Goal: Task Accomplishment & Management: Manage account settings

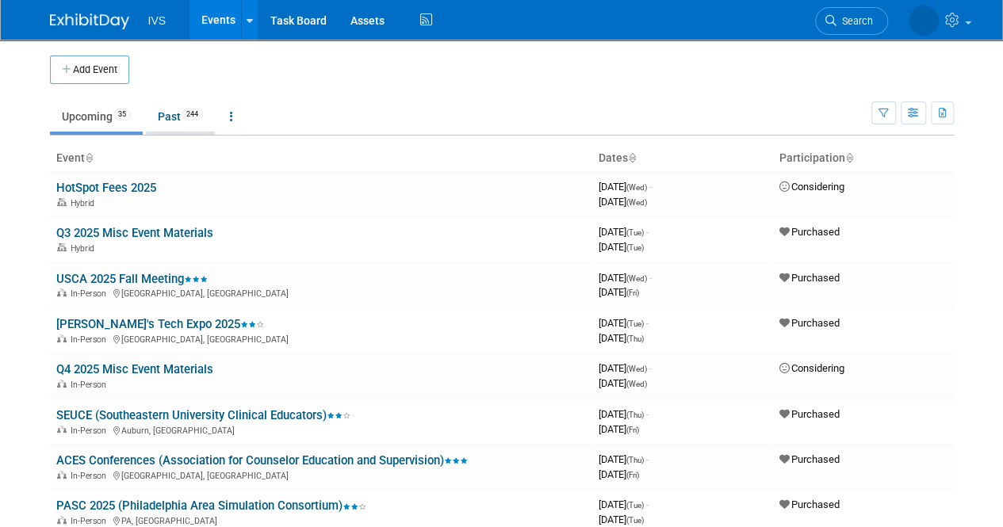
click at [178, 123] on link "Past 244" at bounding box center [180, 116] width 69 height 30
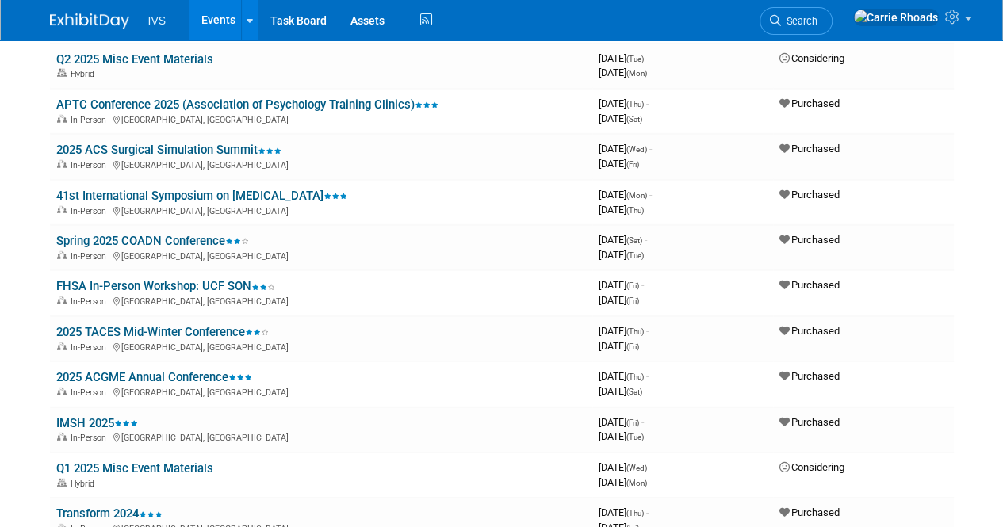
scroll to position [1982, 0]
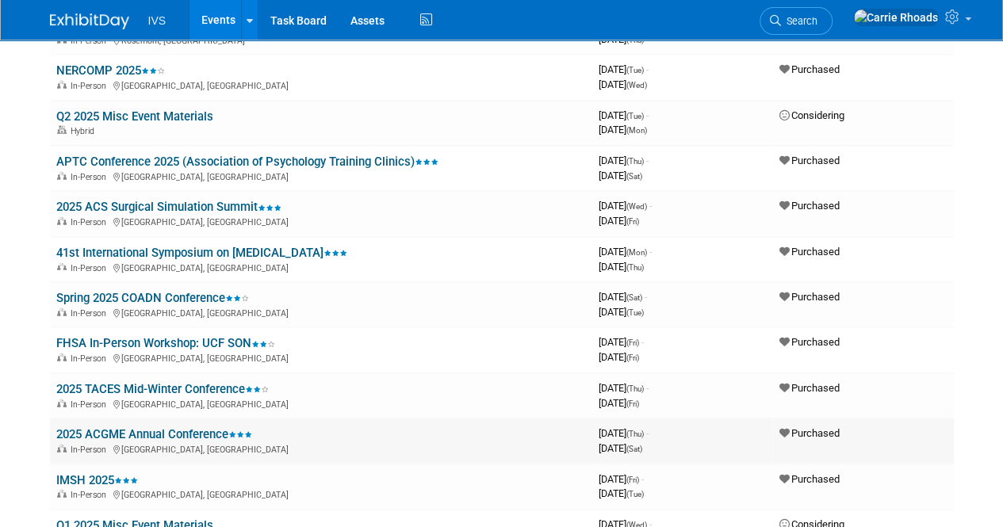
click at [139, 435] on link "2025 ACGME Annual Conference" at bounding box center [154, 434] width 196 height 14
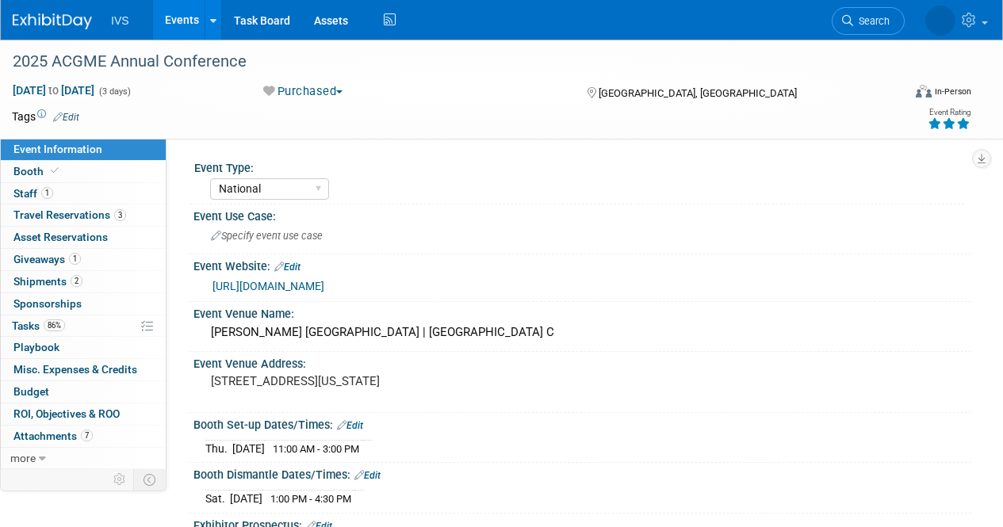
select select "National"
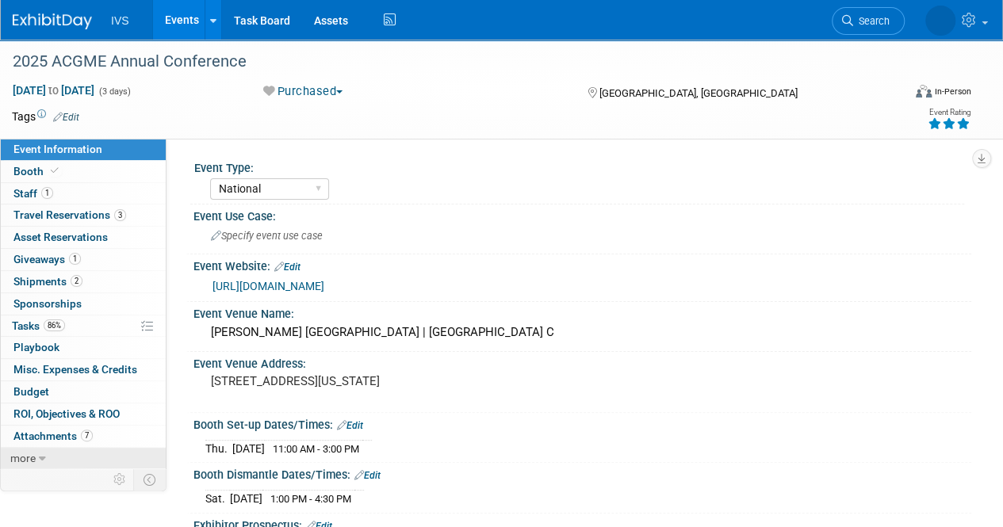
click at [48, 454] on link "more" at bounding box center [83, 458] width 165 height 21
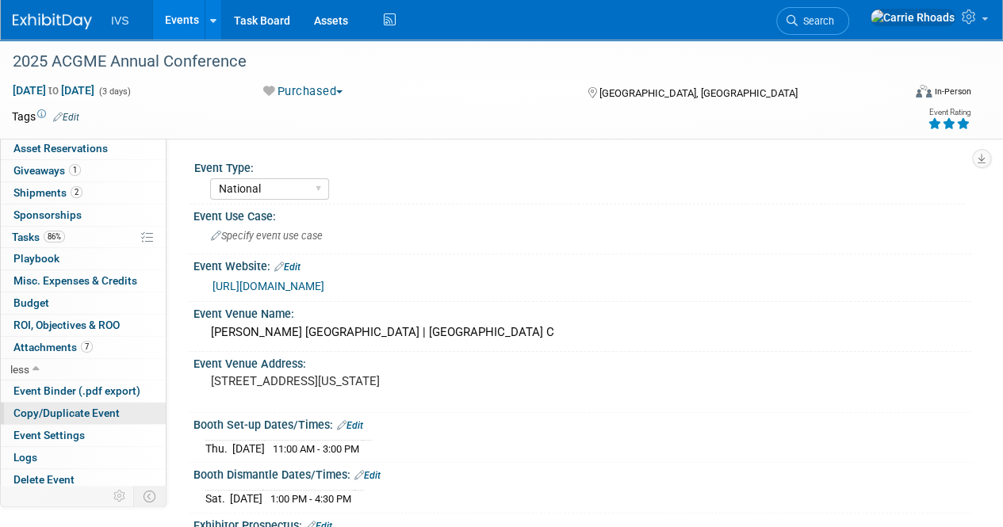
click at [67, 413] on span "Copy/Duplicate Event" at bounding box center [66, 413] width 106 height 13
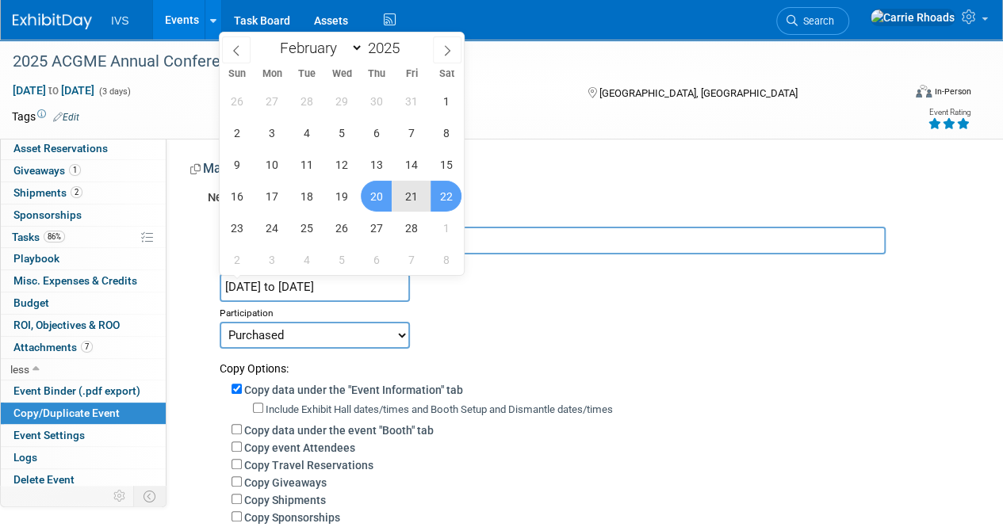
click at [346, 281] on input "[DATE] to [DATE]" at bounding box center [315, 287] width 190 height 28
click at [449, 48] on icon at bounding box center [448, 51] width 6 height 10
click at [355, 45] on select "January February March April May June July August September October November De…" at bounding box center [317, 48] width 91 height 20
select select "1"
click at [272, 38] on select "January February March April May June July August September October November De…" at bounding box center [317, 48] width 91 height 20
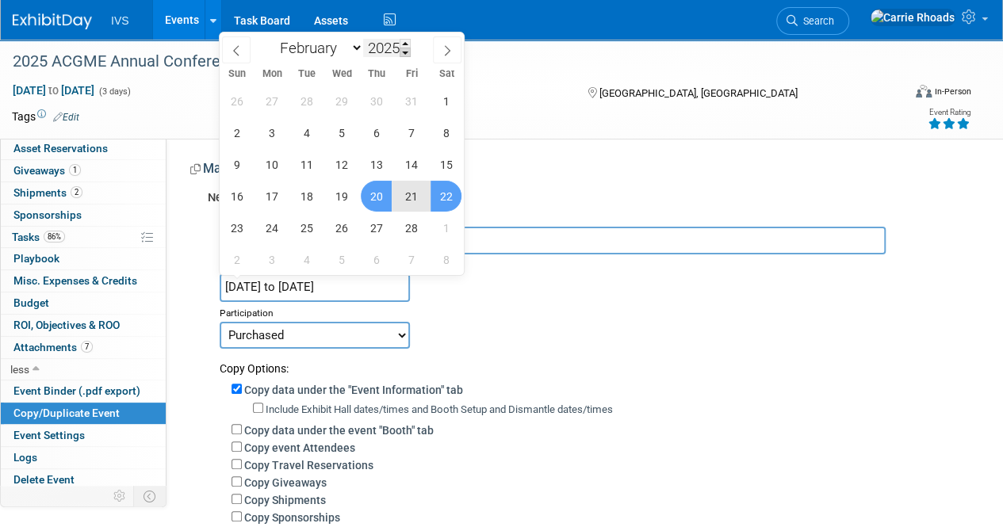
click at [411, 50] on span at bounding box center [405, 53] width 11 height 10
click at [403, 40] on span at bounding box center [405, 44] width 11 height 10
type input "2026"
click at [380, 158] on span "19" at bounding box center [376, 164] width 31 height 31
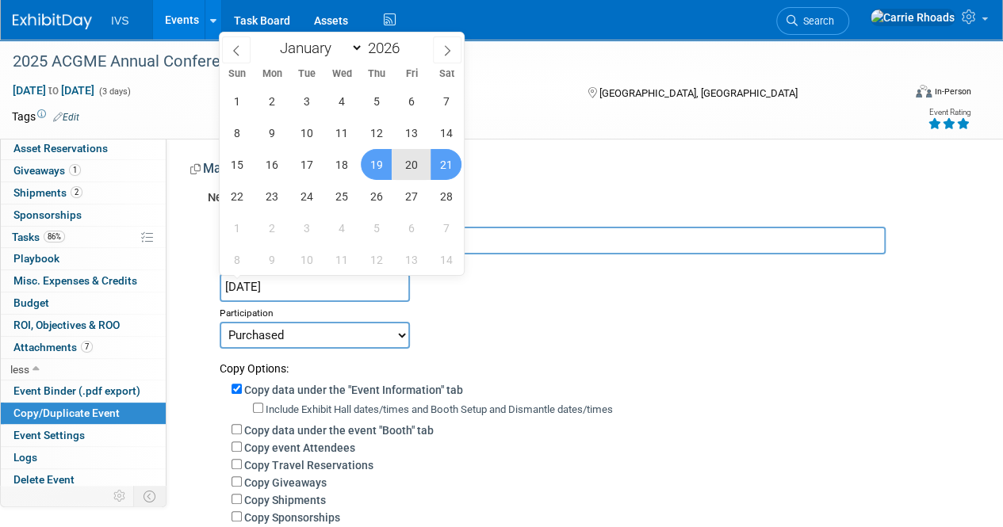
click at [451, 167] on span "21" at bounding box center [445, 164] width 31 height 31
type input "Feb 19, 2026 to Feb 21, 2026"
click at [640, 310] on div "Participation" at bounding box center [590, 311] width 740 height 19
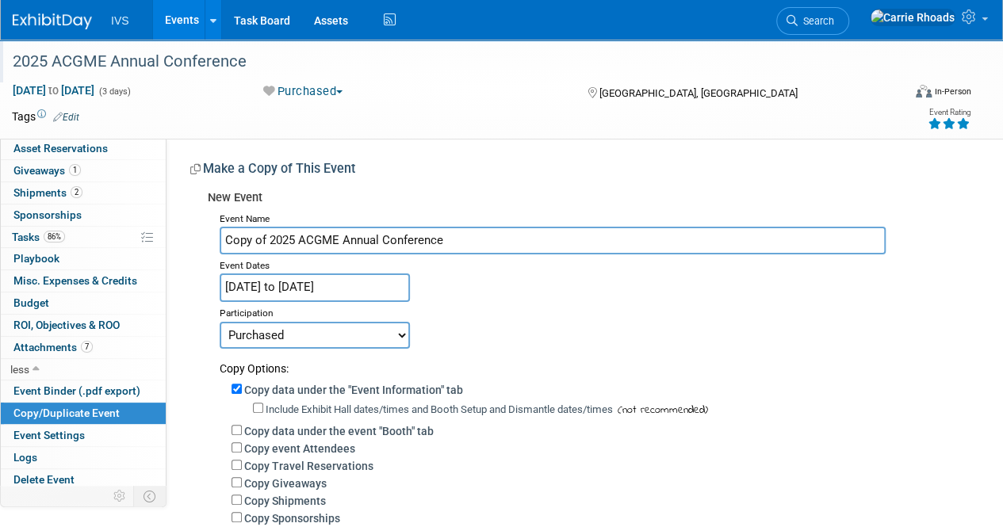
click at [169, 59] on div "2025 ACGME Annual Conference" at bounding box center [448, 62] width 882 height 29
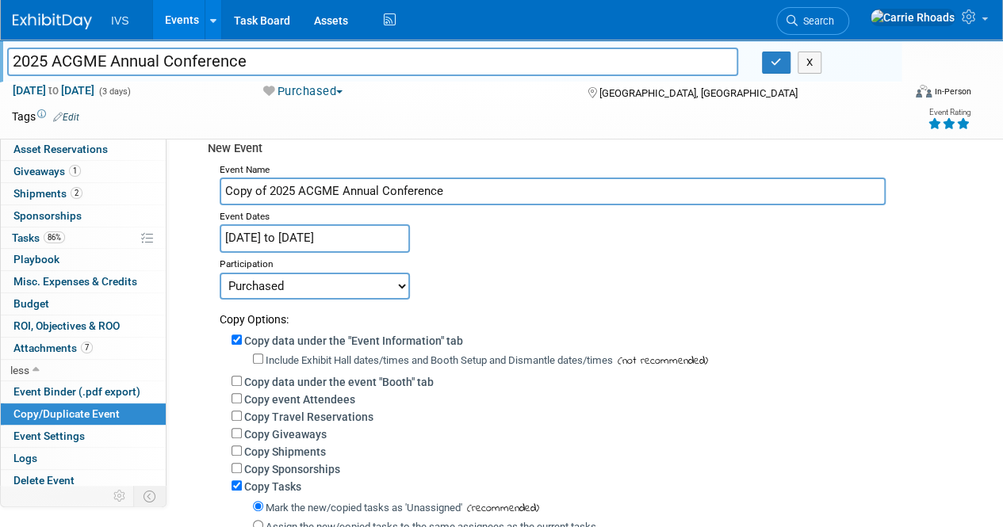
scroll to position [0, 0]
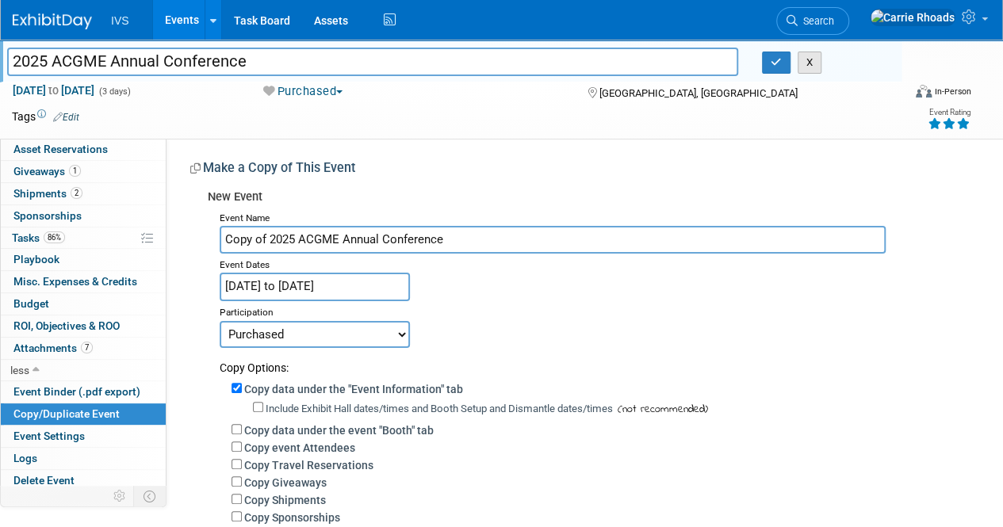
click at [804, 64] on button "X" at bounding box center [809, 63] width 25 height 22
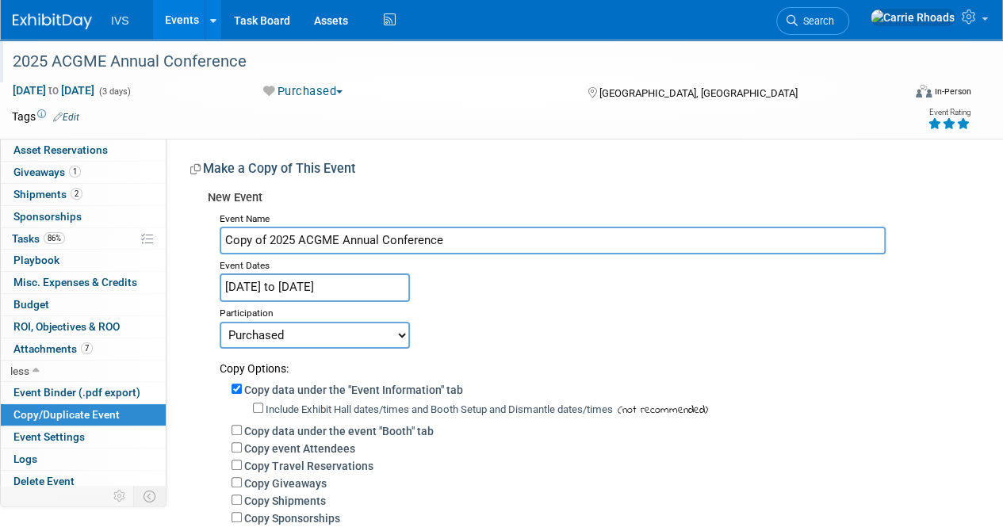
click at [364, 288] on input "Feb 19, 2026 to Feb 21, 2026" at bounding box center [315, 287] width 190 height 28
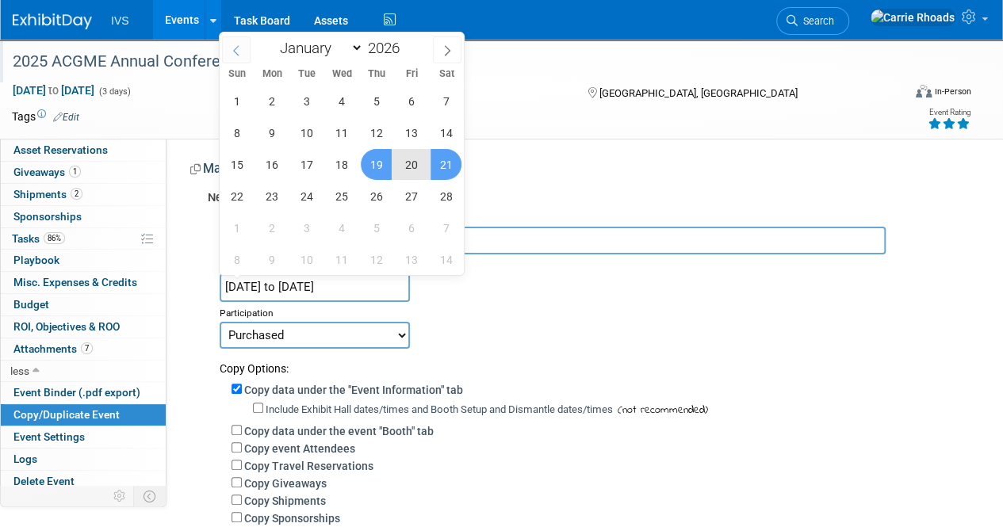
click at [235, 52] on icon at bounding box center [236, 50] width 11 height 11
select select "0"
click at [407, 52] on span at bounding box center [405, 53] width 11 height 10
type input "2025"
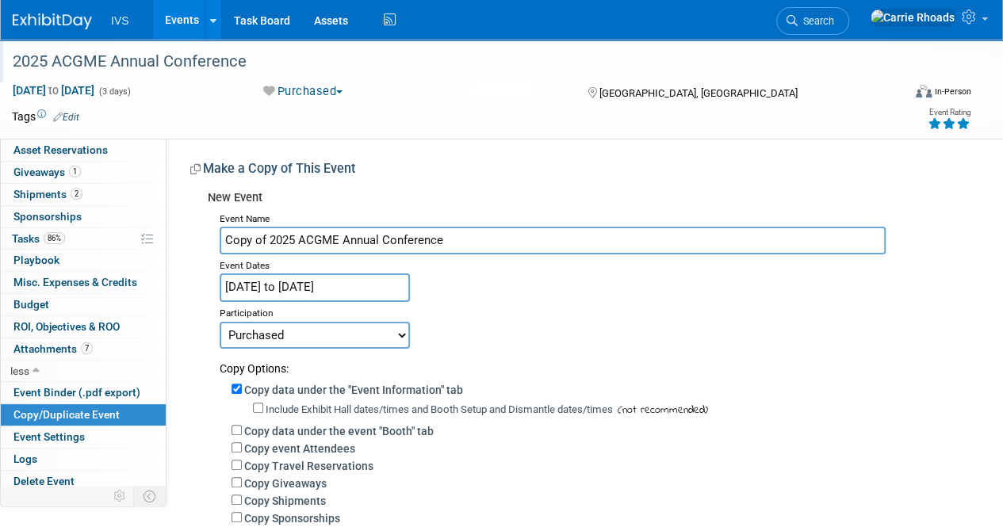
click at [487, 298] on div "Event Name Copy of 2025 ACGME Annual Conference Event Dates Feb 19, 2026 to Feb…" at bounding box center [583, 464] width 751 height 513
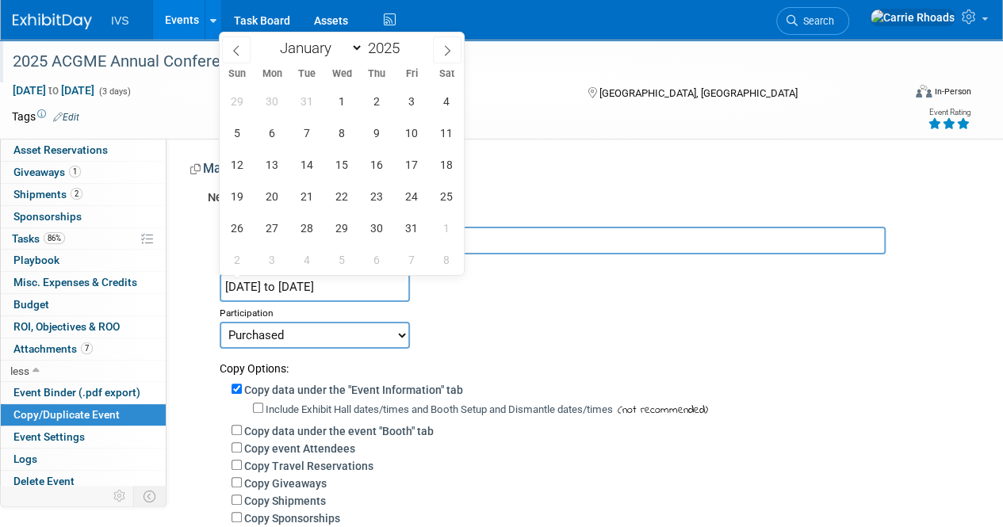
click at [342, 281] on input "Feb 19, 2026 to Feb 21, 2026" at bounding box center [315, 287] width 190 height 28
click at [347, 283] on input "Feb 19, 2026 to Feb 21, 2026" at bounding box center [315, 287] width 190 height 28
click at [366, 285] on input "Feb 19, 2026 to Feb 21, 2026" at bounding box center [315, 287] width 190 height 28
click at [445, 44] on span at bounding box center [447, 49] width 29 height 27
select select "1"
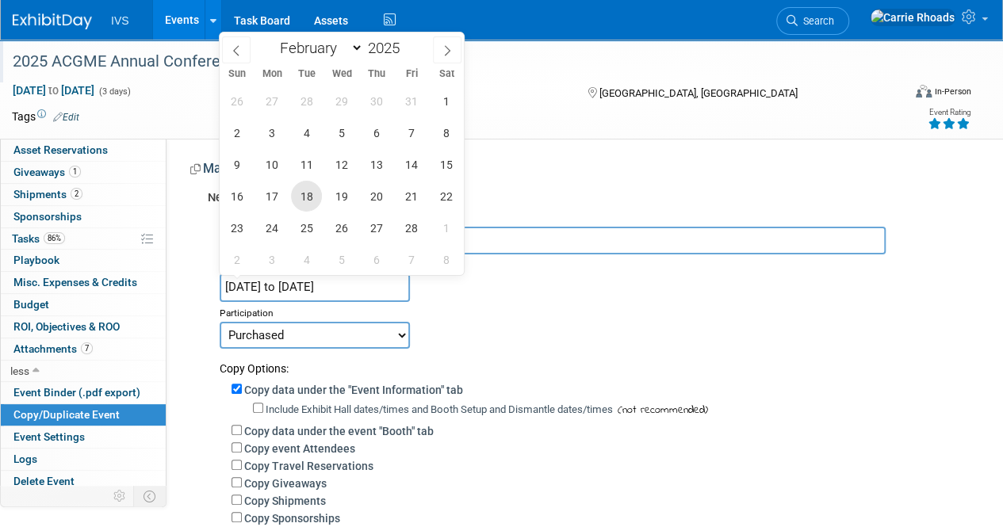
click at [307, 196] on span "18" at bounding box center [306, 196] width 31 height 31
click at [383, 196] on span "20" at bounding box center [376, 196] width 31 height 31
type input "Feb 18, 2025 to Feb 20, 2025"
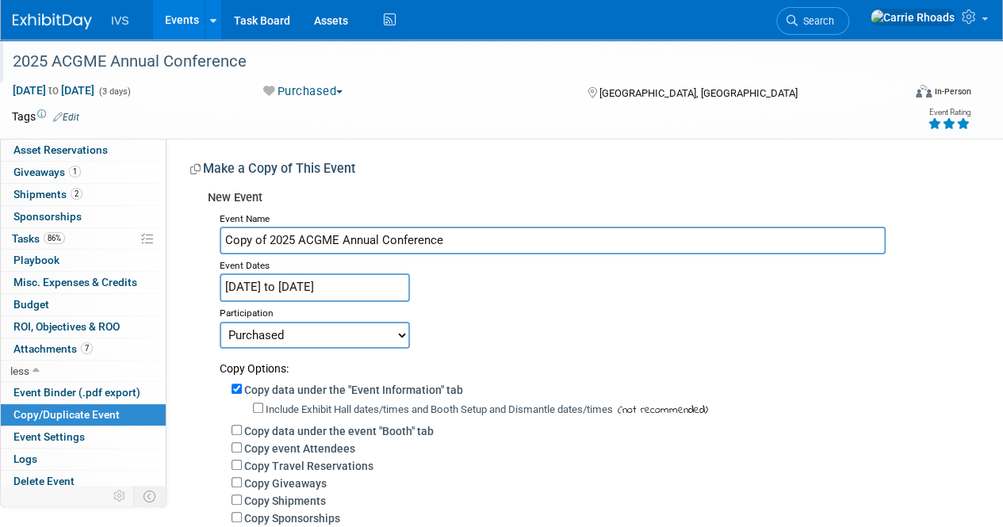
click at [522, 304] on div "Participation" at bounding box center [590, 311] width 740 height 19
click at [54, 20] on img at bounding box center [52, 21] width 79 height 16
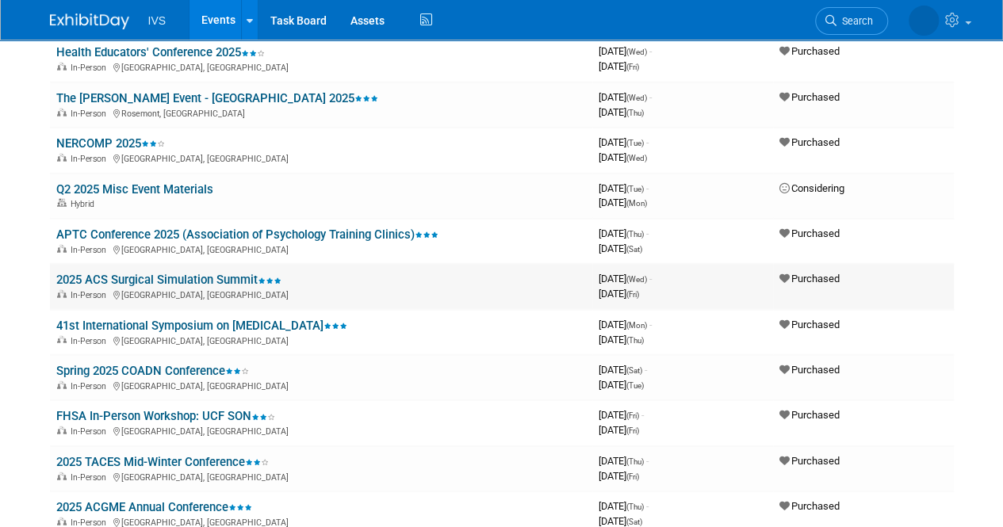
scroll to position [2140, 0]
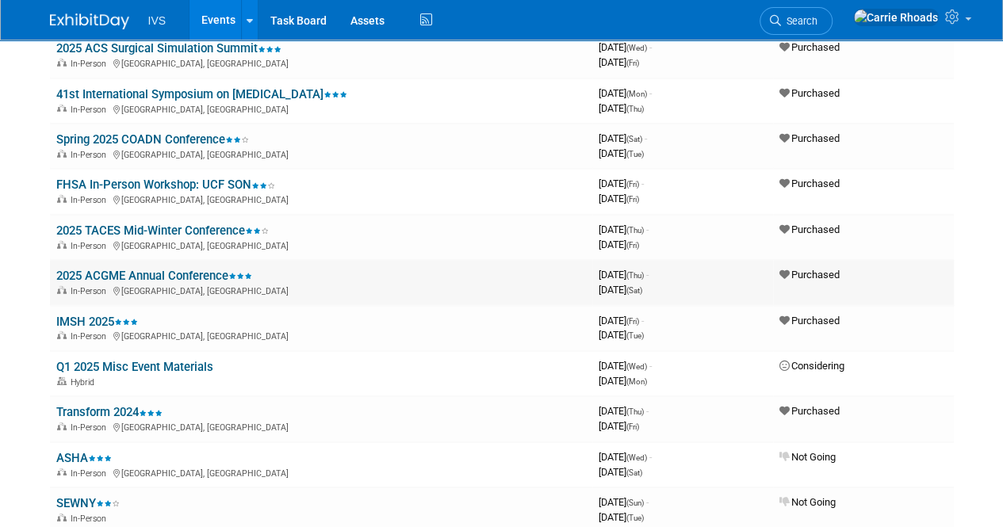
click at [116, 273] on link "2025 ACGME Annual Conference" at bounding box center [154, 276] width 196 height 14
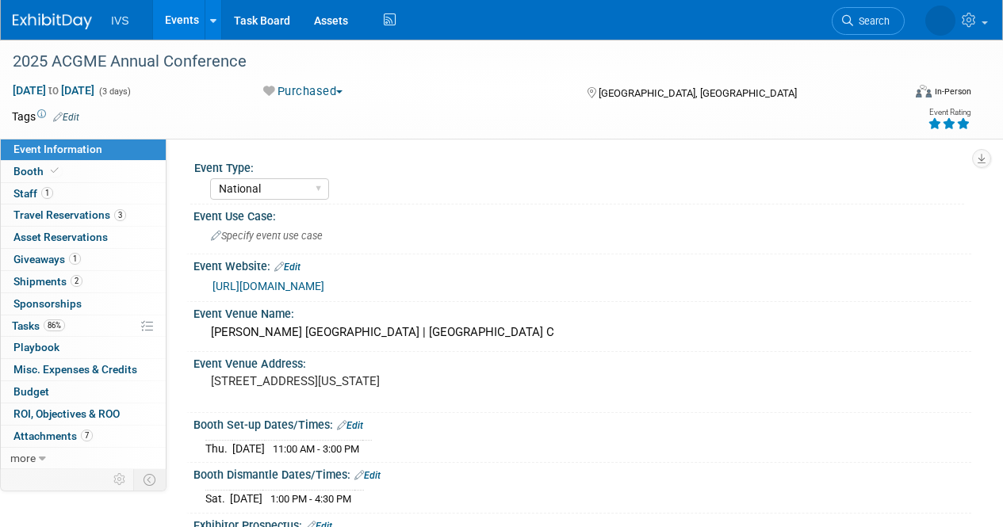
select select "National"
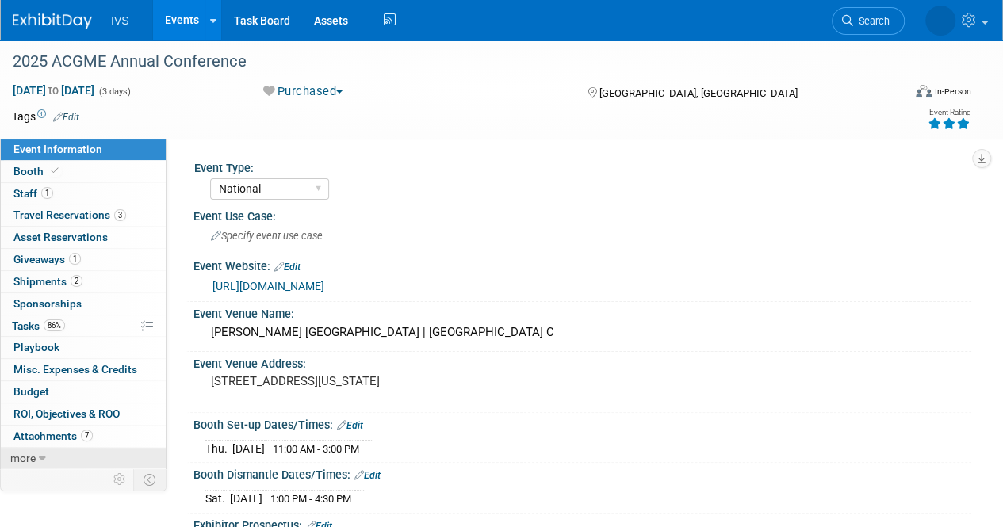
click at [18, 454] on span "more" at bounding box center [22, 458] width 25 height 13
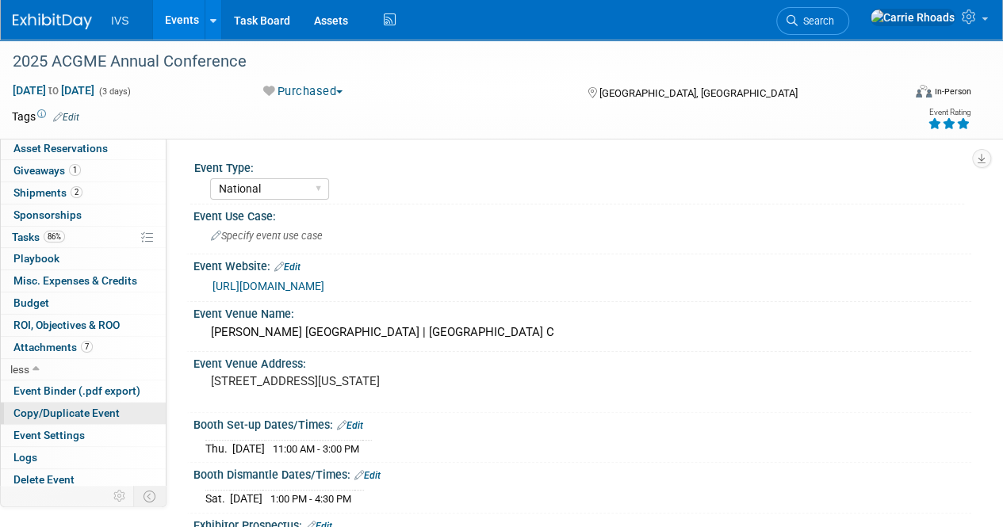
click at [41, 408] on span "Copy/Duplicate Event" at bounding box center [66, 413] width 106 height 13
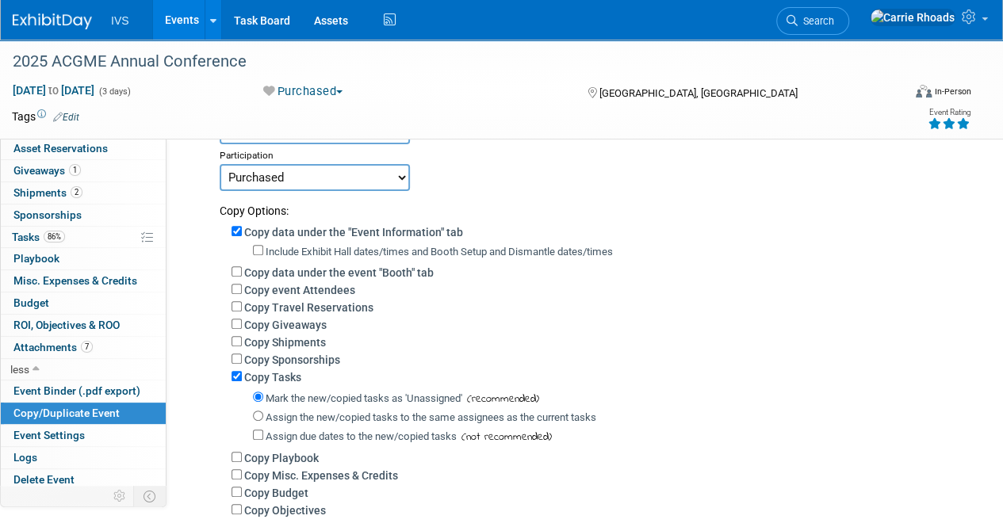
scroll to position [159, 0]
click at [239, 377] on input "Copy Tasks" at bounding box center [236, 375] width 10 height 10
checkbox input "false"
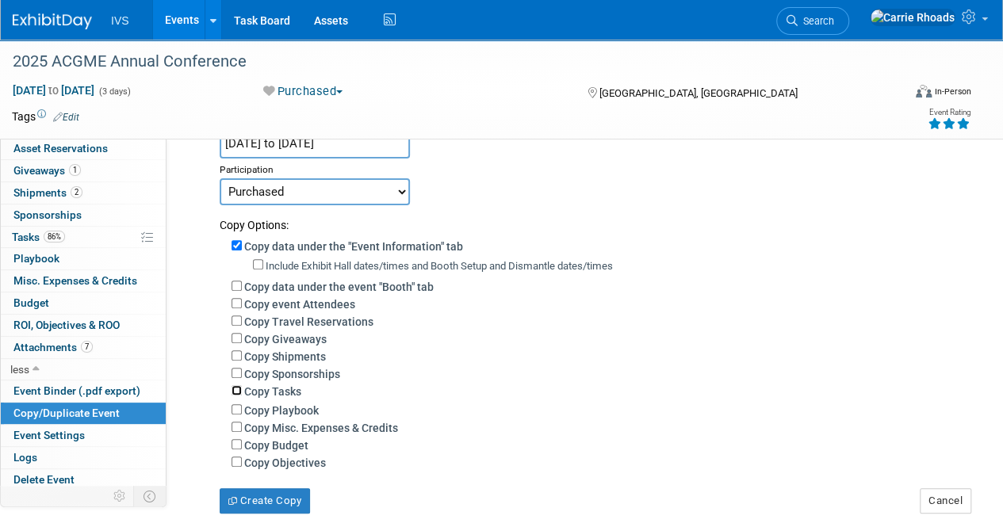
scroll to position [223, 0]
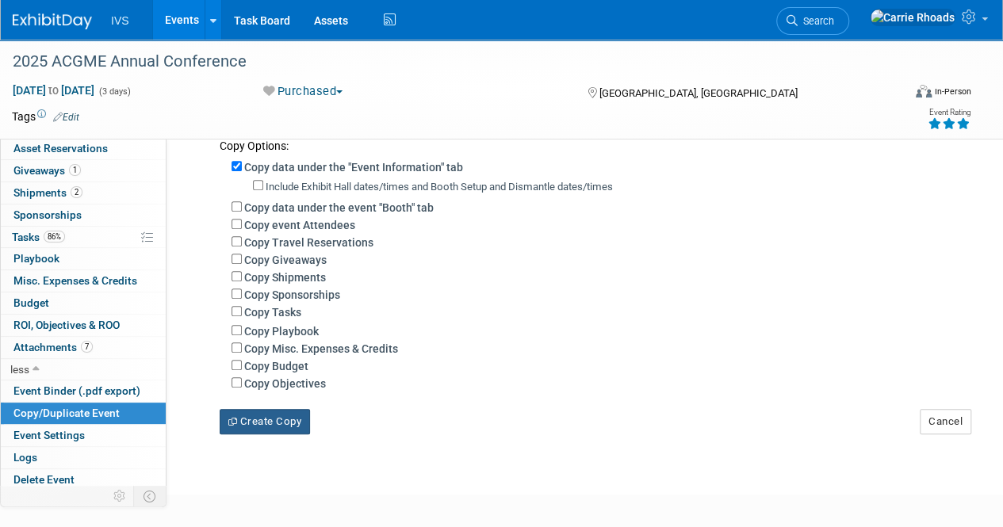
click at [277, 427] on button "Create Copy" at bounding box center [265, 421] width 90 height 25
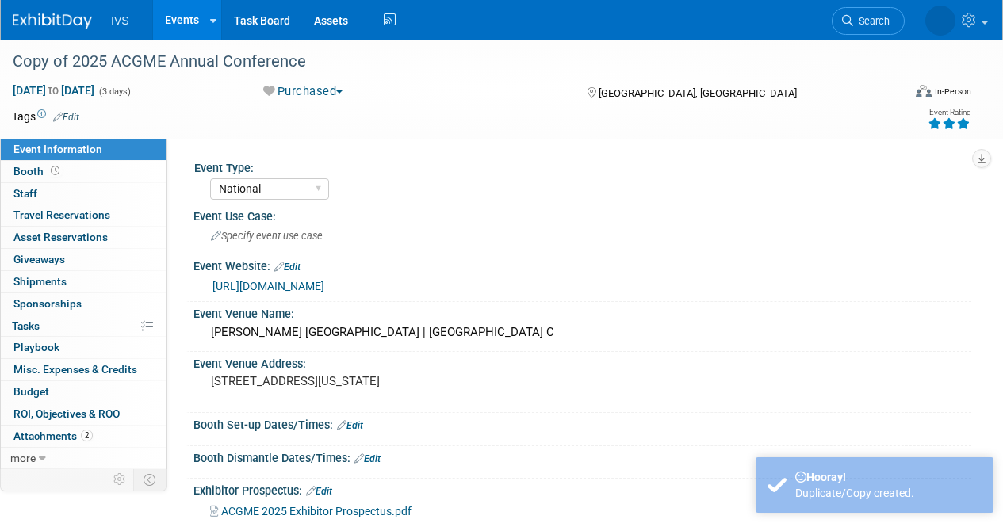
select select "National"
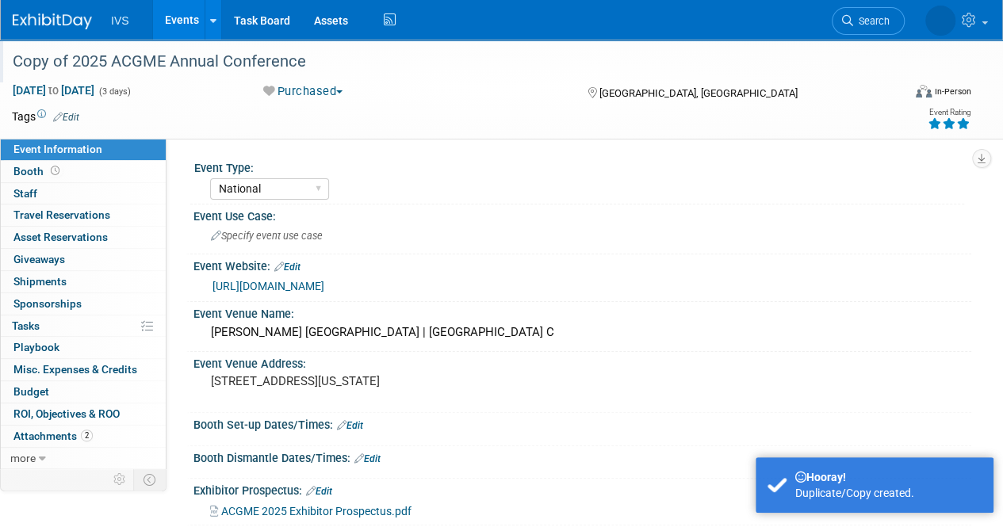
click at [199, 59] on div "Copy of 2025 ACGME Annual Conference" at bounding box center [448, 62] width 882 height 29
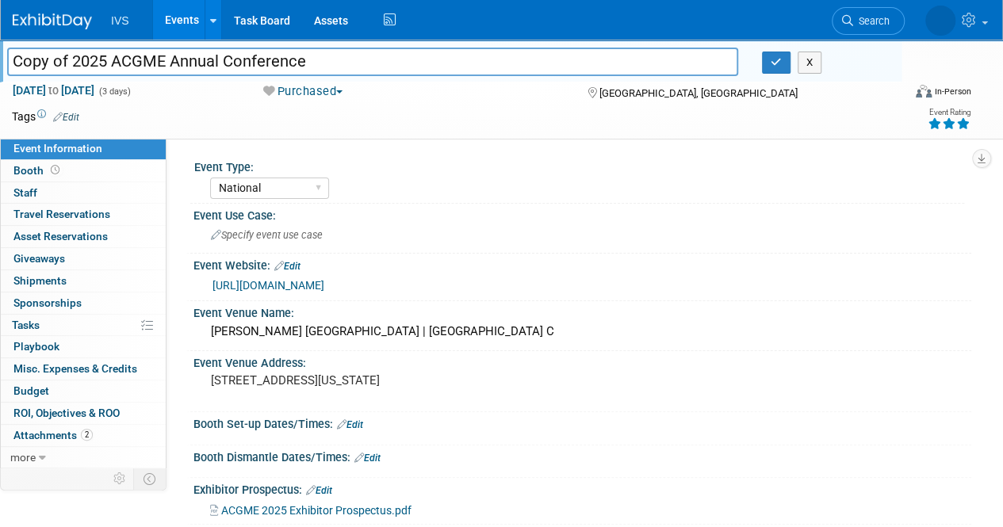
click at [108, 60] on input "Copy of 2025 ACGME Annual Conference" at bounding box center [372, 62] width 731 height 28
click at [174, 63] on input "Copy of 2026 ACGME Annual Conference" at bounding box center [372, 62] width 731 height 28
click at [110, 64] on input "Copy of 2026 ACGME 2026 Annual Conference" at bounding box center [372, 62] width 731 height 28
type input "ACGME 2026 Annual Conference"
click at [95, 88] on span "[DATE] to [DATE]" at bounding box center [53, 90] width 83 height 14
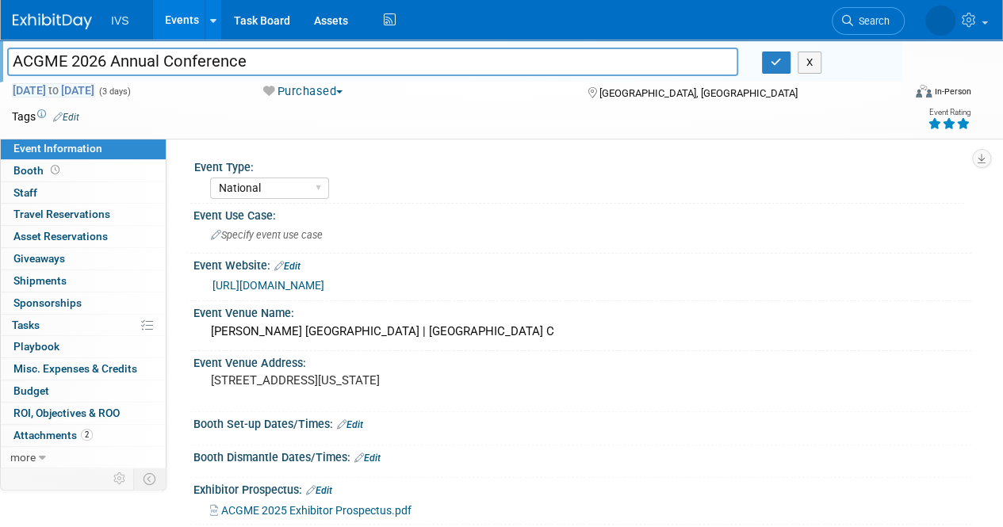
select select "1"
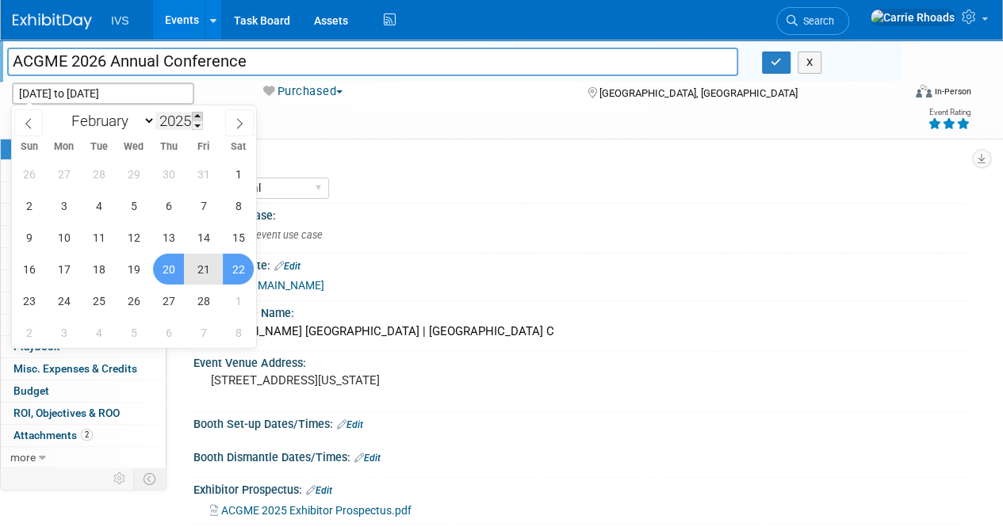
click at [199, 113] on span at bounding box center [197, 117] width 11 height 10
type input "2026"
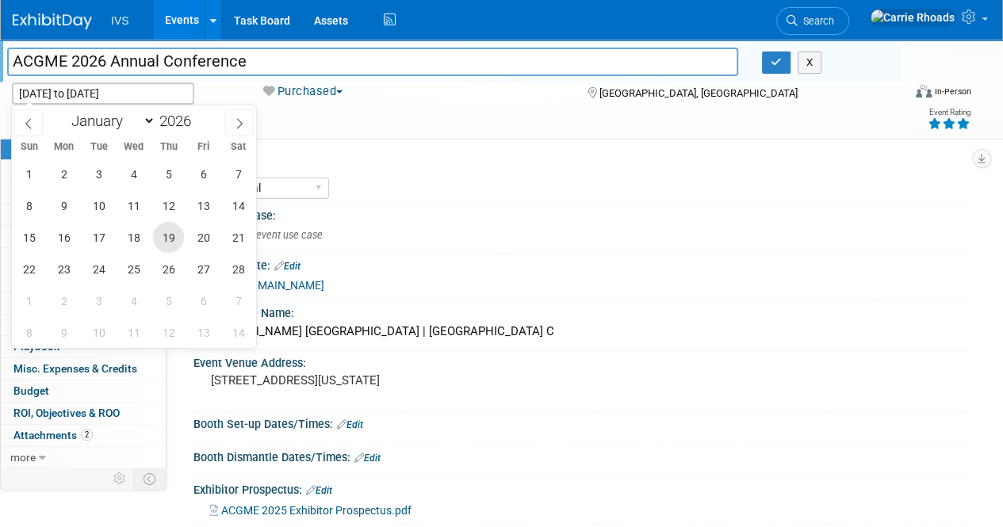
click at [166, 246] on span "19" at bounding box center [168, 237] width 31 height 31
type input "[DATE]"
click at [235, 235] on span "21" at bounding box center [238, 237] width 31 height 31
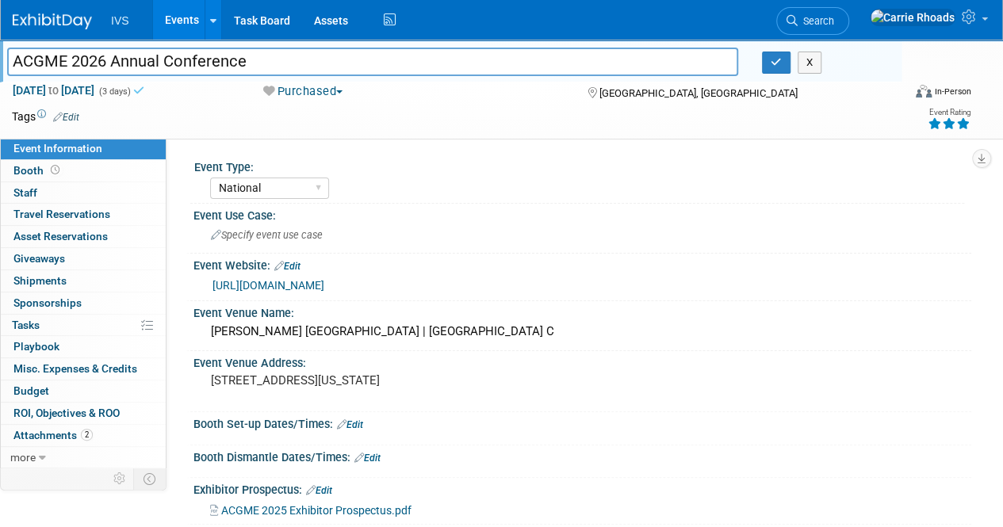
click at [340, 97] on button "Purchased" at bounding box center [303, 91] width 91 height 17
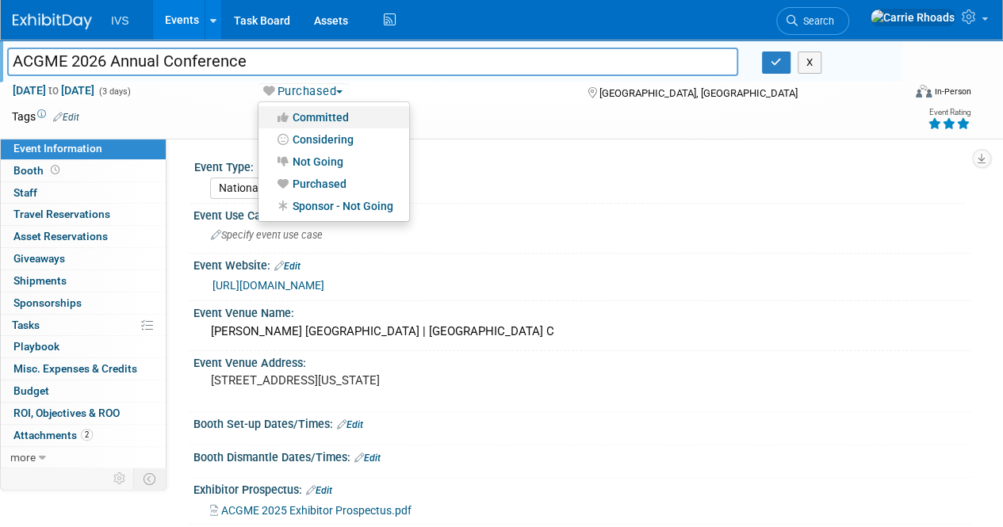
click at [333, 120] on link "Committed" at bounding box center [333, 117] width 151 height 22
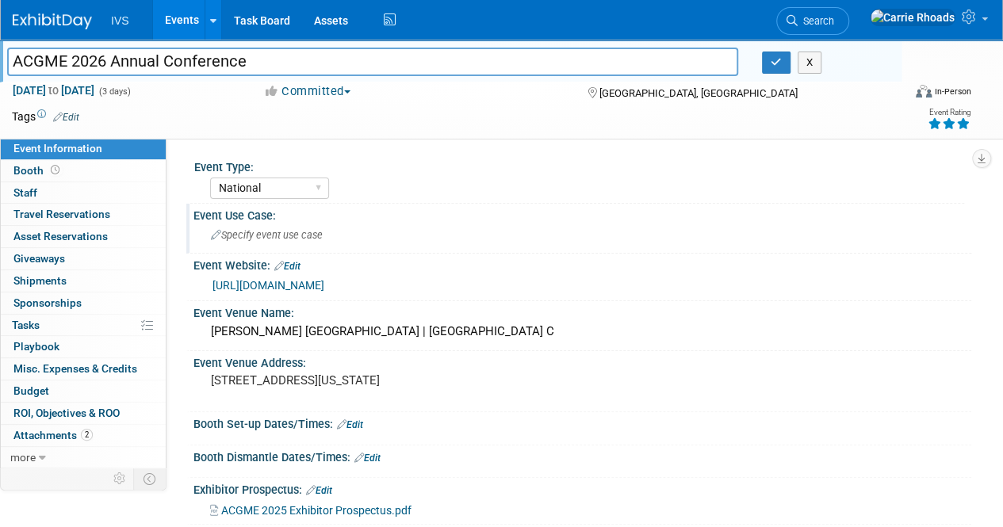
click at [304, 235] on span "Specify event use case" at bounding box center [267, 235] width 112 height 12
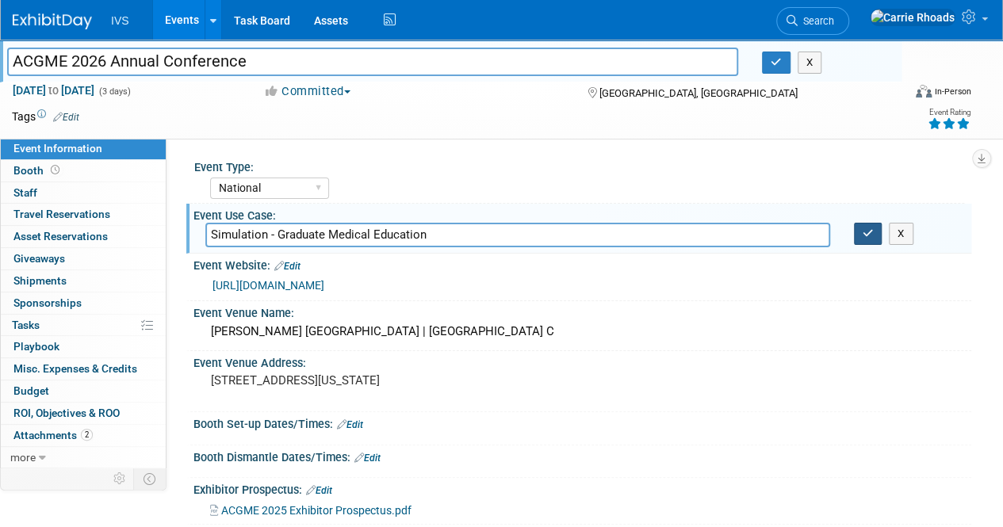
type input "Simulation - Graduate Medical Education"
click at [872, 237] on icon "button" at bounding box center [867, 233] width 11 height 10
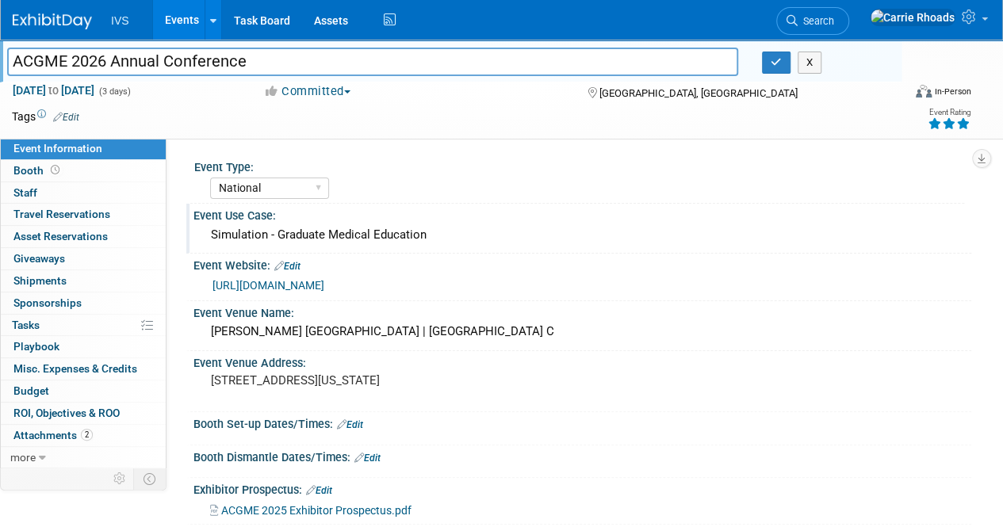
click at [296, 266] on link "Edit" at bounding box center [287, 266] width 26 height 11
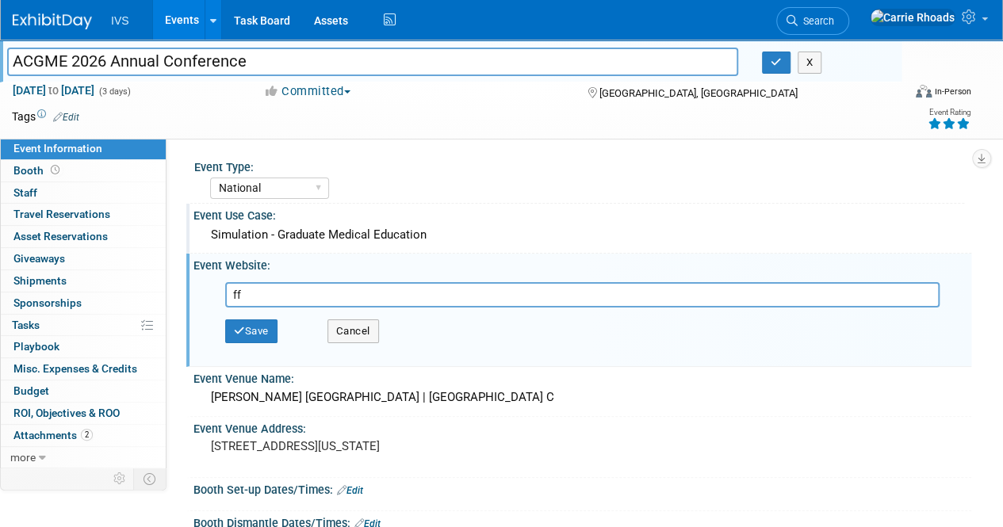
type input "f"
type input "[URL][DOMAIN_NAME]"
click at [263, 333] on button "Save" at bounding box center [251, 331] width 52 height 24
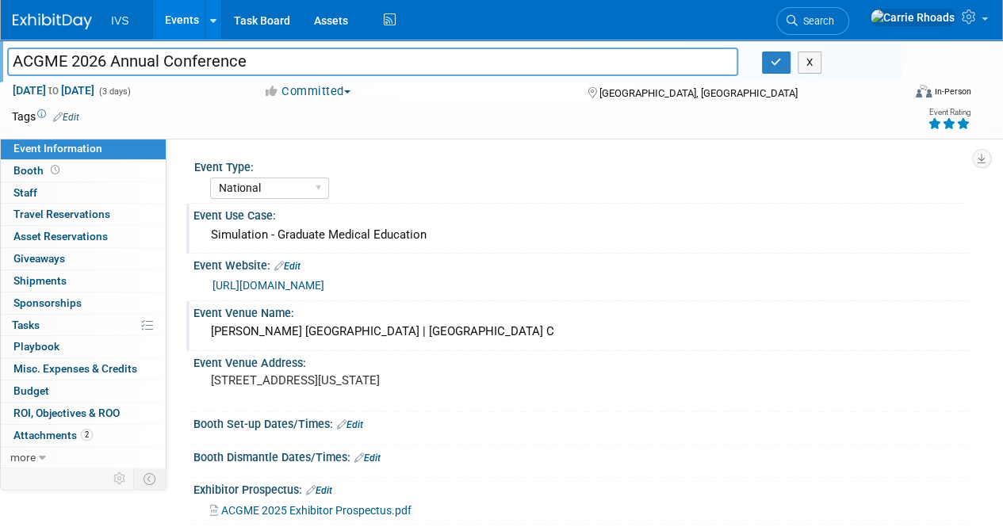
click at [264, 332] on div "[PERSON_NAME] [GEOGRAPHIC_DATA] | [GEOGRAPHIC_DATA] C" at bounding box center [582, 331] width 754 height 25
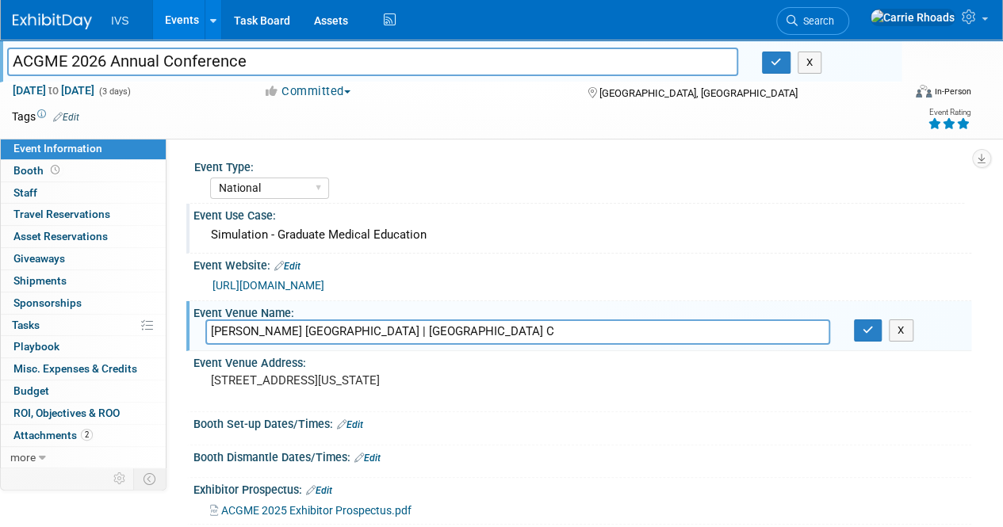
drag, startPoint x: 212, startPoint y: 330, endPoint x: 595, endPoint y: 313, distance: 383.2
click at [595, 313] on div "Event Venue Name: Gaylord Opryland Resort & Convention Center | Ryman Exhibit H…" at bounding box center [578, 326] width 785 height 50
type input "San Diego Convention Center"
click at [281, 383] on pre "[STREET_ADDRESS][US_STATE]" at bounding box center [355, 380] width 289 height 14
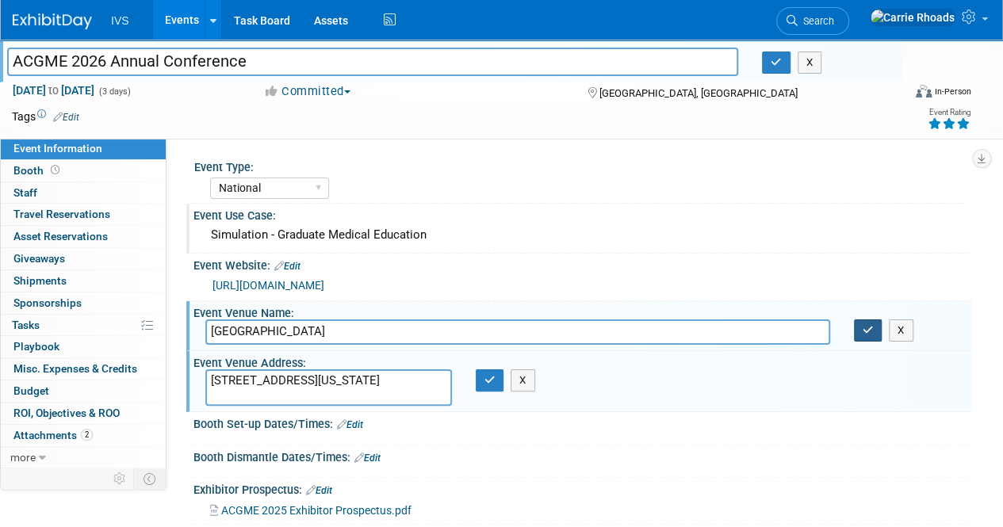
click at [866, 332] on icon "button" at bounding box center [867, 330] width 11 height 10
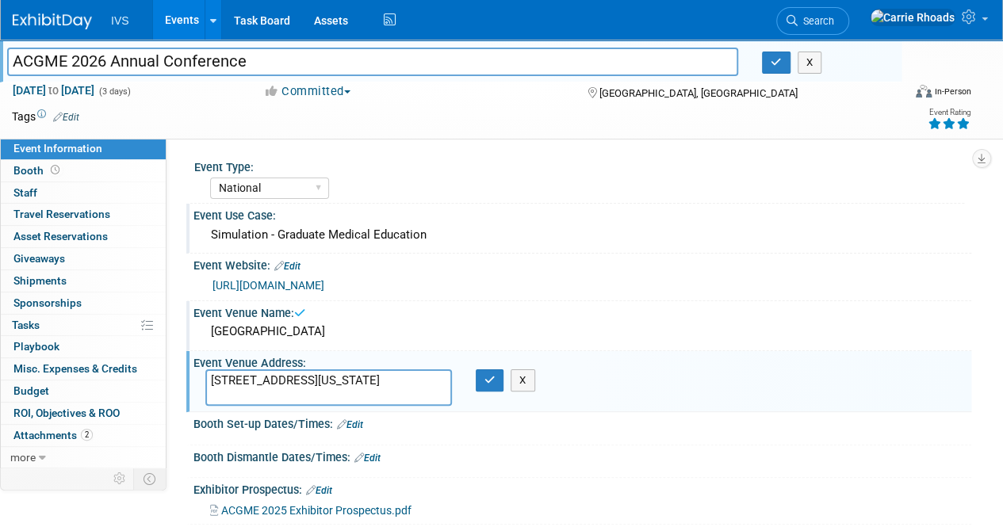
drag, startPoint x: 376, startPoint y: 396, endPoint x: 190, endPoint y: 386, distance: 185.7
click at [190, 386] on div "Event Venue Address: 2800 Opryland Drive Nashville, Tennessee 37214 2800 Opryla…" at bounding box center [578, 381] width 785 height 61
type textarea "[GEOGRAPHIC_DATA], [GEOGRAPHIC_DATA]"
click at [491, 384] on icon "button" at bounding box center [489, 380] width 11 height 10
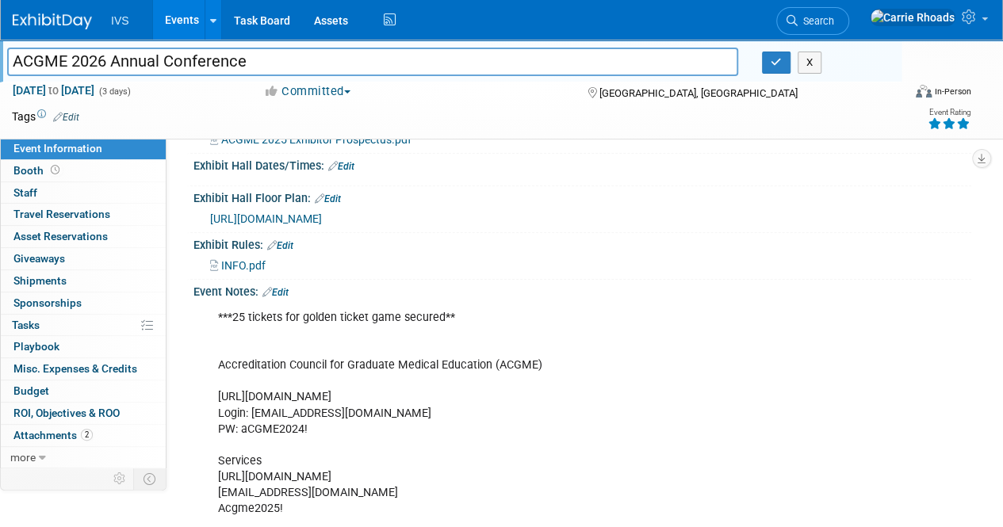
scroll to position [396, 0]
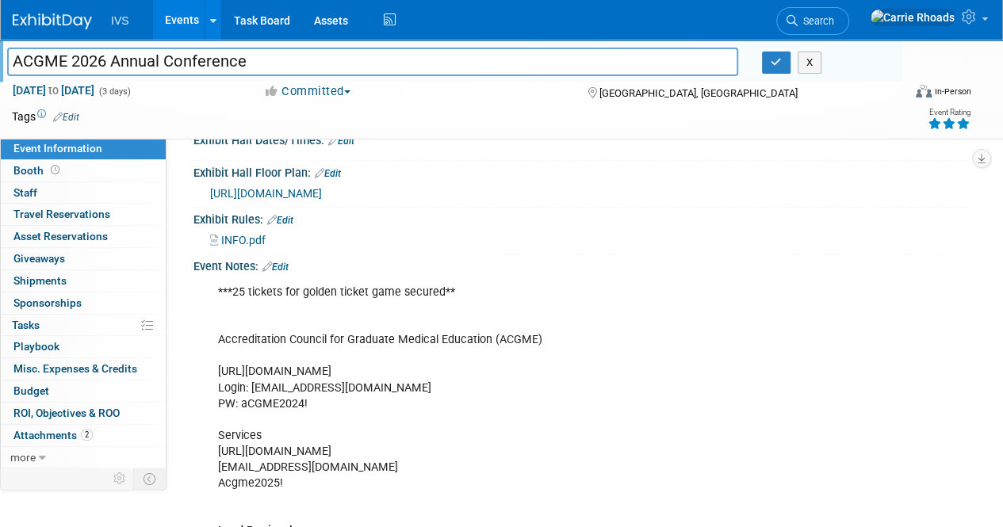
click at [308, 291] on div "***25 tickets for golden ticket game secured** Accreditation Council for Gradua…" at bounding box center [512, 468] width 610 height 382
click at [287, 266] on link "Edit" at bounding box center [275, 267] width 26 height 11
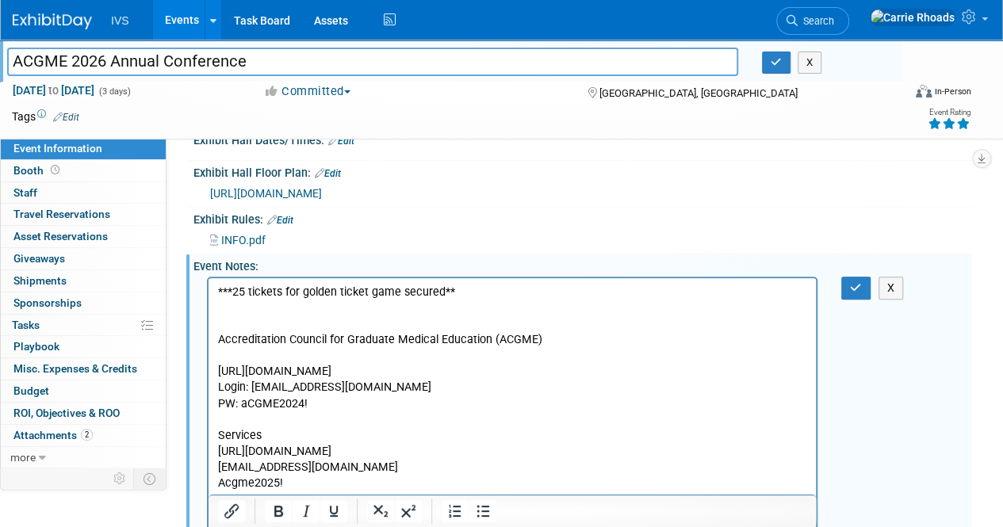
scroll to position [0, 0]
click at [231, 292] on p "***25 tickets for golden ticket game secured** Accreditation Council for Gradua…" at bounding box center [512, 468] width 589 height 366
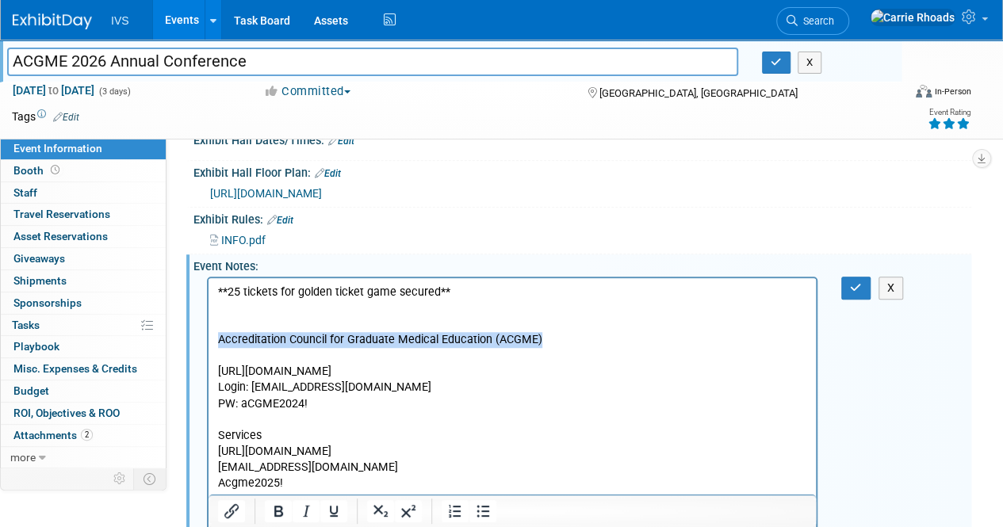
drag, startPoint x: 560, startPoint y: 337, endPoint x: 147, endPoint y: 332, distance: 412.2
click at [208, 332] on html "**25 tickets for golden ticket game secured** Accreditation Council for Graduat…" at bounding box center [511, 464] width 607 height 373
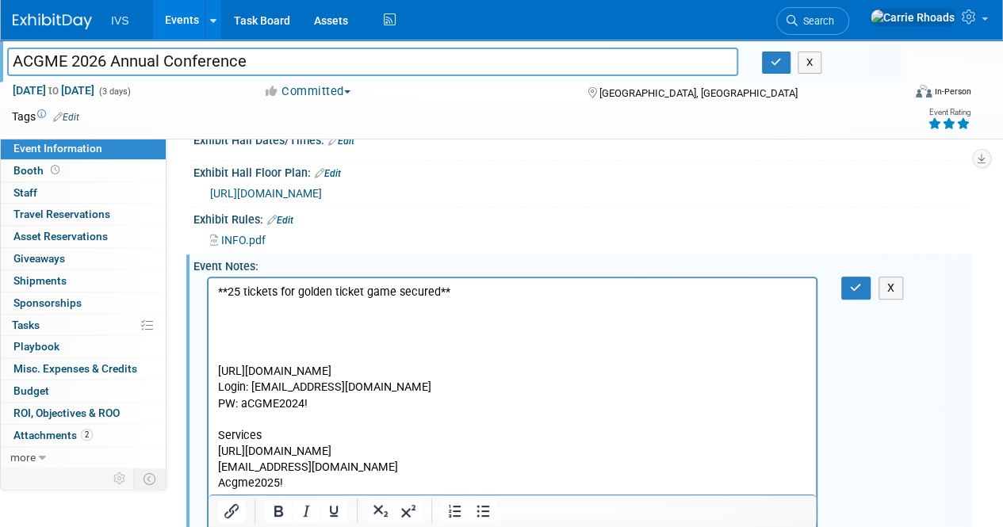
click at [217, 286] on body "**25 tickets for golden ticket game secured** https://exhibitors.cvent.com/logi…" at bounding box center [512, 468] width 591 height 366
click at [537, 288] on p "Accreditation Council for Graduate Medical Education (ACGME)**25 tickets for go…" at bounding box center [512, 468] width 589 height 366
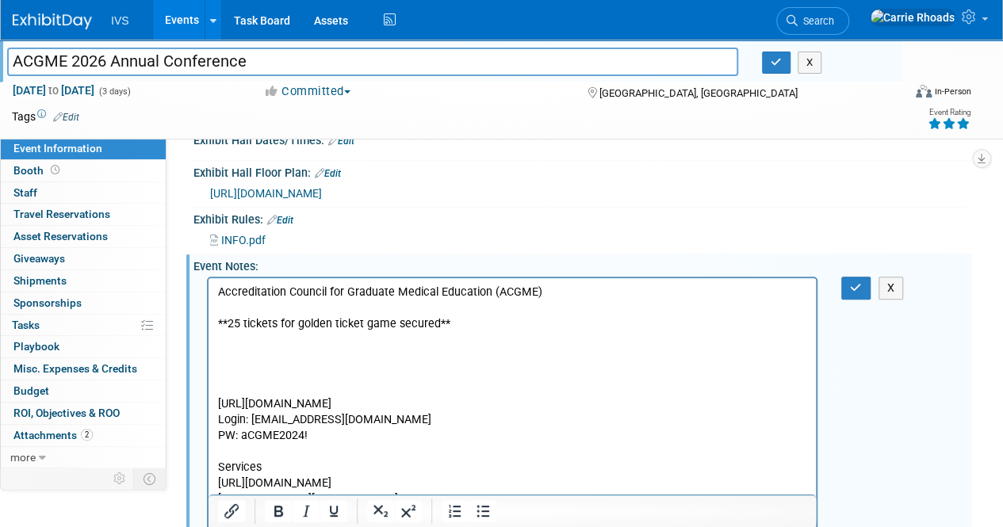
click at [344, 387] on p "**25 tickets for golden ticket game secured** https://exhibitors.cvent.com/logi…" at bounding box center [512, 499] width 589 height 366
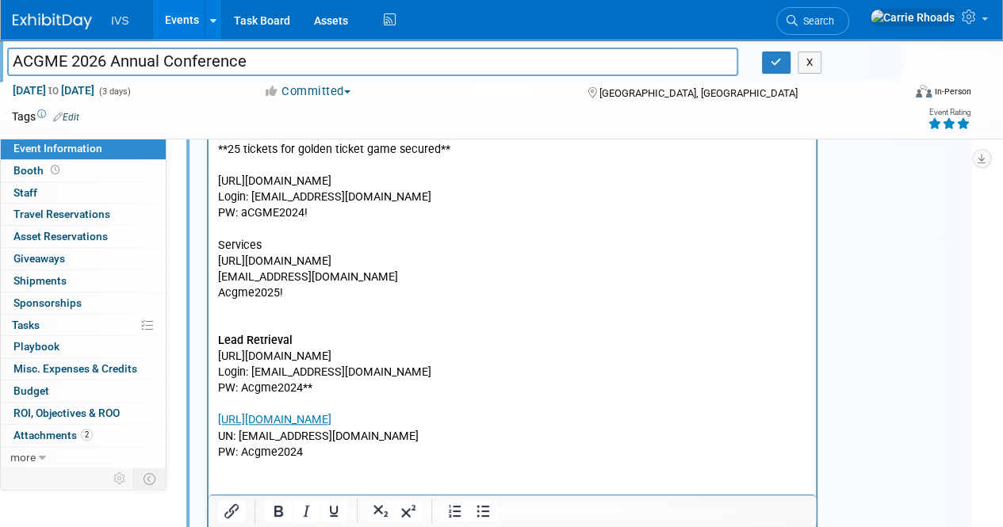
scroll to position [555, 0]
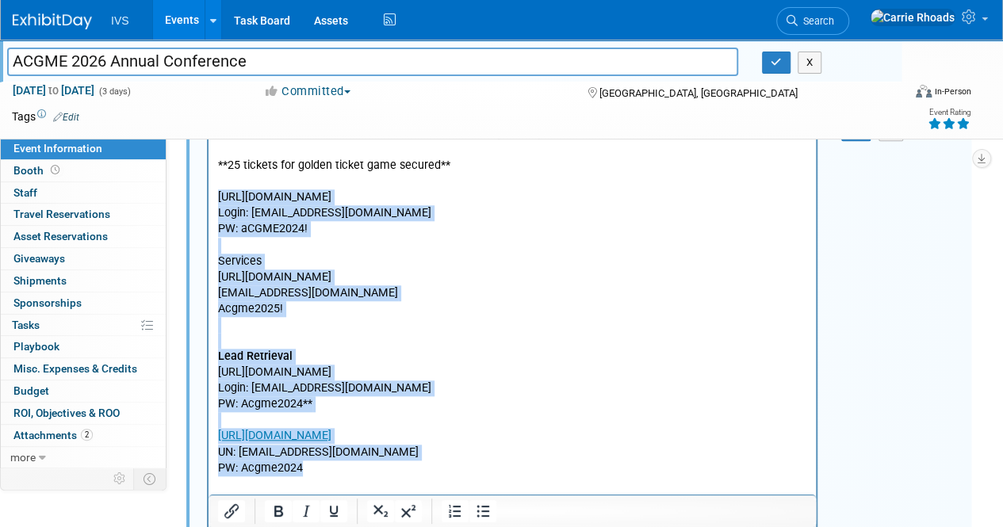
drag, startPoint x: 321, startPoint y: 474, endPoint x: 412, endPoint y: 312, distance: 186.3
click at [208, 195] on html "Accreditation Council for Graduate Medical Education (ACGME) **25 tickets for g…" at bounding box center [511, 298] width 607 height 357
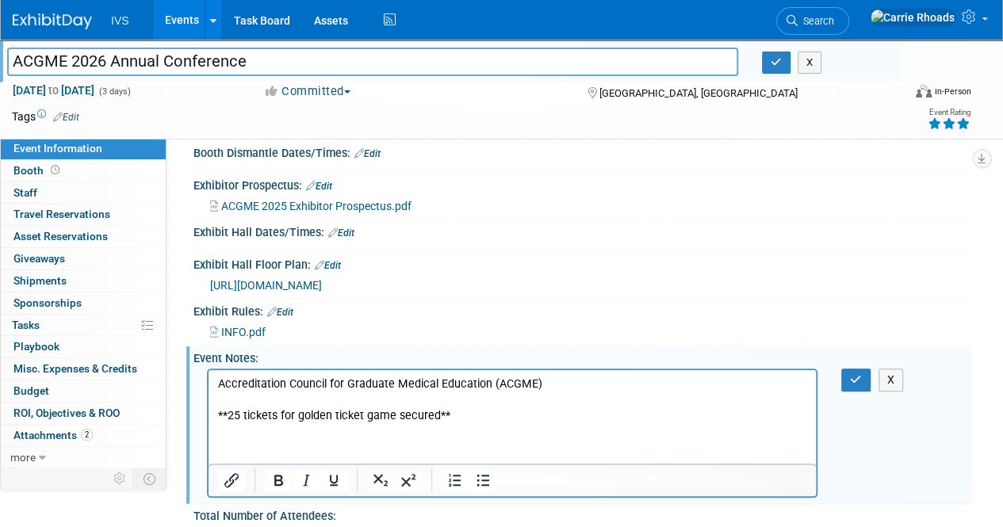
scroll to position [396, 0]
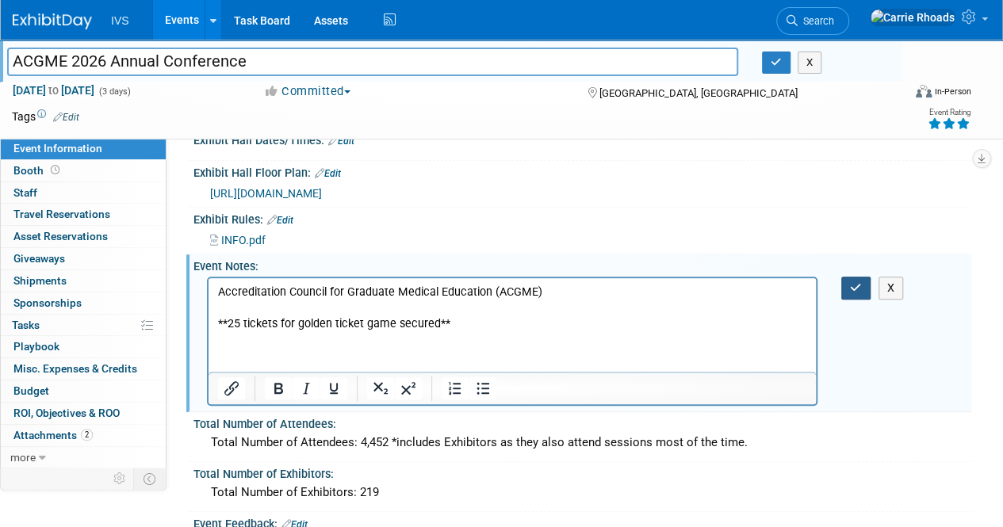
click at [856, 283] on icon "button" at bounding box center [856, 287] width 12 height 11
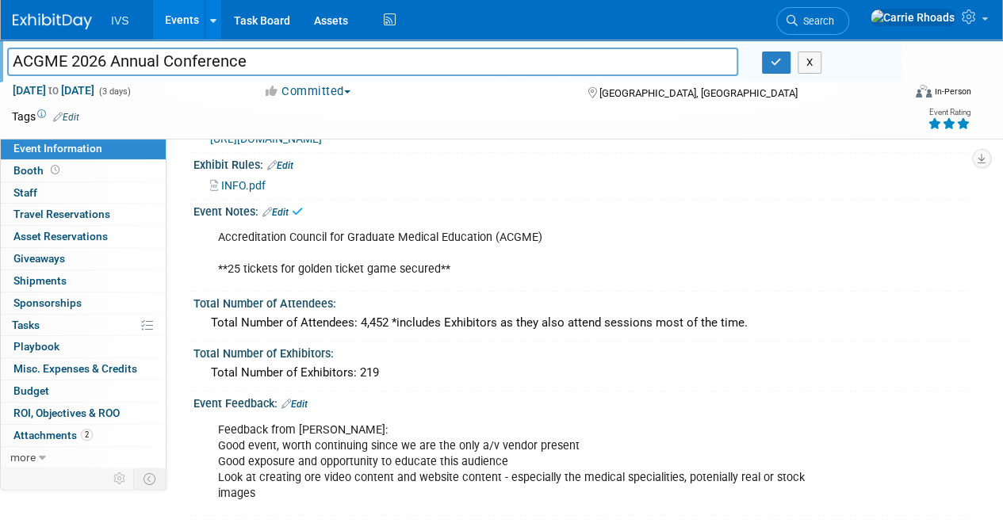
scroll to position [476, 0]
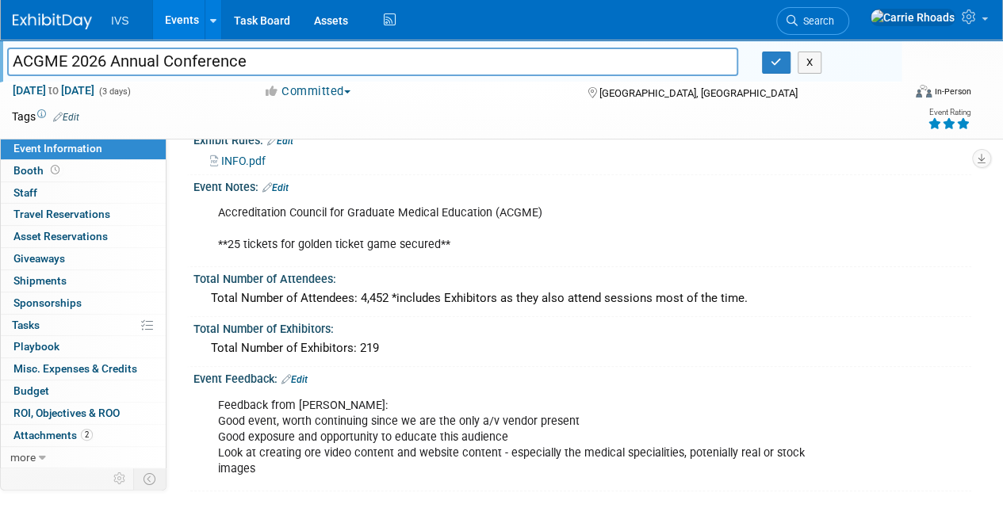
click at [297, 377] on link "Edit" at bounding box center [294, 379] width 26 height 11
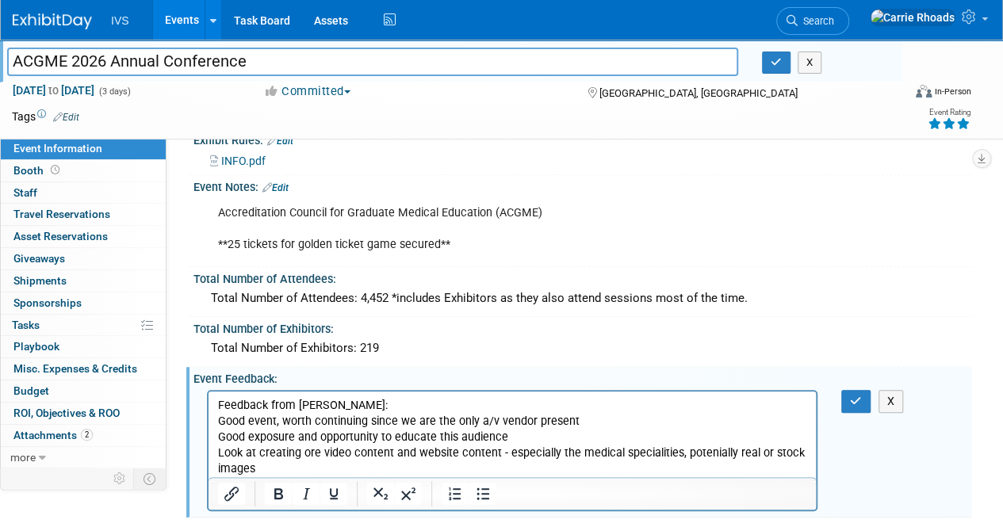
scroll to position [0, 0]
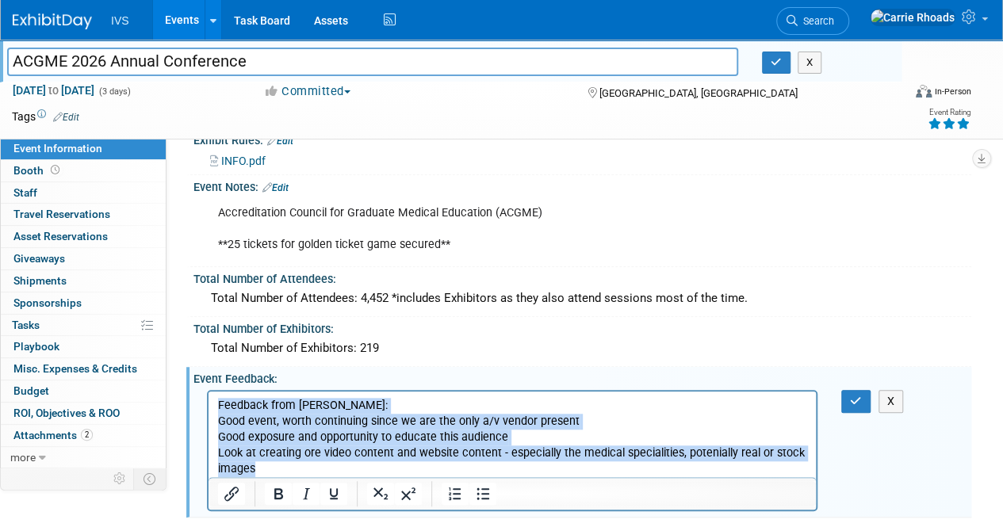
drag, startPoint x: 277, startPoint y: 473, endPoint x: 182, endPoint y: 395, distance: 122.7
click at [208, 395] on html "Feedback from Kyle: Good event, worth continuing since we are the only a/v vend…" at bounding box center [511, 434] width 607 height 86
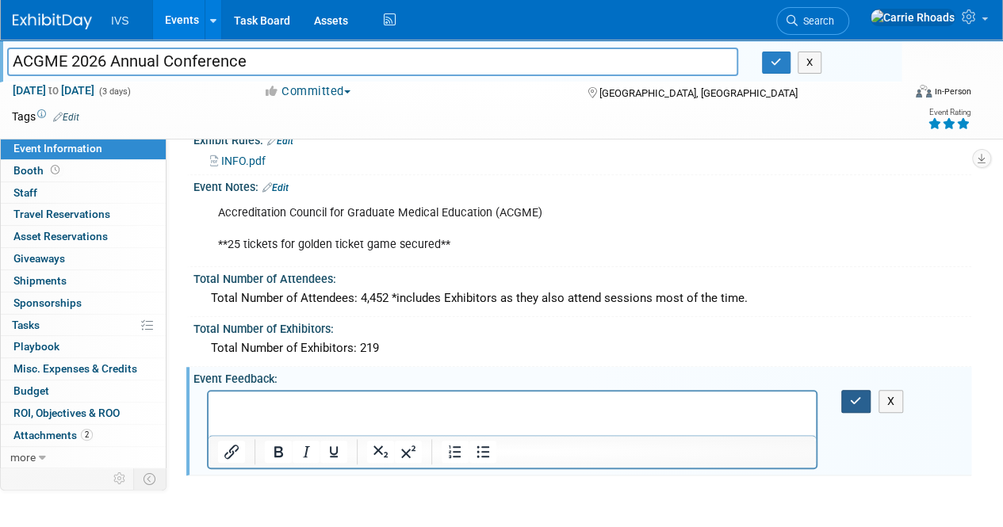
click at [860, 402] on icon "button" at bounding box center [856, 401] width 12 height 11
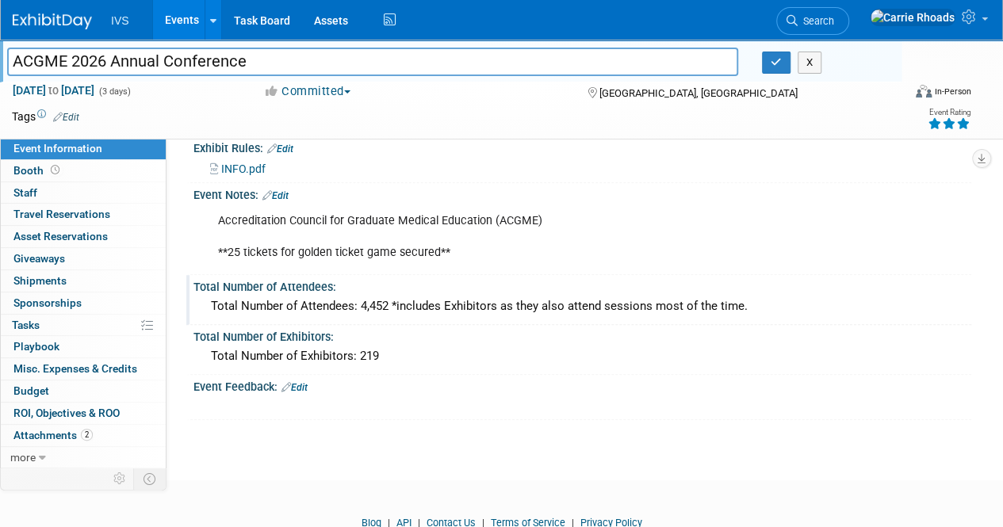
scroll to position [447, 0]
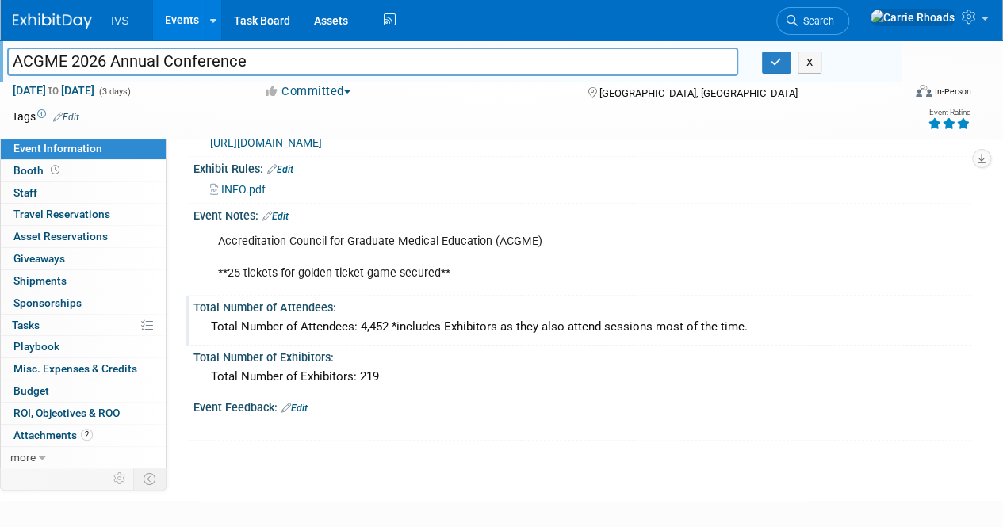
click at [352, 317] on div "Total Number of Attendees: 4,452 *includes Exhibitors as they also attend sessi…" at bounding box center [582, 327] width 754 height 25
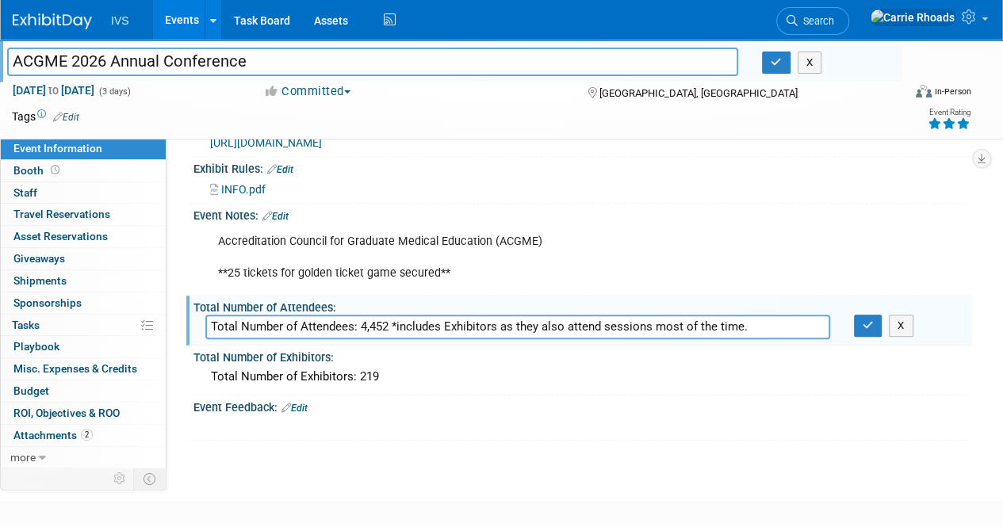
click at [359, 321] on input "Total Number of Attendees: 4,452 *includes Exhibitors as they also attend sessi…" at bounding box center [517, 327] width 625 height 25
type input "Total Number of Attendees: 5,030 *includes Exhibitors as they also attend sessi…"
click at [865, 322] on icon "button" at bounding box center [867, 325] width 11 height 10
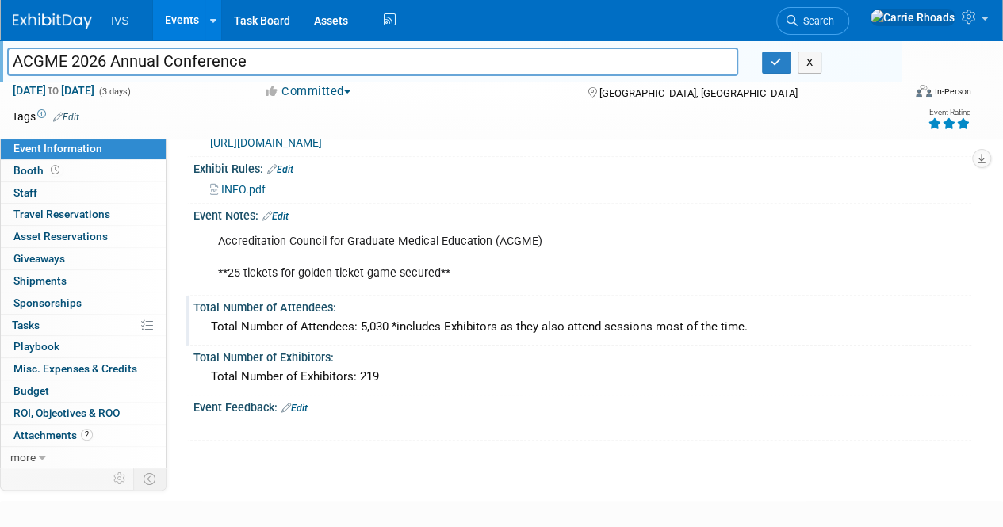
click at [360, 315] on div "Total Number of Attendees: 5,030 *includes Exhibitors as they also attend sessi…" at bounding box center [582, 327] width 754 height 25
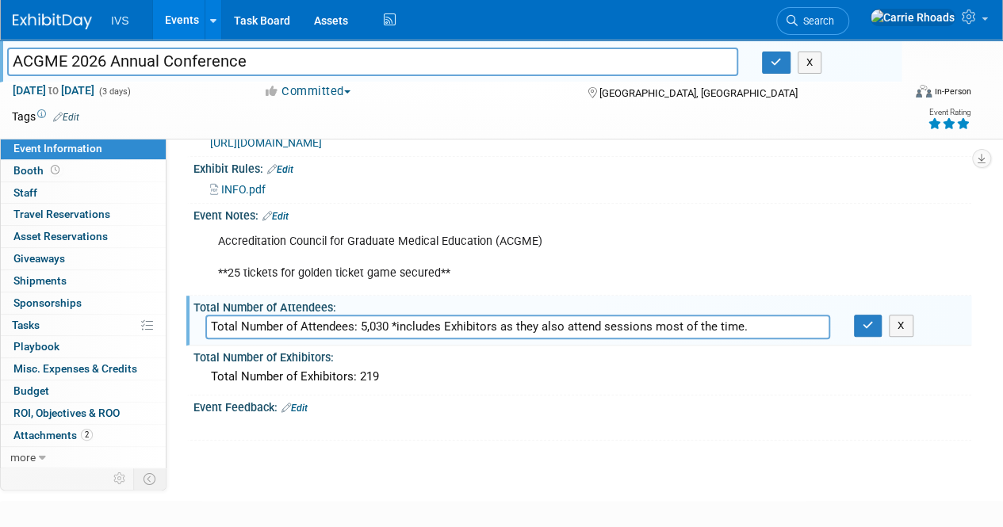
click at [386, 319] on input "Total Number of Attendees: 5,030 *includes Exhibitors as they also attend sessi…" at bounding box center [517, 327] width 625 height 25
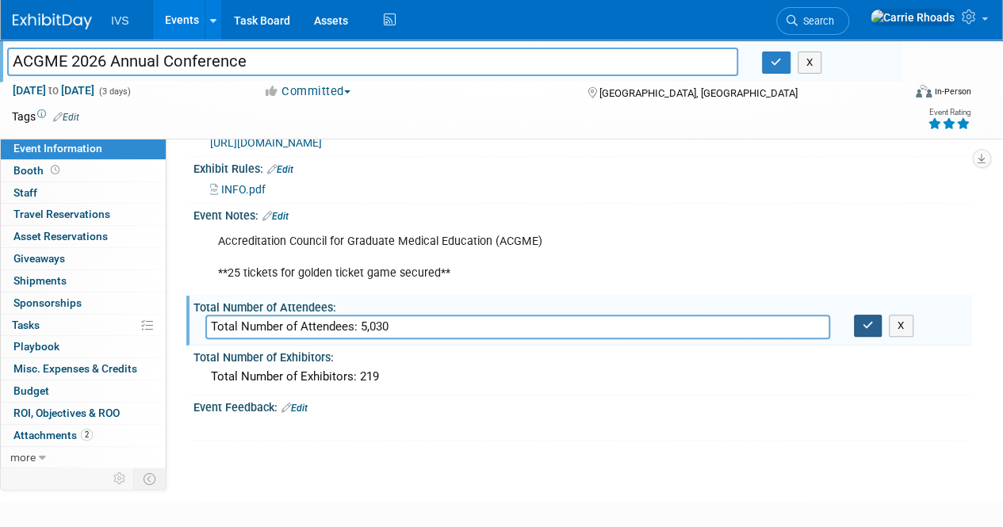
type input "Total Number of Attendees: 5,030"
click at [867, 330] on button "button" at bounding box center [868, 326] width 29 height 22
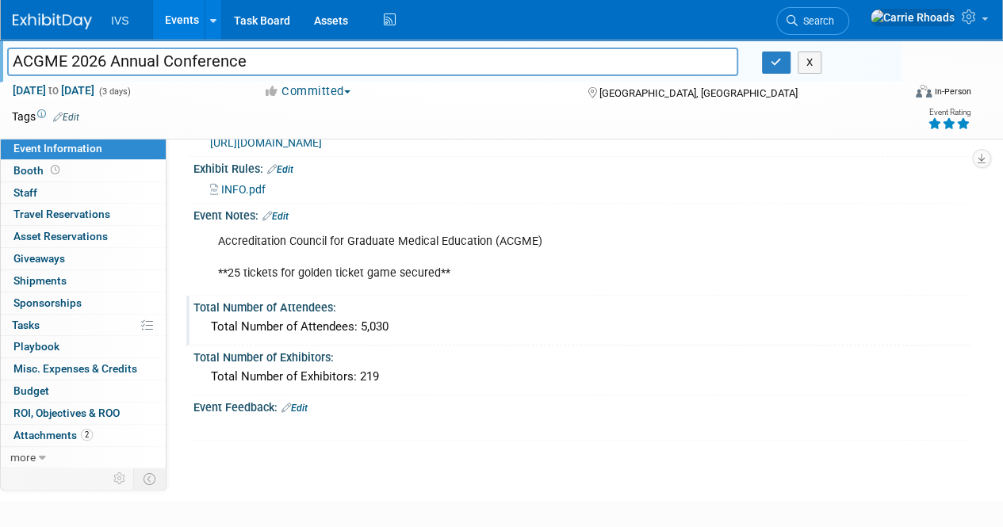
click at [360, 315] on div "Total Number of Attendees: 5,030" at bounding box center [582, 327] width 754 height 25
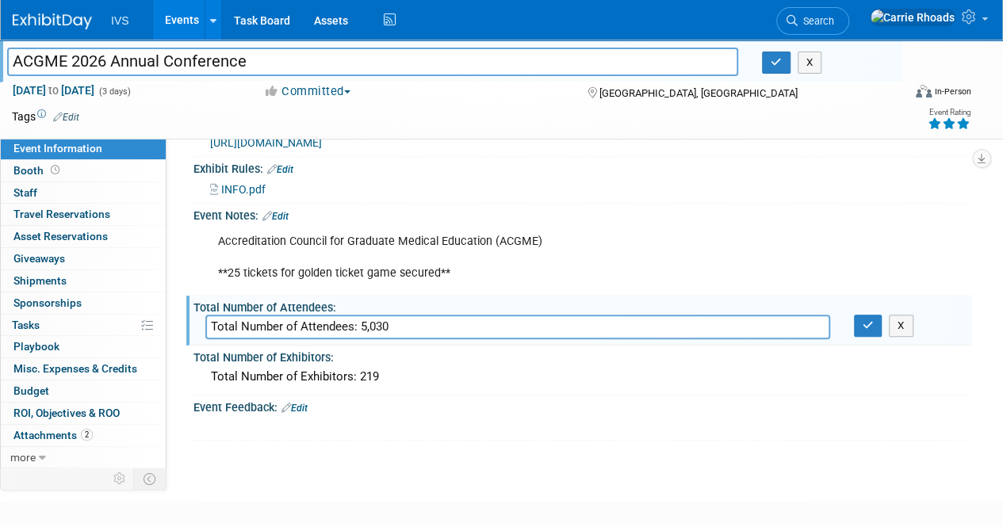
click at [358, 324] on input "Total Number of Attendees: 5,030" at bounding box center [517, 327] width 625 height 25
type input "5,030"
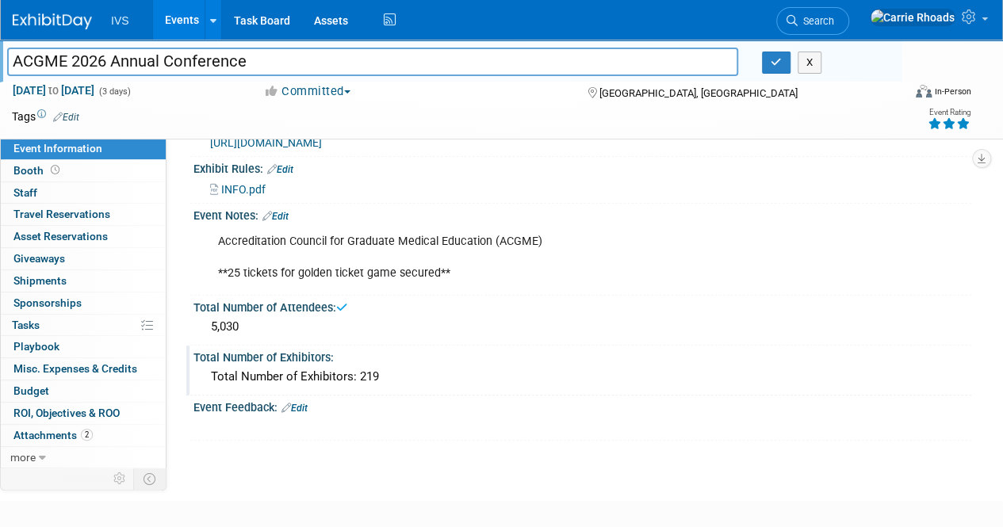
click at [351, 369] on div "Total Number of Exhibitors: 219" at bounding box center [582, 377] width 754 height 25
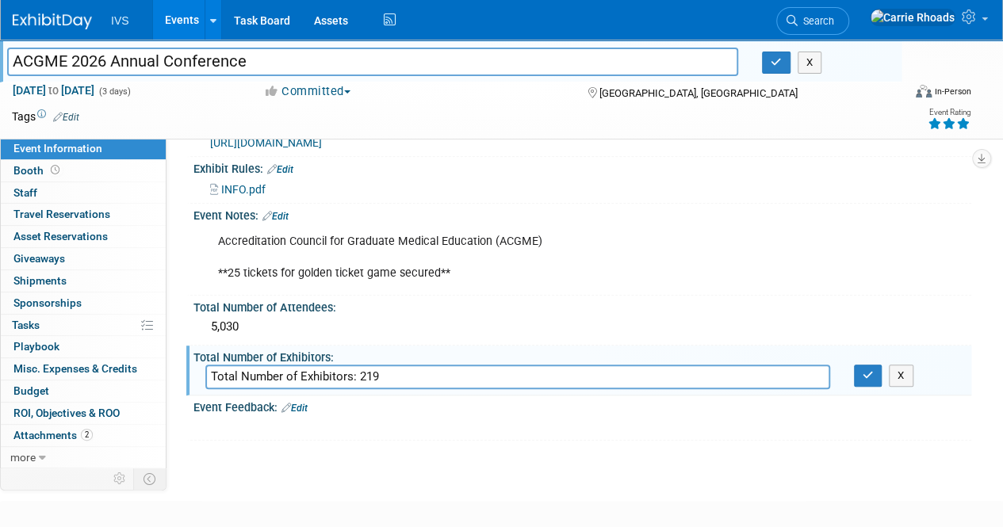
click at [362, 370] on input "Total Number of Exhibitors: 219" at bounding box center [517, 377] width 625 height 25
type input "~219"
click at [865, 370] on icon "button" at bounding box center [867, 375] width 11 height 10
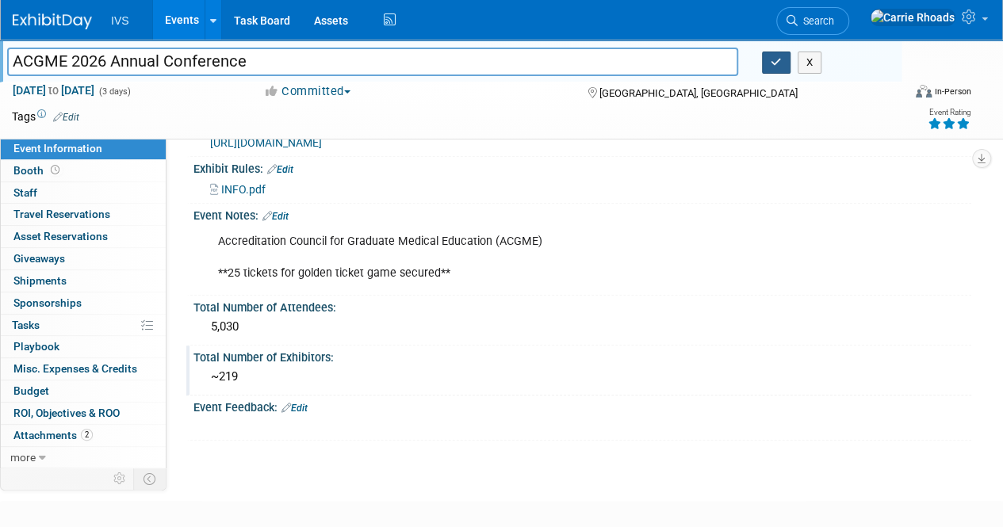
click at [777, 61] on icon "button" at bounding box center [775, 62] width 11 height 10
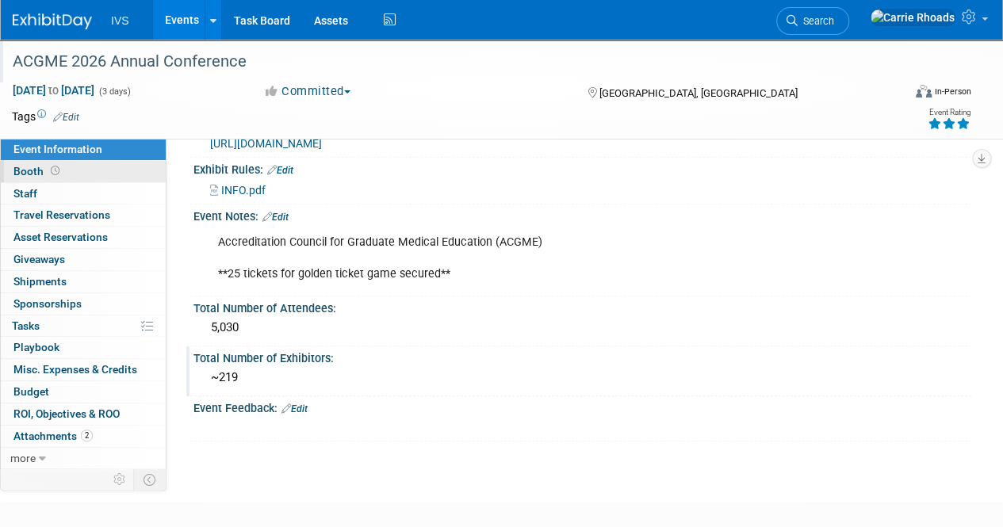
click at [14, 175] on span "Booth" at bounding box center [37, 171] width 49 height 13
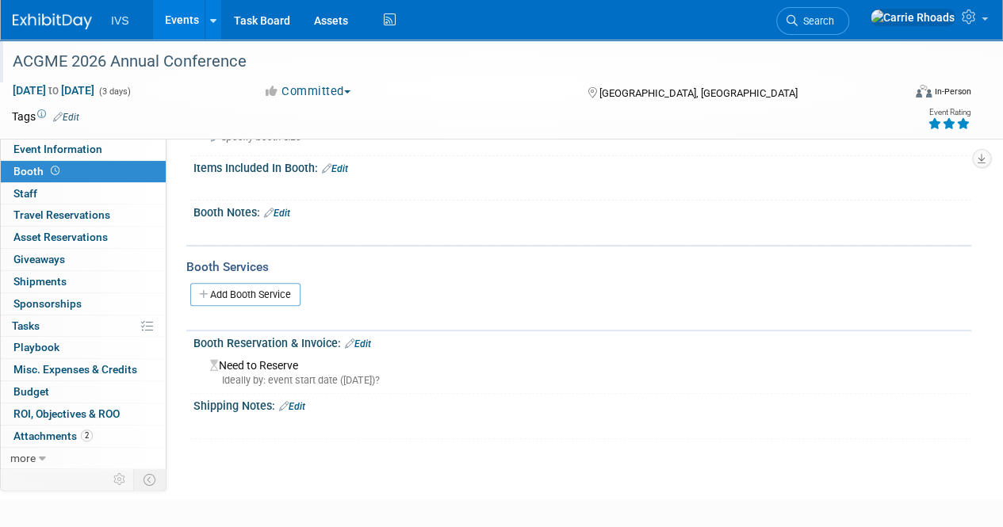
scroll to position [79, 0]
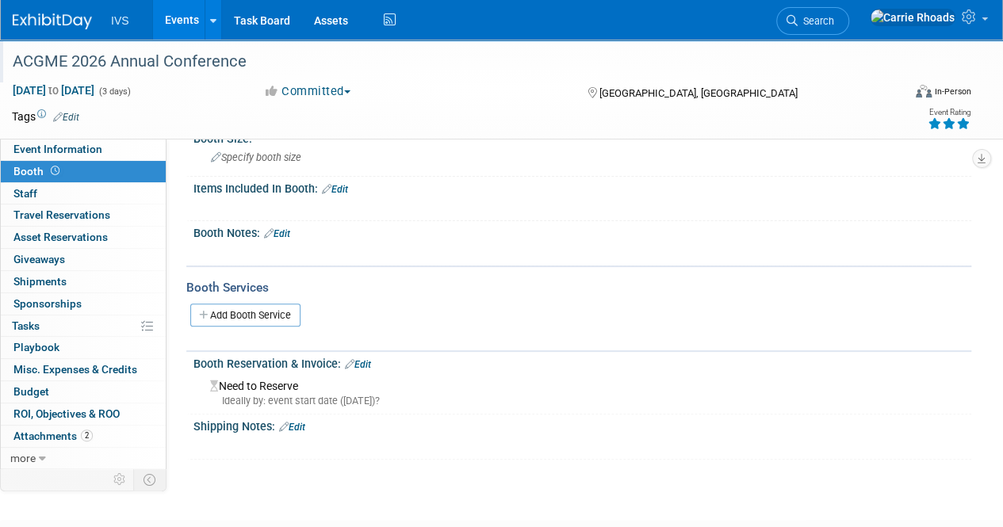
click at [365, 360] on link "Edit" at bounding box center [358, 364] width 26 height 11
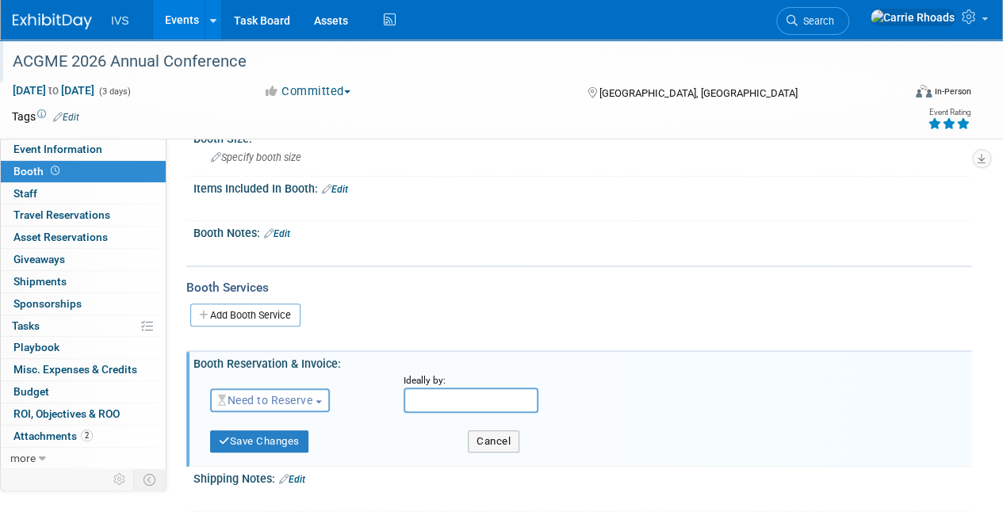
click at [322, 402] on button "Need to Reserve" at bounding box center [270, 400] width 120 height 24
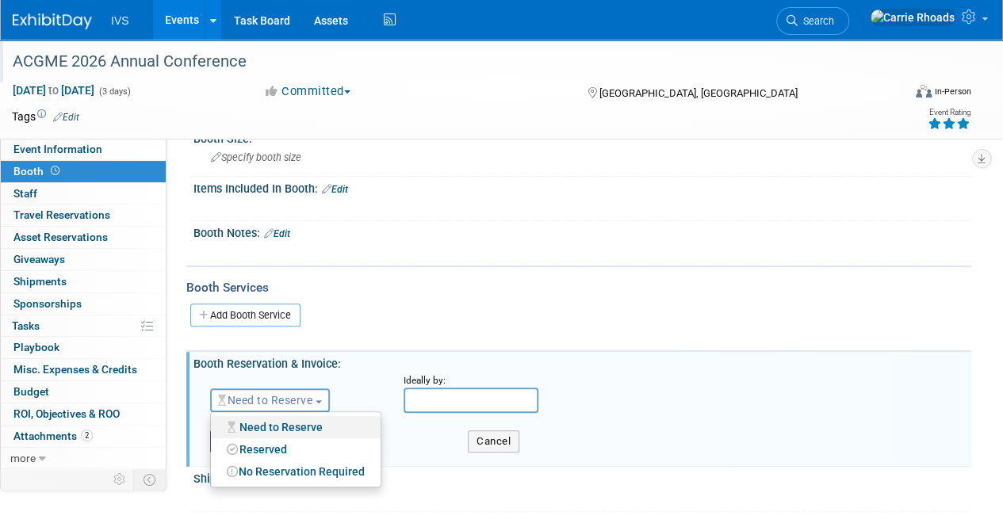
click at [322, 426] on link "Need to Reserve" at bounding box center [296, 427] width 170 height 22
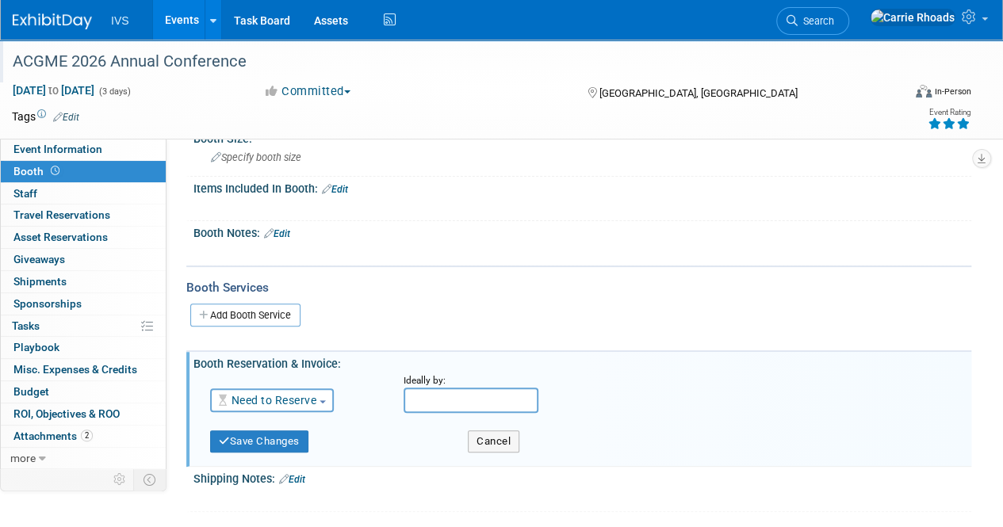
click at [449, 400] on input "text" at bounding box center [470, 400] width 135 height 25
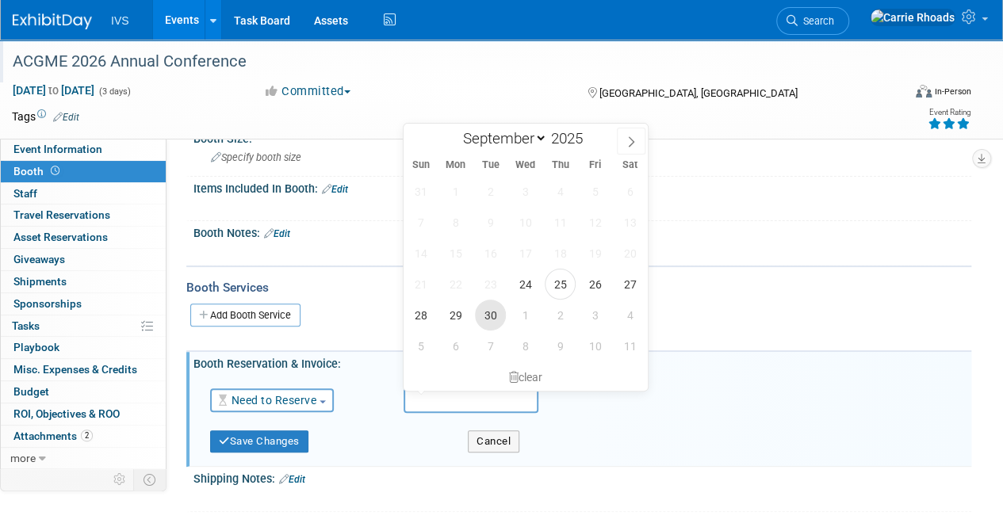
click at [492, 315] on span "30" at bounding box center [490, 315] width 31 height 31
type input "Sep 30, 2025"
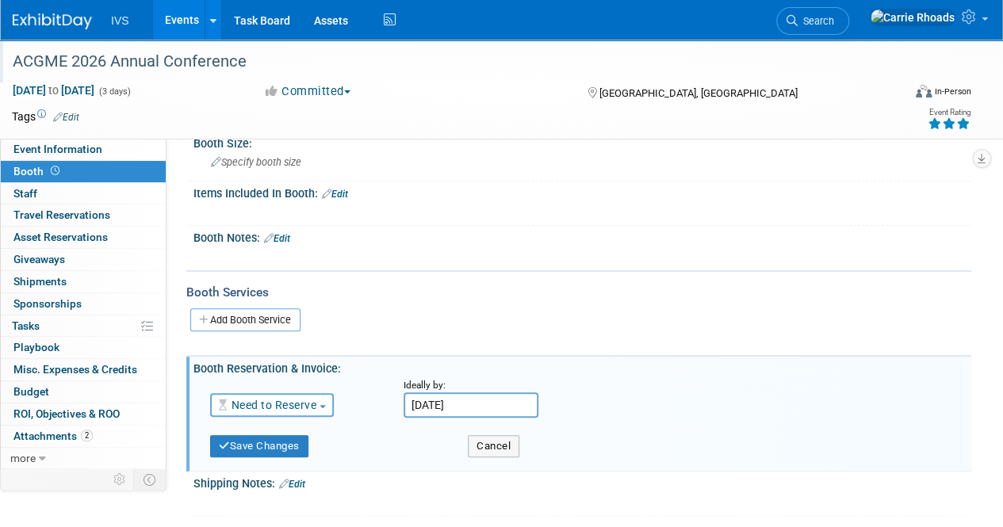
scroll to position [0, 0]
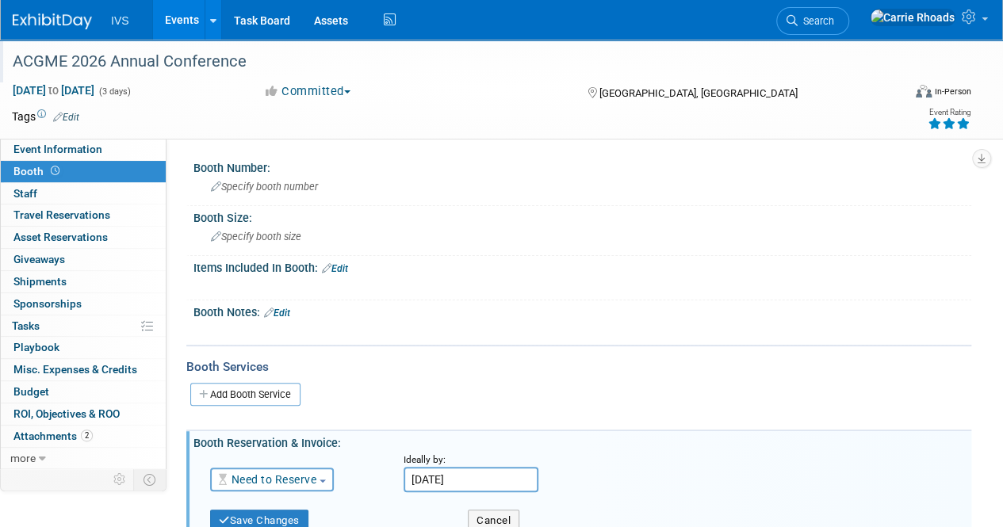
click at [345, 266] on link "Edit" at bounding box center [335, 268] width 26 height 11
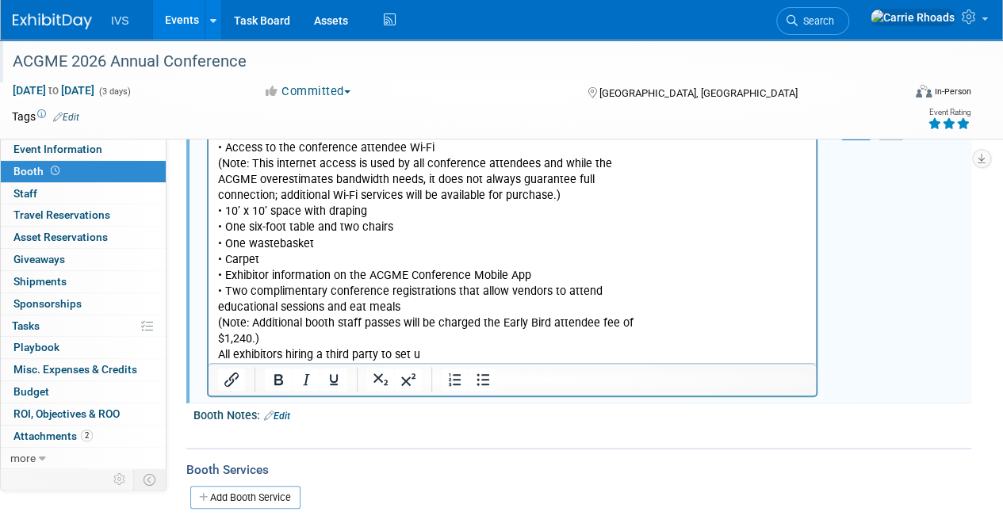
scroll to position [188, 0]
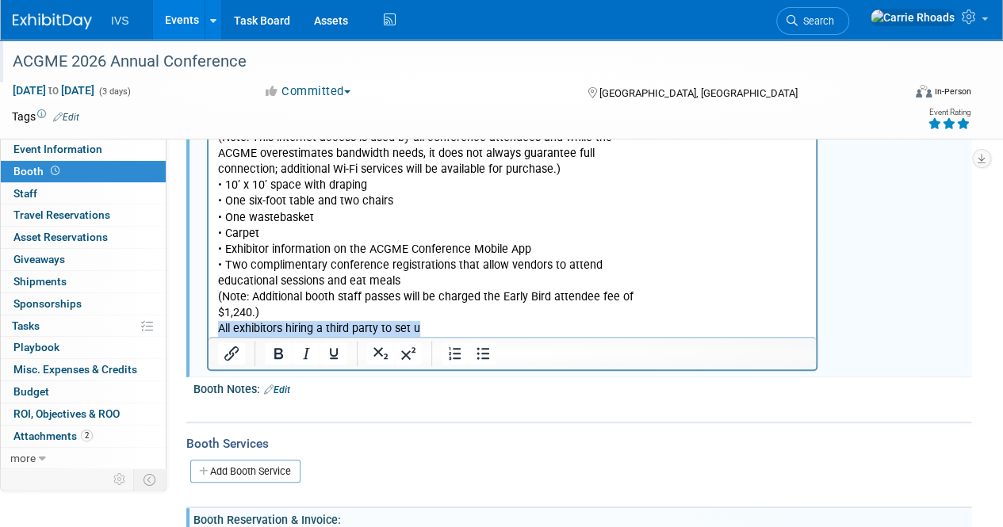
drag, startPoint x: 438, startPoint y: 331, endPoint x: 218, endPoint y: 334, distance: 220.4
click at [218, 334] on p "INCLUDED WITH YOUR STANDARD BOOTH RATE • Access to the conference attendee Wi-F…" at bounding box center [512, 217] width 589 height 239
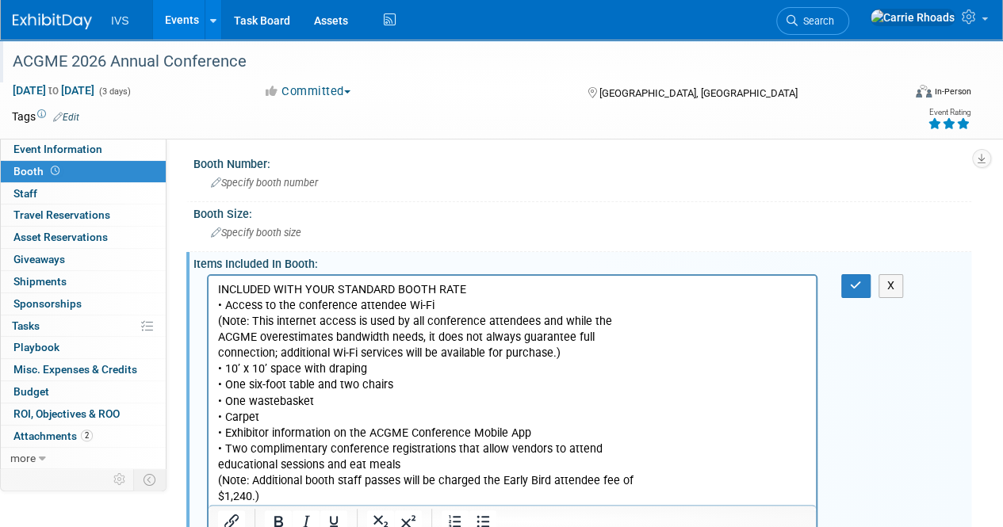
scroll to position [0, 0]
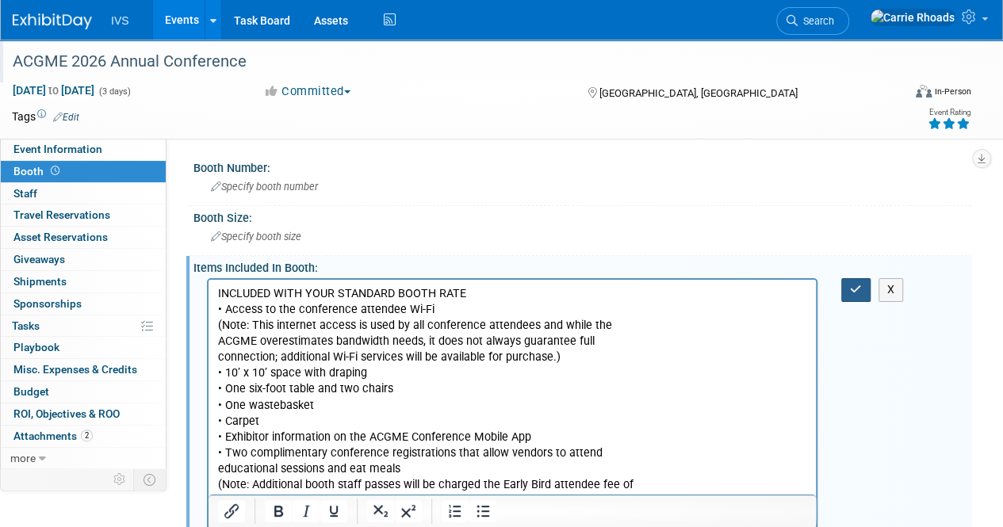
click at [848, 290] on button "button" at bounding box center [855, 289] width 29 height 23
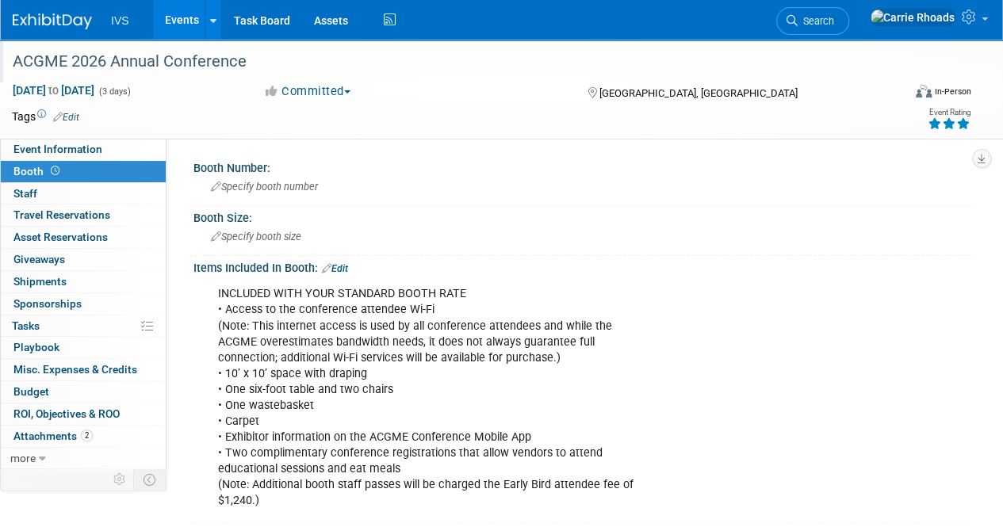
click at [52, 19] on img at bounding box center [52, 21] width 79 height 16
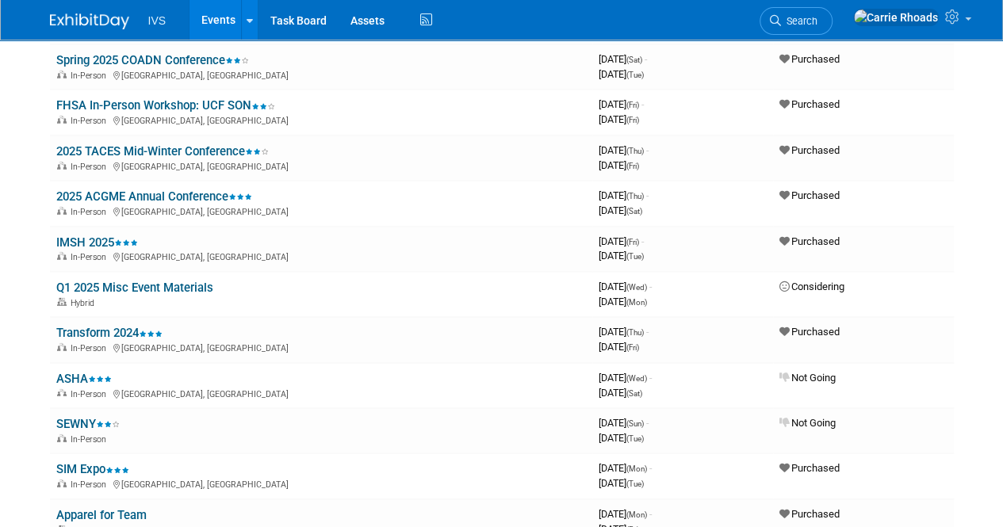
scroll to position [2140, 0]
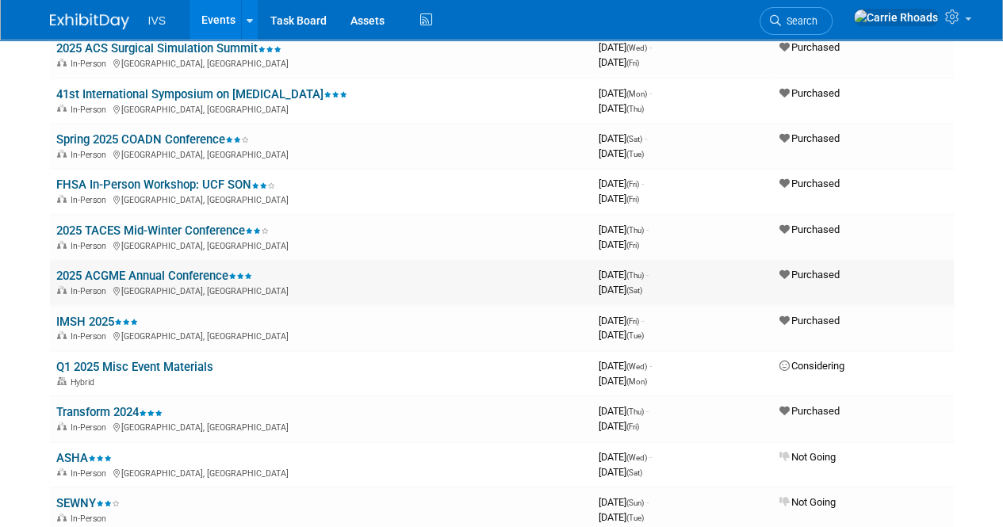
click at [161, 270] on link "2025 ACGME Annual Conference" at bounding box center [154, 276] width 196 height 14
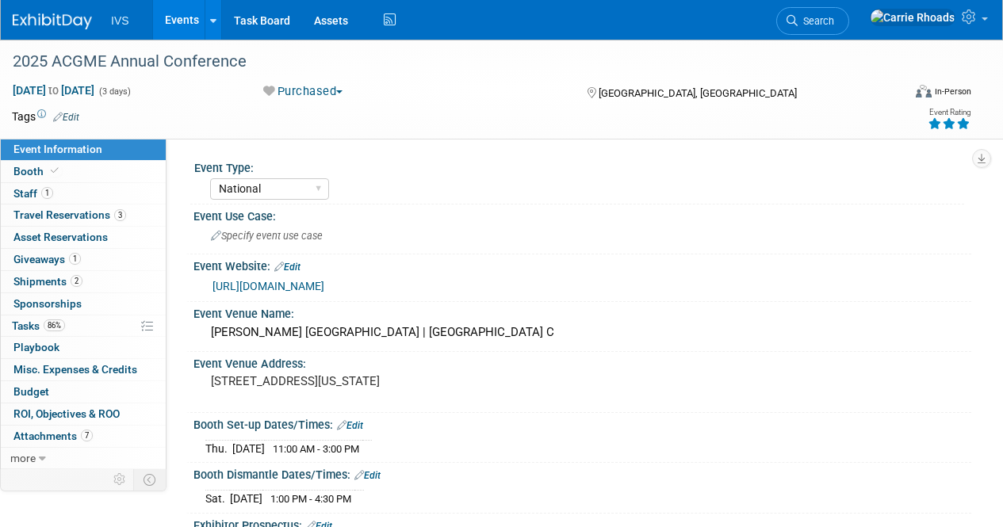
select select "National"
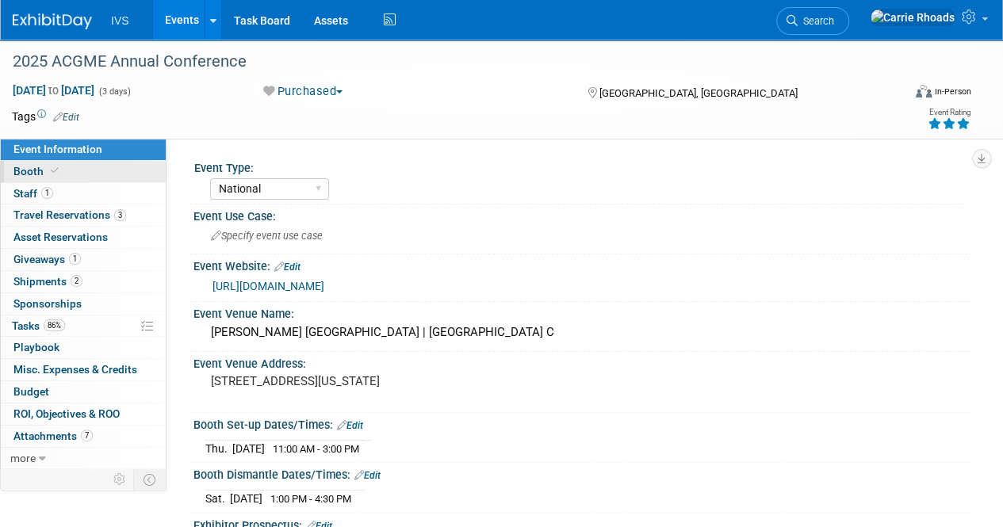
click at [42, 169] on span "Booth" at bounding box center [37, 171] width 48 height 13
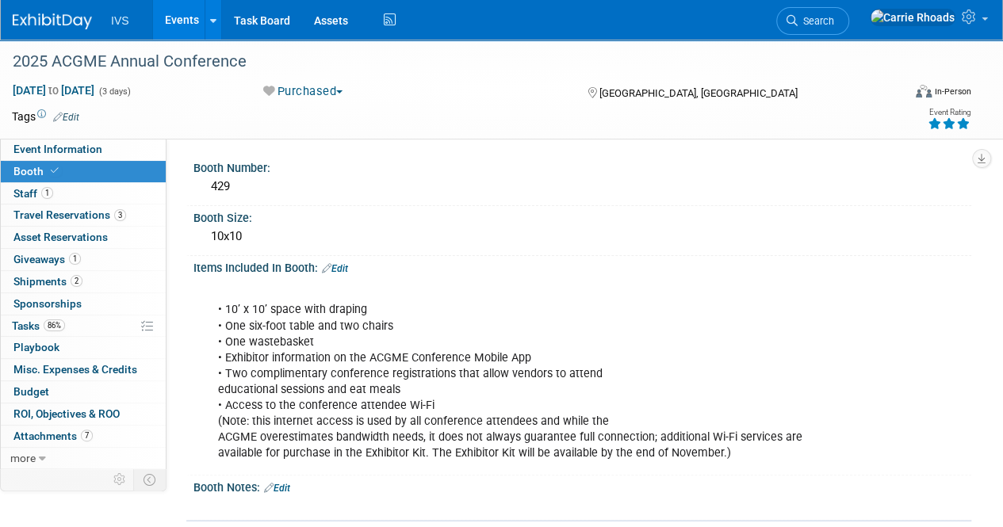
click at [47, 12] on link at bounding box center [62, 13] width 98 height 13
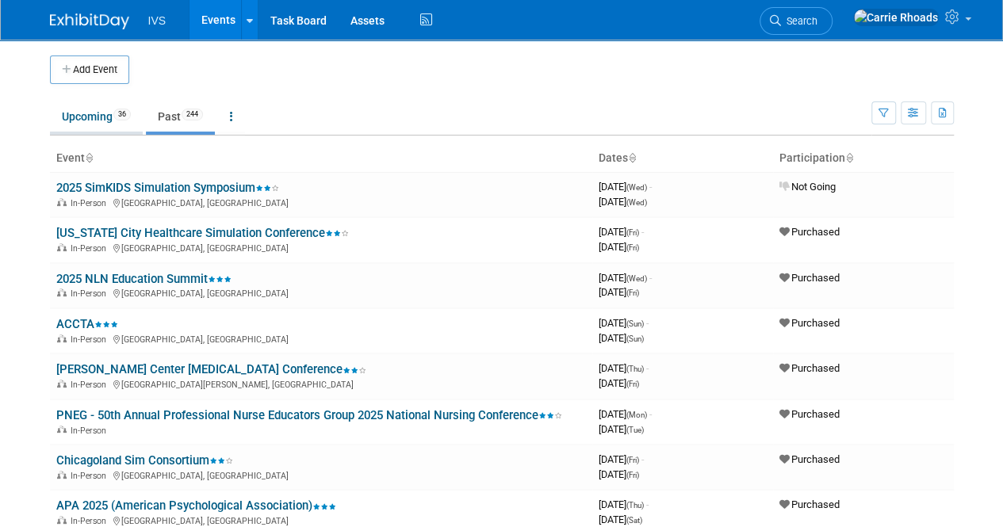
click at [84, 117] on link "Upcoming 36" at bounding box center [96, 116] width 93 height 30
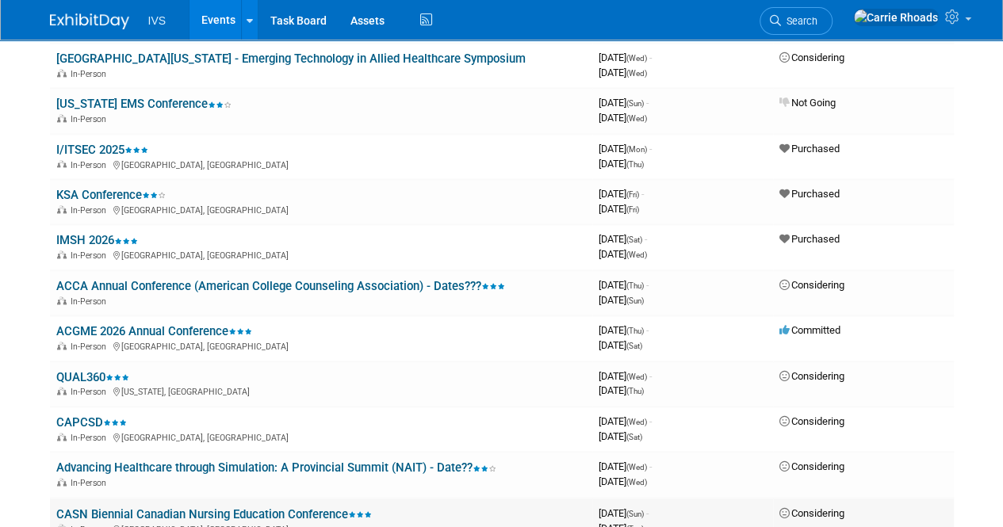
scroll to position [992, 0]
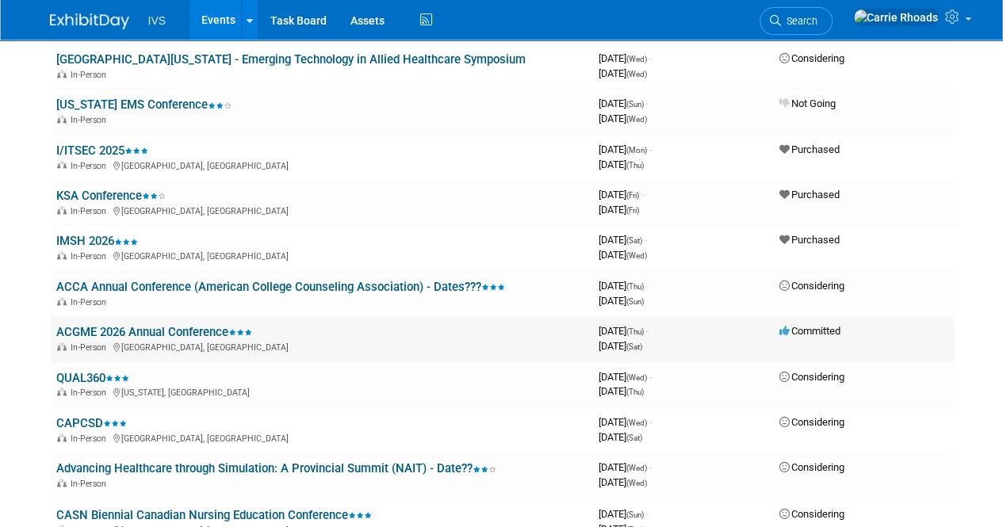
click at [102, 327] on link "ACGME 2026 Annual Conference" at bounding box center [154, 332] width 196 height 14
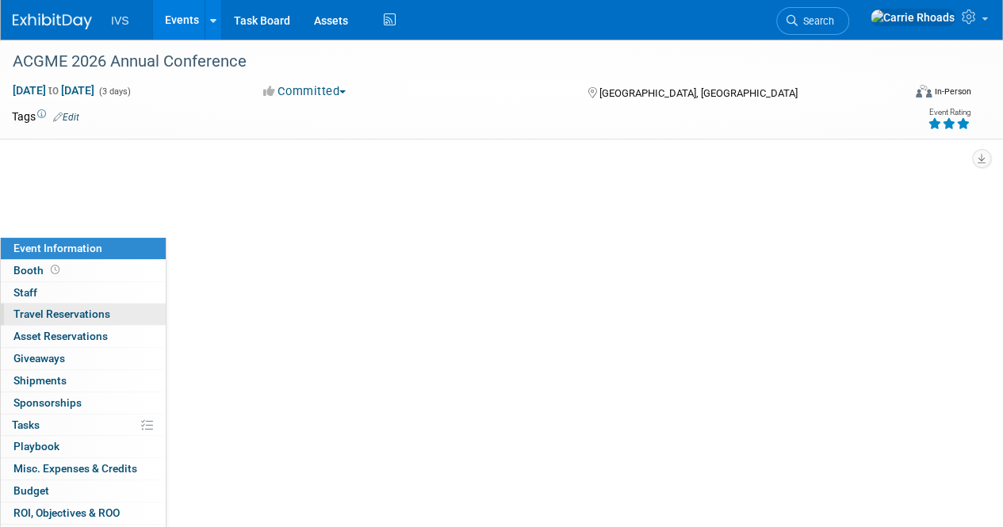
select select "National"
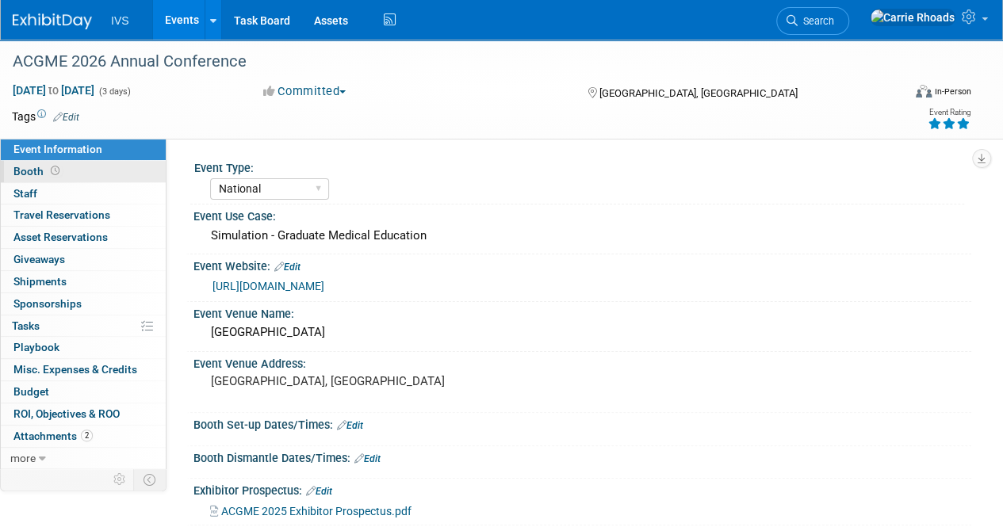
click at [35, 171] on span "Booth" at bounding box center [37, 171] width 49 height 13
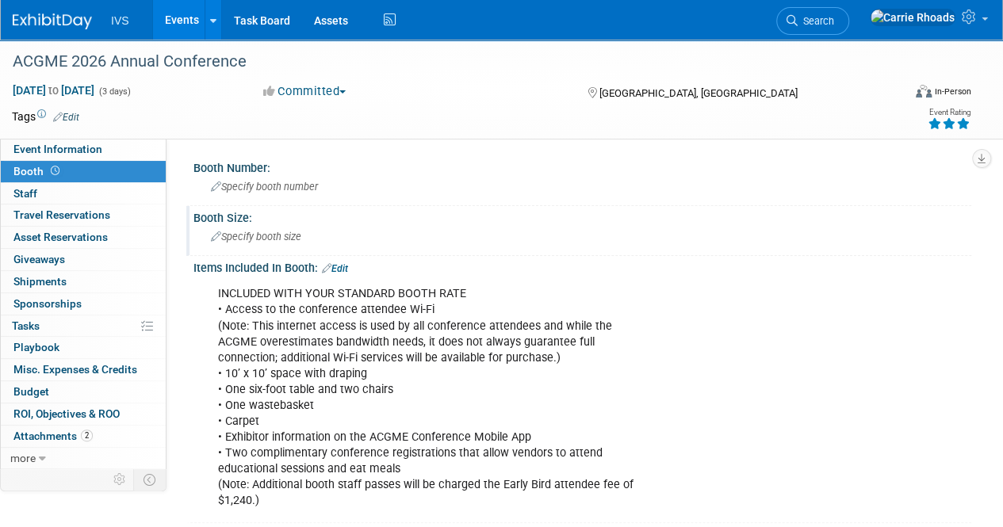
click at [260, 231] on span "Specify booth size" at bounding box center [256, 237] width 90 height 12
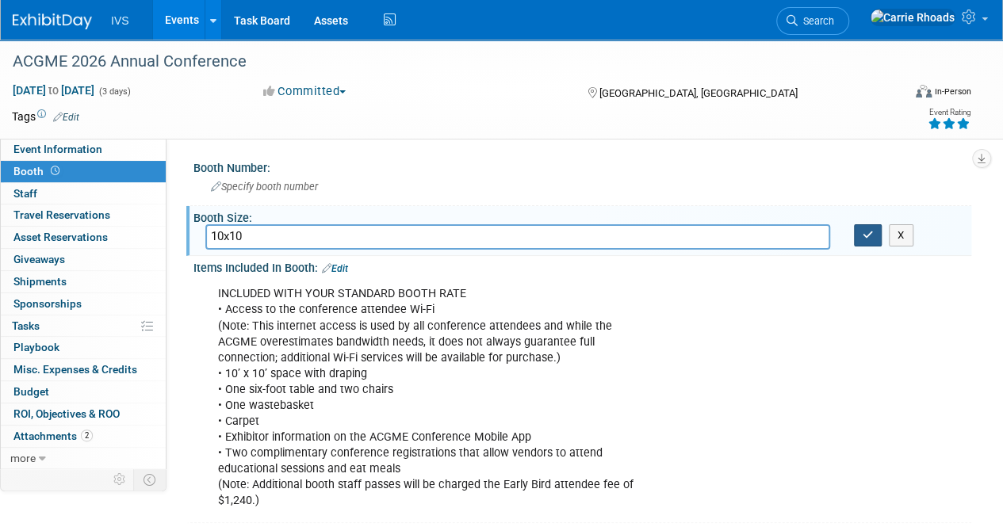
type input "10x10"
click at [878, 231] on button "button" at bounding box center [868, 235] width 29 height 22
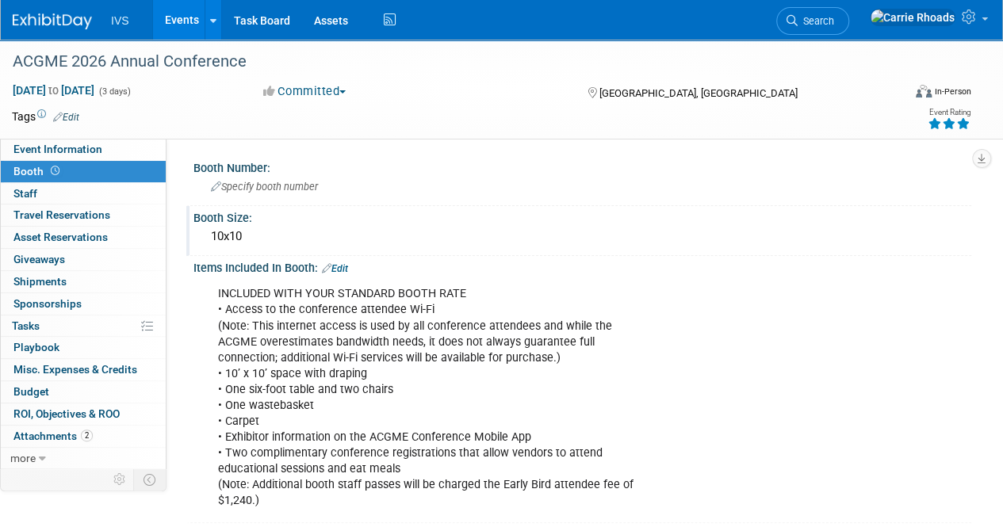
click at [347, 264] on link "Edit" at bounding box center [335, 268] width 26 height 11
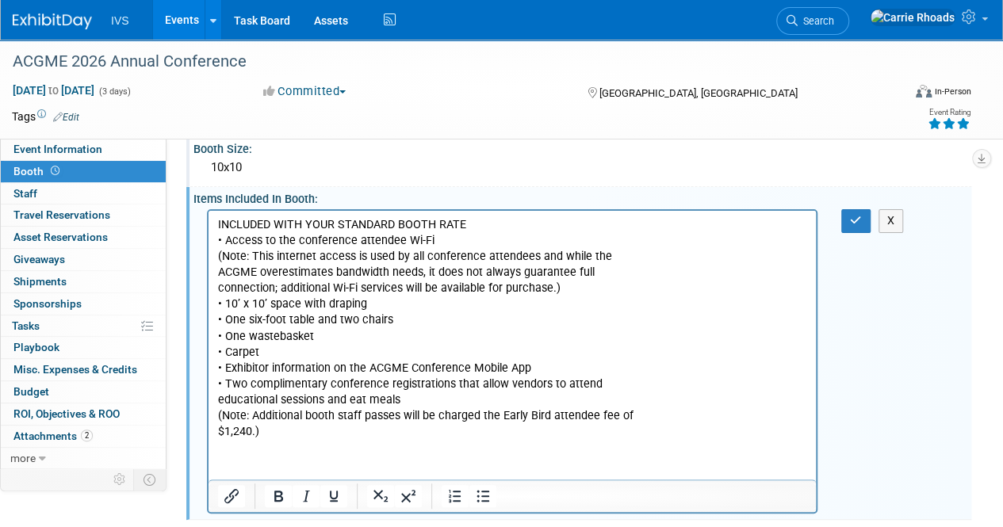
scroll to position [159, 0]
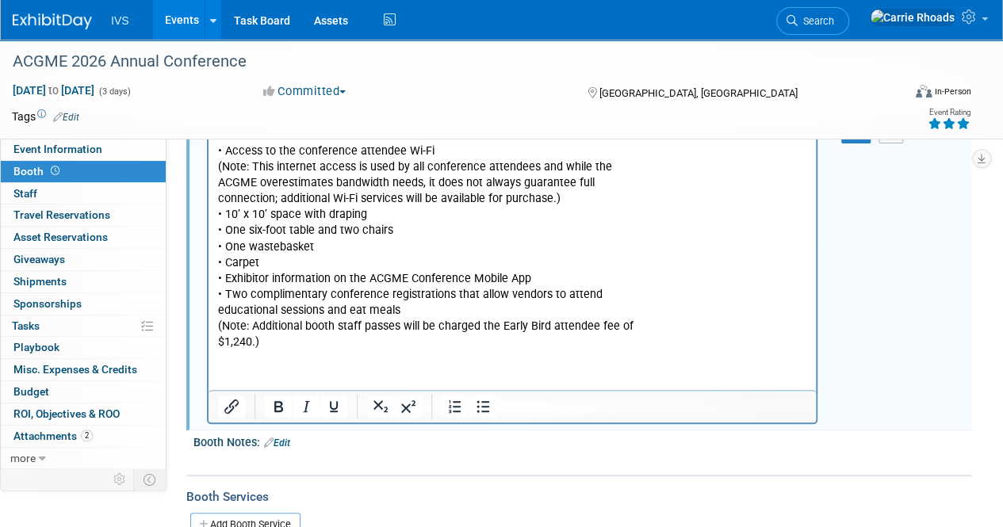
click at [491, 350] on p "INCLUDED WITH YOUR STANDARD BOOTH RATE • Access to the conference attendee Wi-F…" at bounding box center [512, 239] width 589 height 223
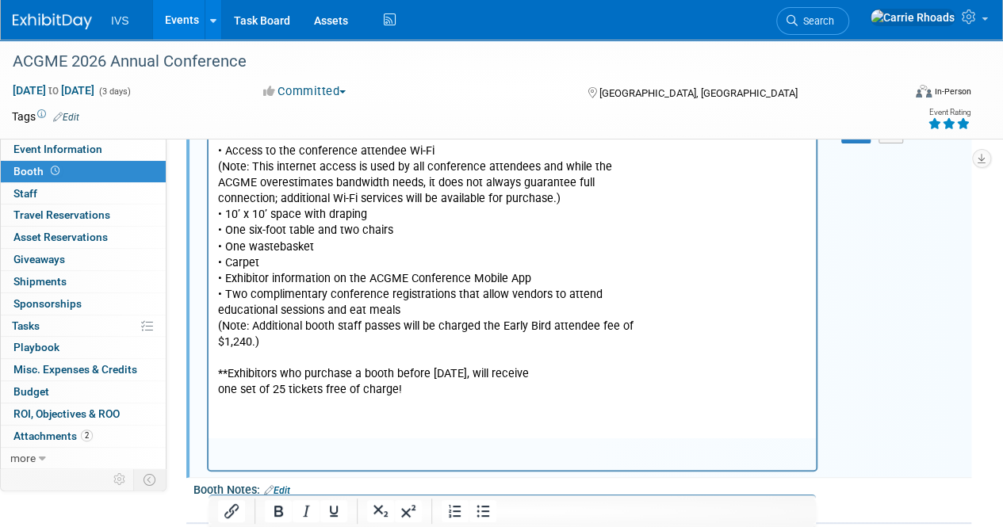
scroll to position [0, 0]
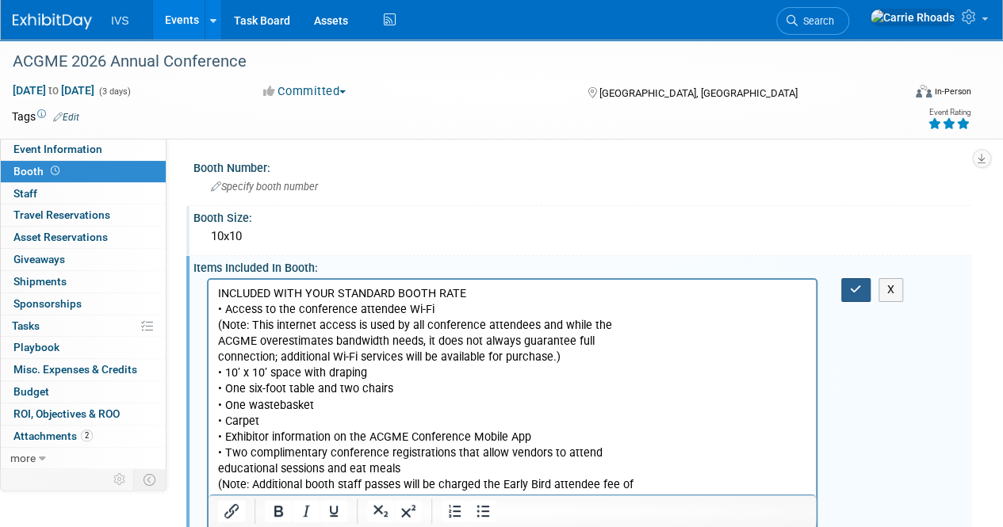
click at [854, 294] on icon "button" at bounding box center [856, 289] width 12 height 11
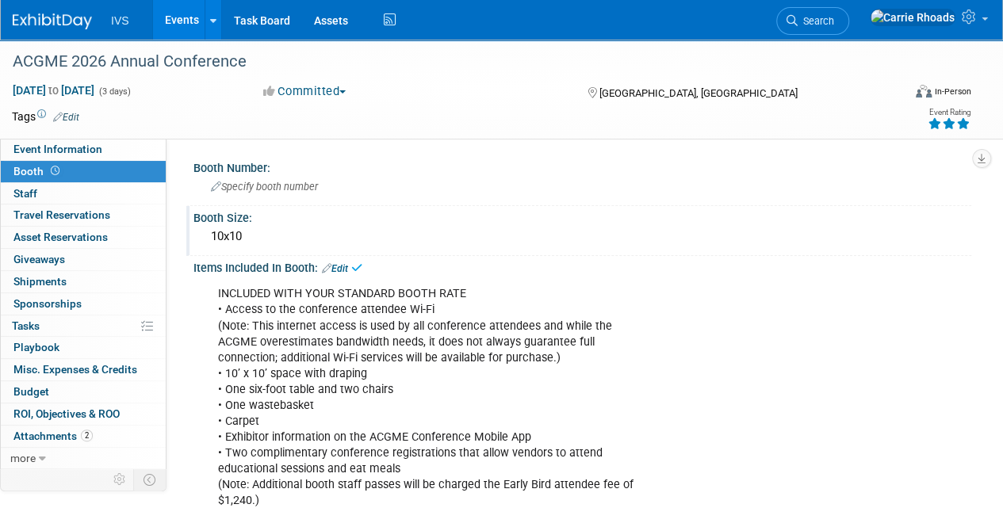
scroll to position [238, 0]
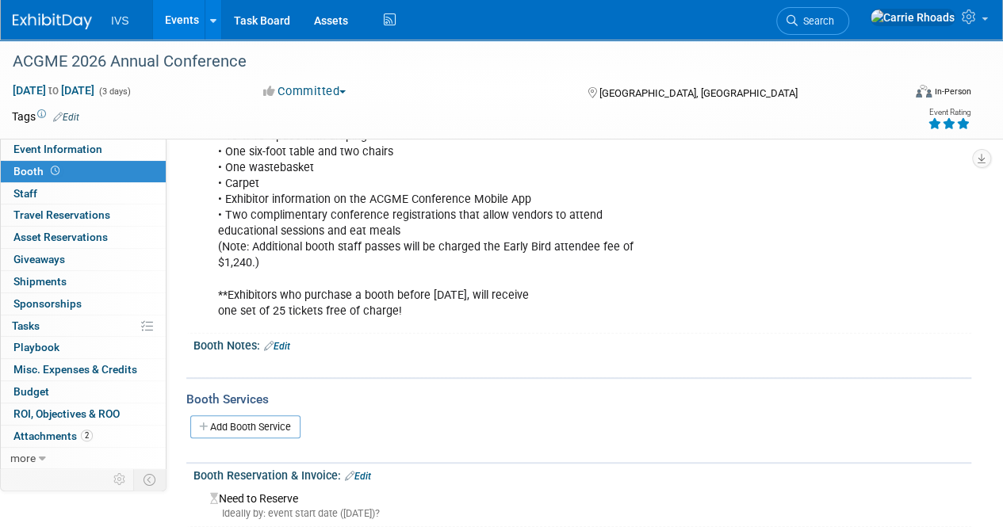
click at [31, 21] on img at bounding box center [52, 21] width 79 height 16
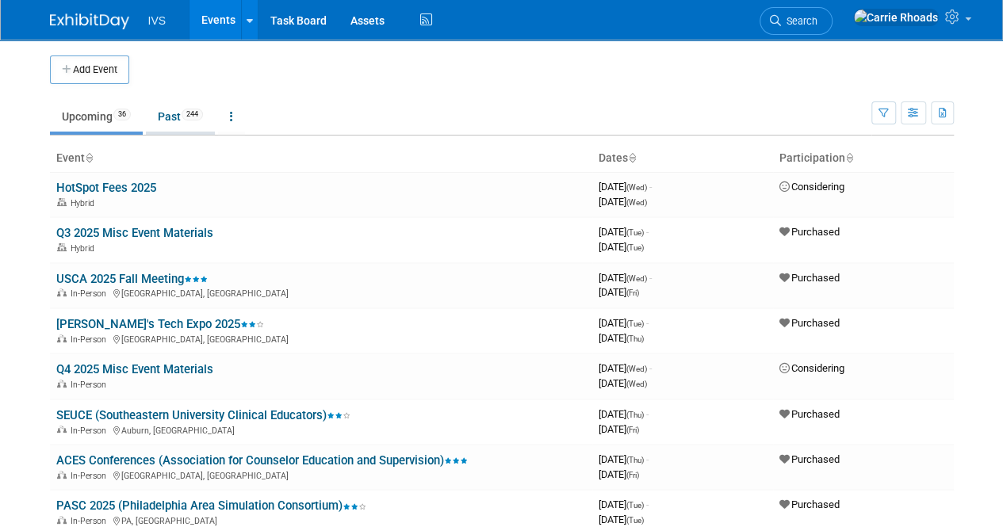
click at [177, 126] on link "Past 244" at bounding box center [180, 116] width 69 height 30
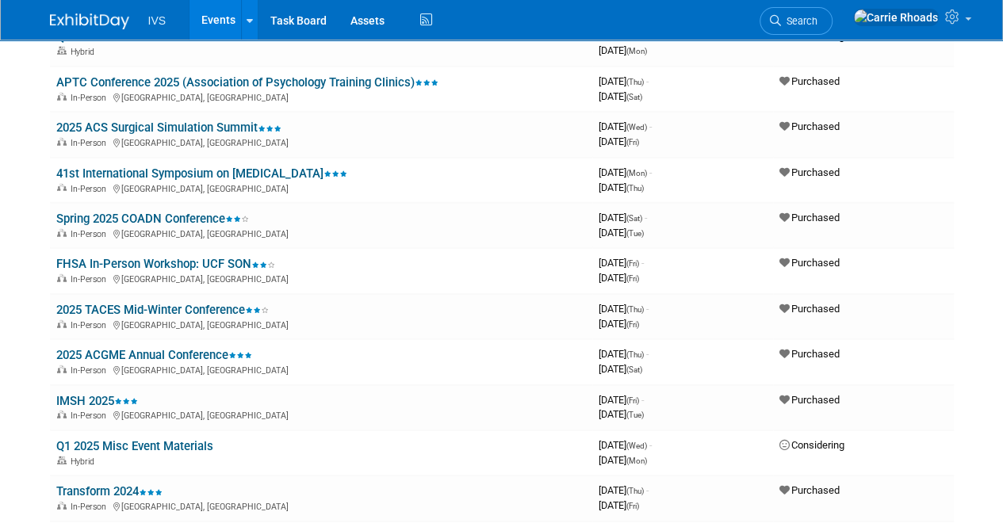
scroll to position [2140, 0]
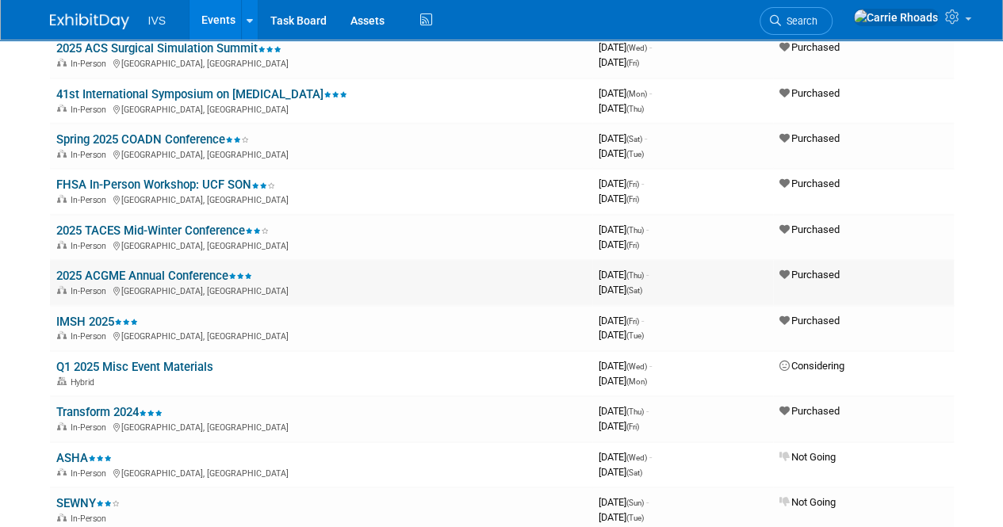
click at [136, 278] on link "2025 ACGME Annual Conference" at bounding box center [154, 276] width 196 height 14
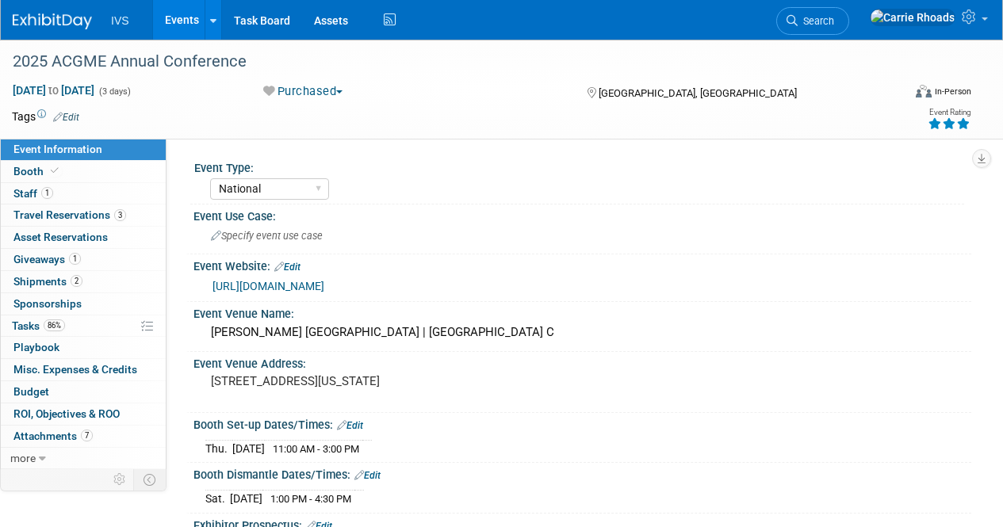
select select "National"
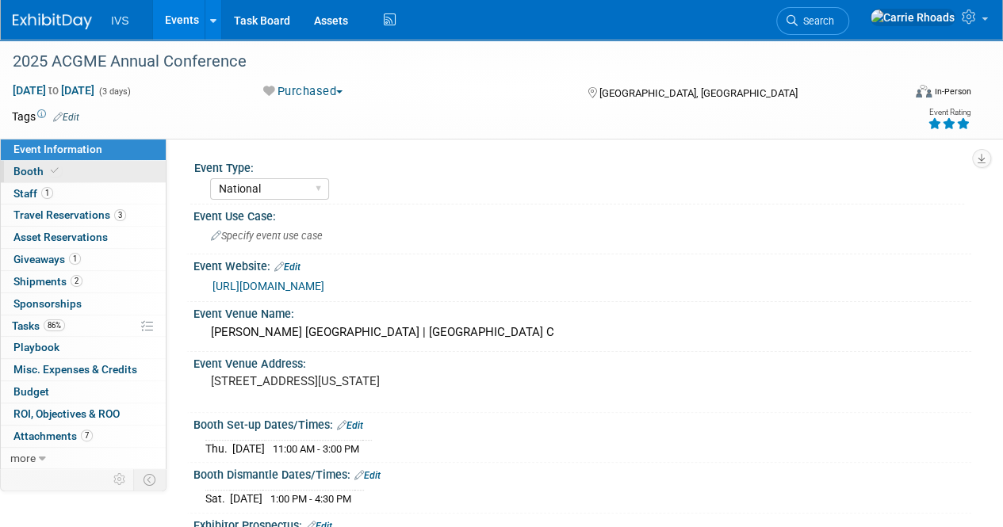
click at [33, 168] on span "Booth" at bounding box center [37, 171] width 48 height 13
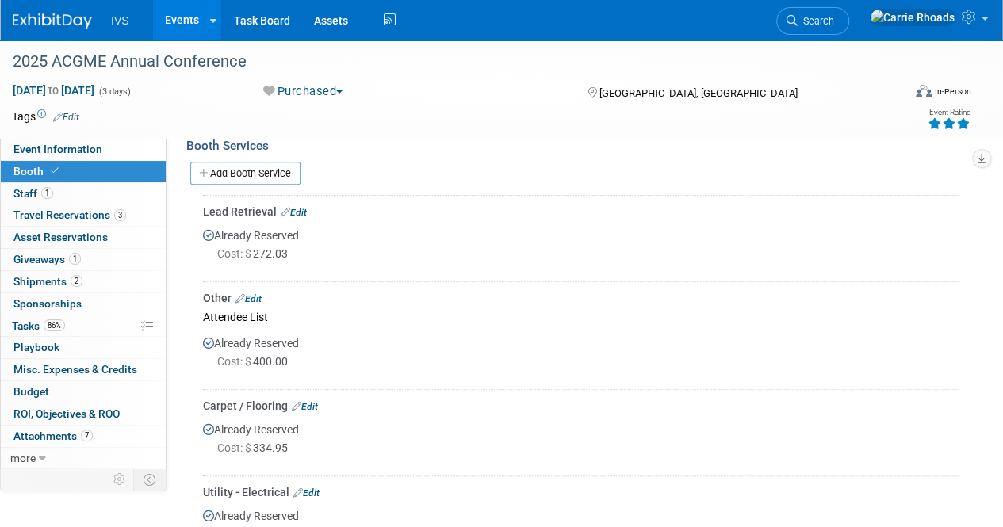
scroll to position [476, 0]
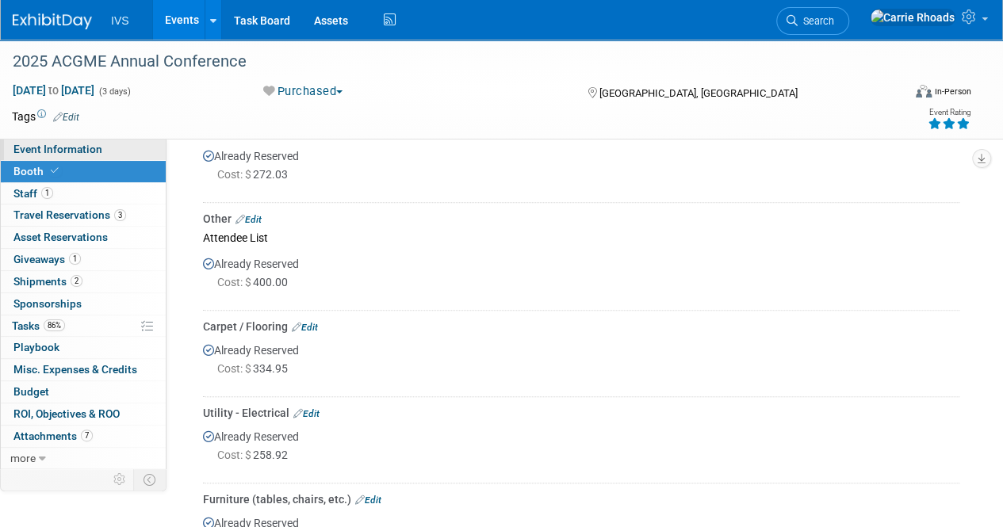
click at [32, 156] on link "Event Information" at bounding box center [83, 149] width 165 height 21
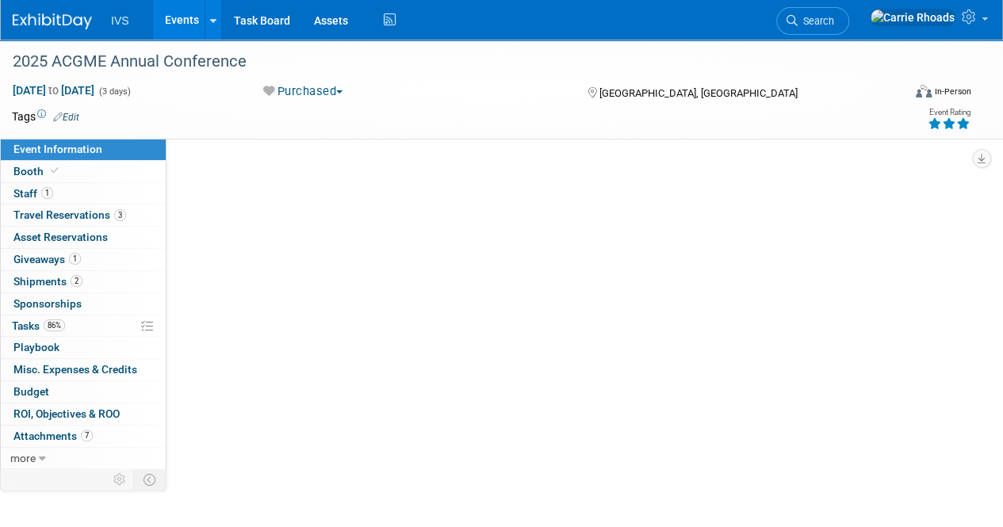
scroll to position [0, 0]
select select "National"
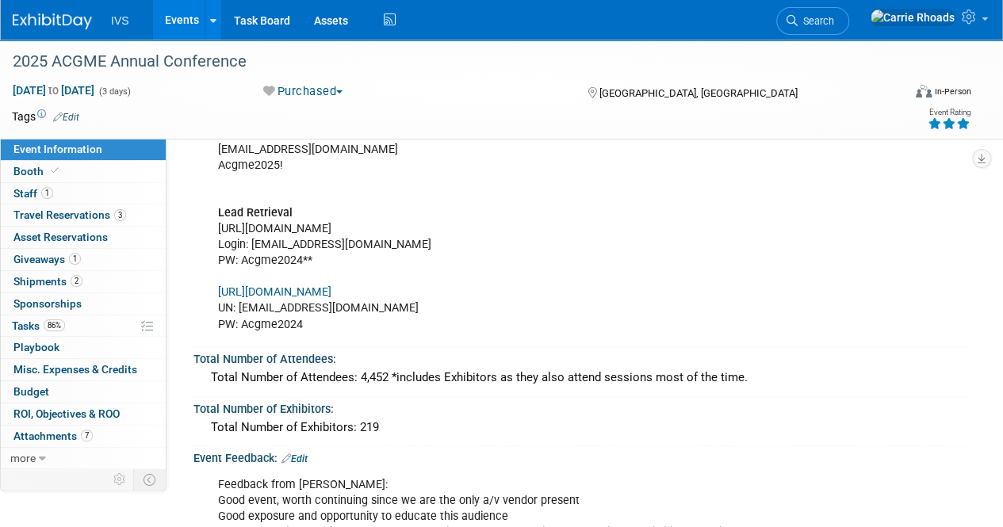
scroll to position [872, 0]
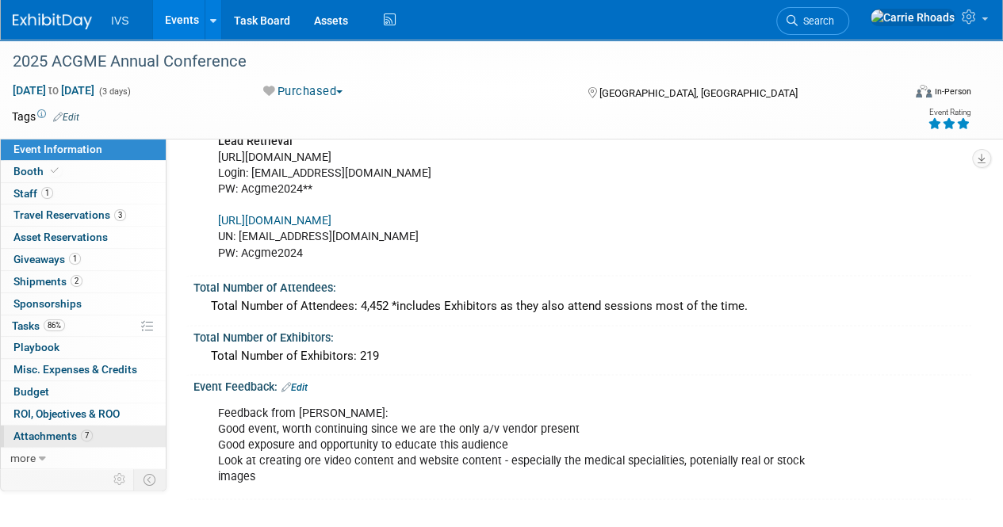
click at [20, 430] on span "Attachments 7" at bounding box center [52, 436] width 79 height 13
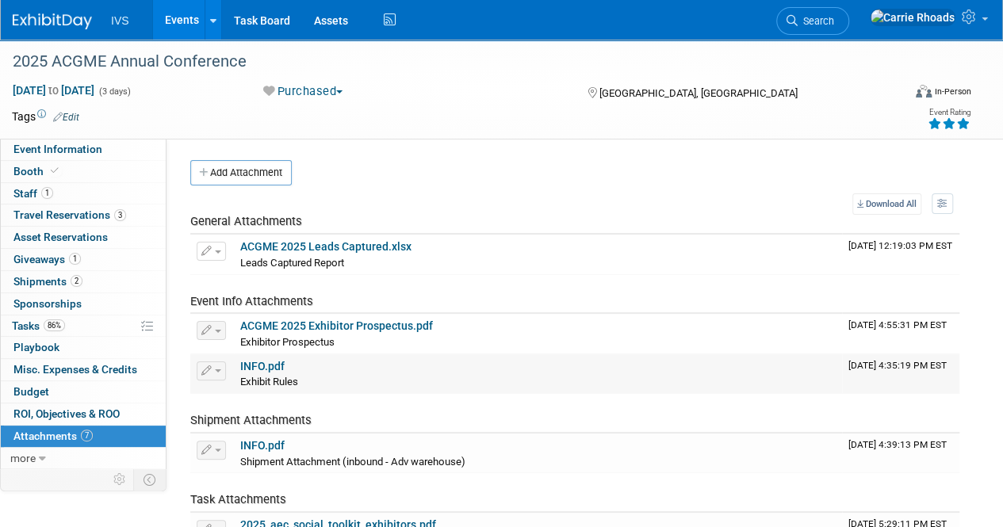
scroll to position [79, 0]
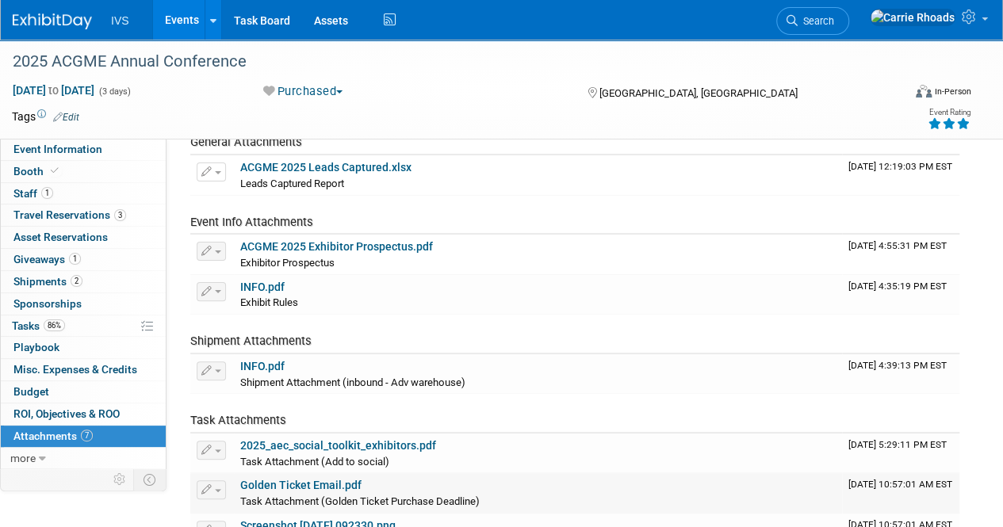
click at [311, 483] on link "Golden Ticket Email.pdf" at bounding box center [300, 485] width 121 height 13
click at [59, 17] on img at bounding box center [52, 21] width 79 height 16
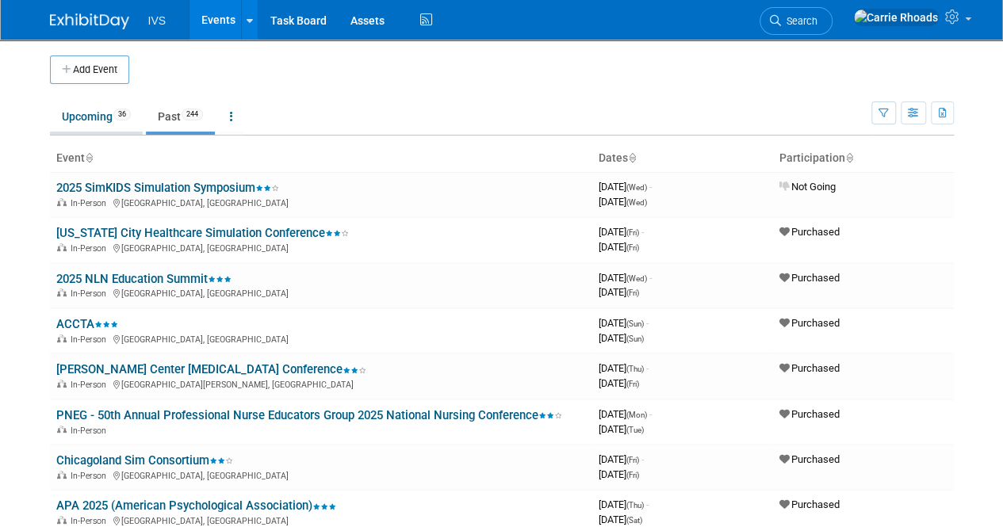
click at [87, 116] on link "Upcoming 36" at bounding box center [96, 116] width 93 height 30
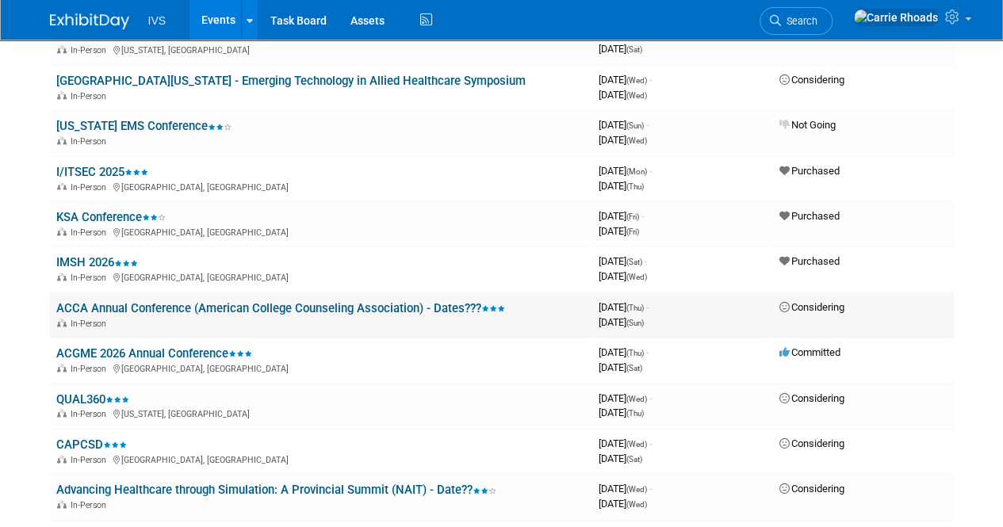
scroll to position [951, 0]
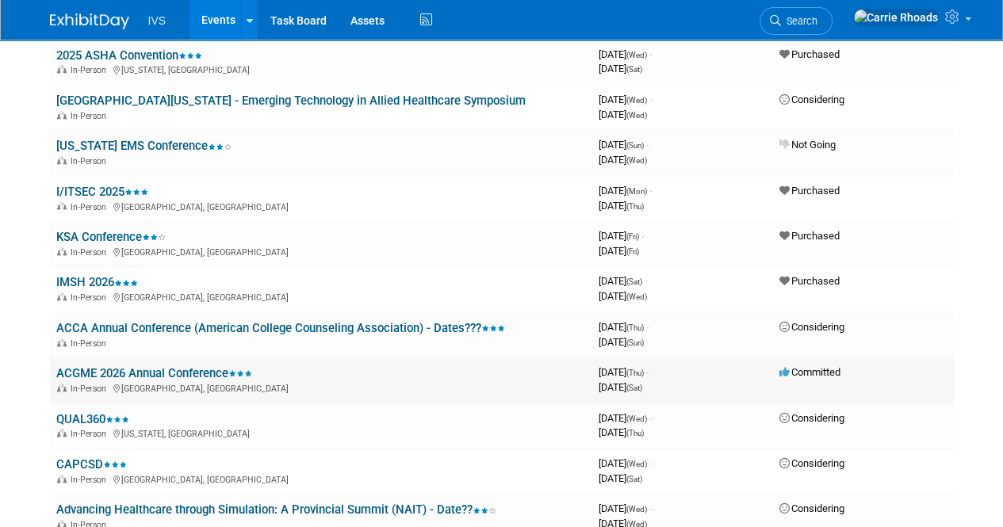
click at [93, 370] on link "ACGME 2026 Annual Conference" at bounding box center [154, 373] width 196 height 14
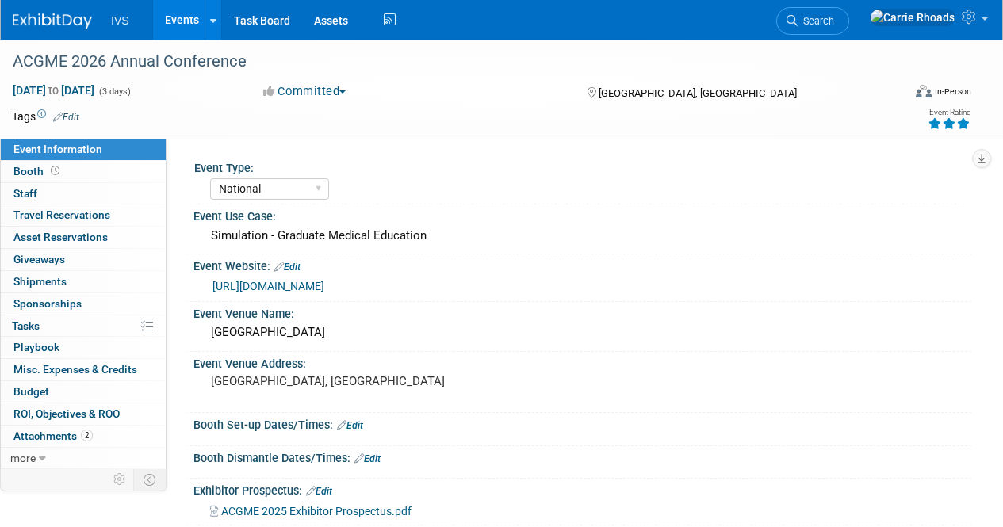
select select "National"
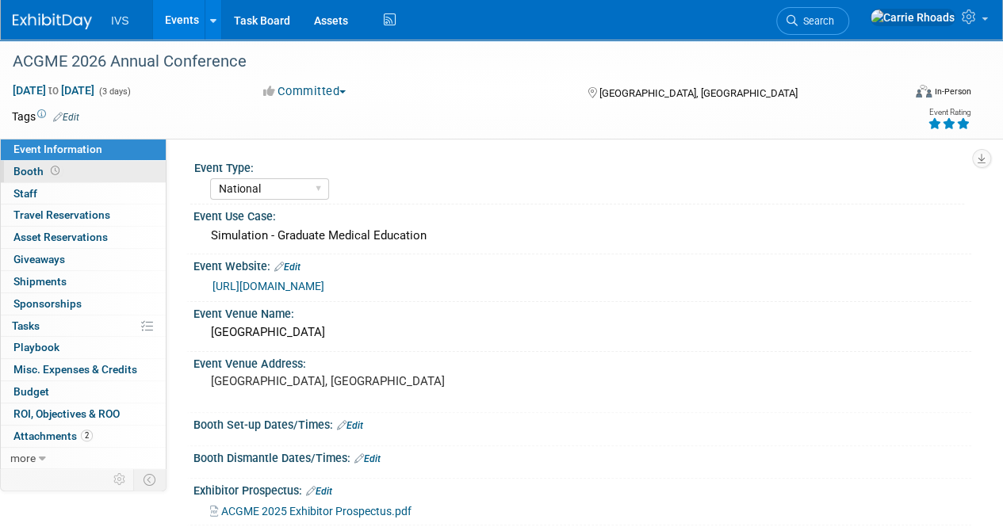
click at [30, 163] on link "Booth" at bounding box center [83, 171] width 165 height 21
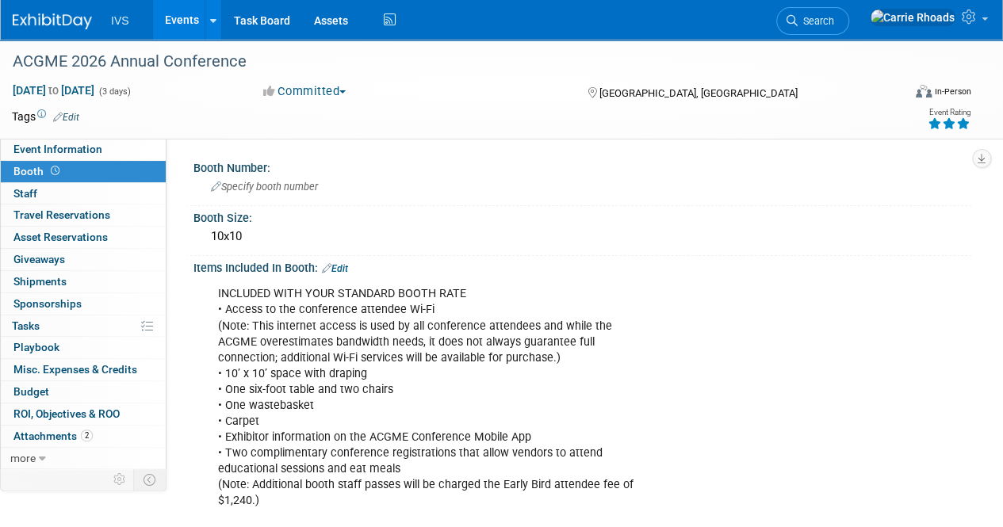
click at [342, 267] on link "Edit" at bounding box center [335, 268] width 26 height 11
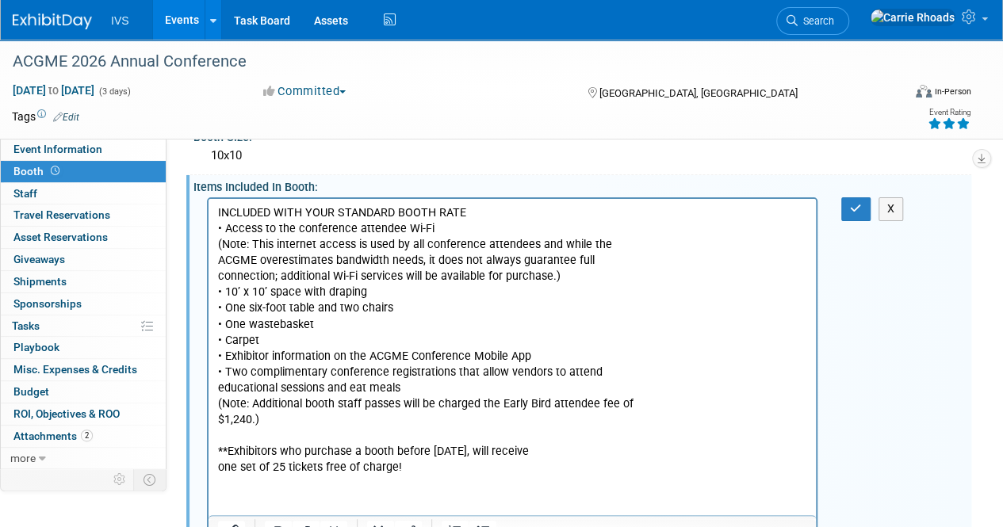
scroll to position [159, 0]
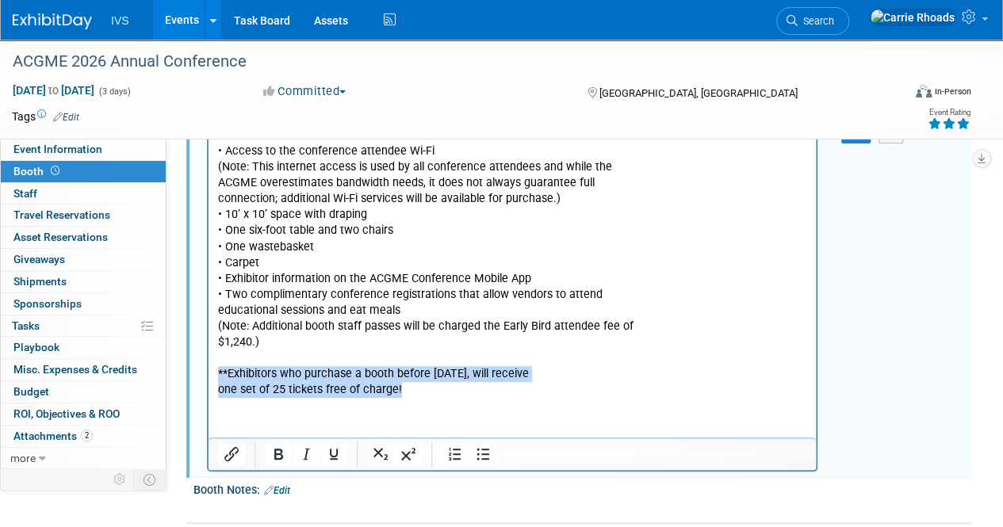
drag, startPoint x: 430, startPoint y: 396, endPoint x: 203, endPoint y: 378, distance: 227.4
click at [208, 378] on html "INCLUDED WITH YOUR STANDARD BOOTH RATE • Access to the conference attendee Wi-F…" at bounding box center [511, 259] width 607 height 277
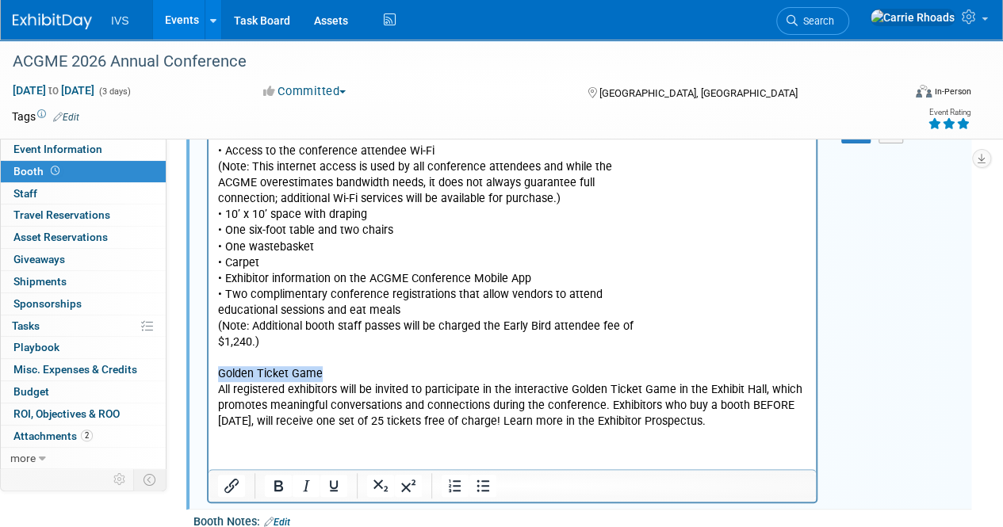
drag, startPoint x: 340, startPoint y: 374, endPoint x: 416, endPoint y: 538, distance: 180.9
click at [208, 379] on html "INCLUDED WITH YOUR STANDARD BOOTH RATE • Access to the conference attendee Wi-F…" at bounding box center [511, 275] width 607 height 308
click at [277, 487] on icon "Bold" at bounding box center [278, 485] width 19 height 19
click at [360, 357] on p "INCLUDED WITH YOUR STANDARD BOOTH RATE • Access to the conference attendee Wi-F…" at bounding box center [512, 247] width 589 height 239
click at [219, 374] on b "Golden Ticket Game" at bounding box center [270, 373] width 105 height 13
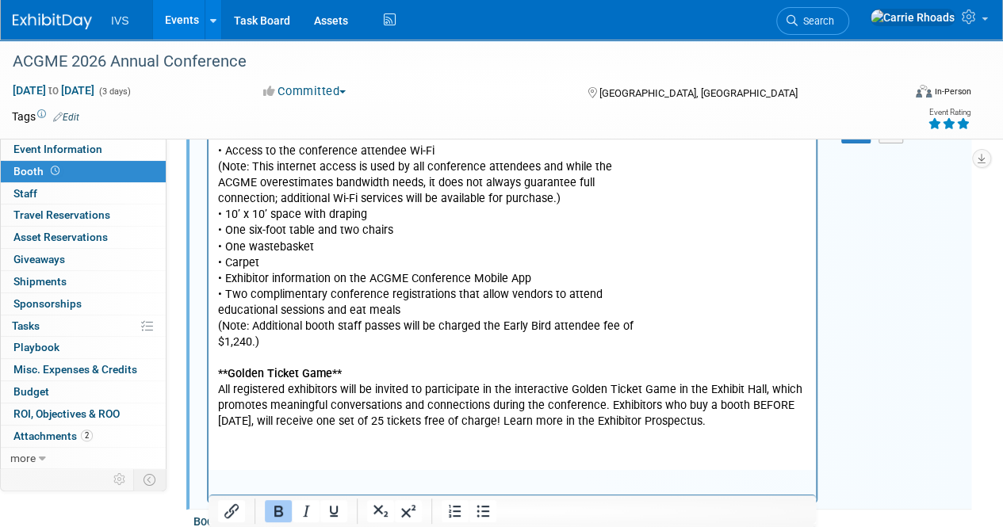
scroll to position [0, 0]
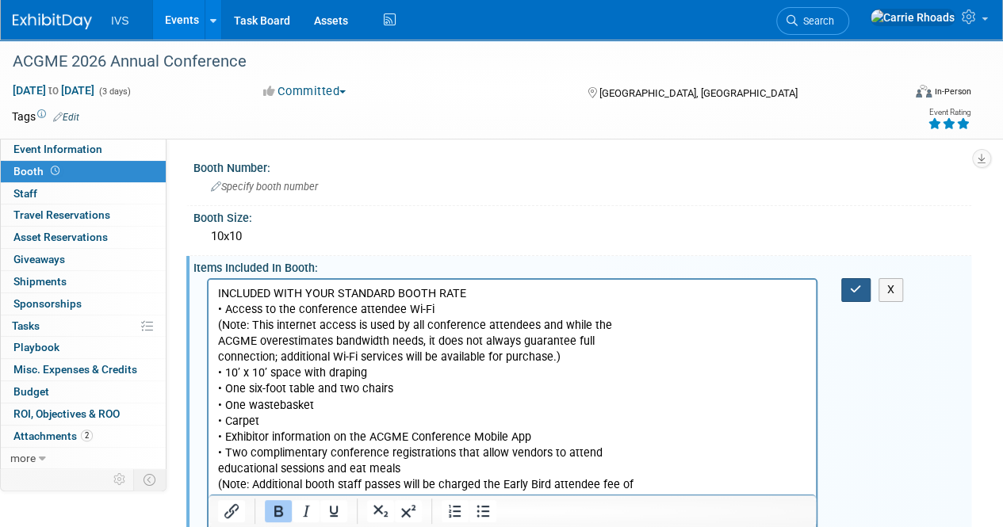
click at [866, 291] on button "button" at bounding box center [855, 289] width 29 height 23
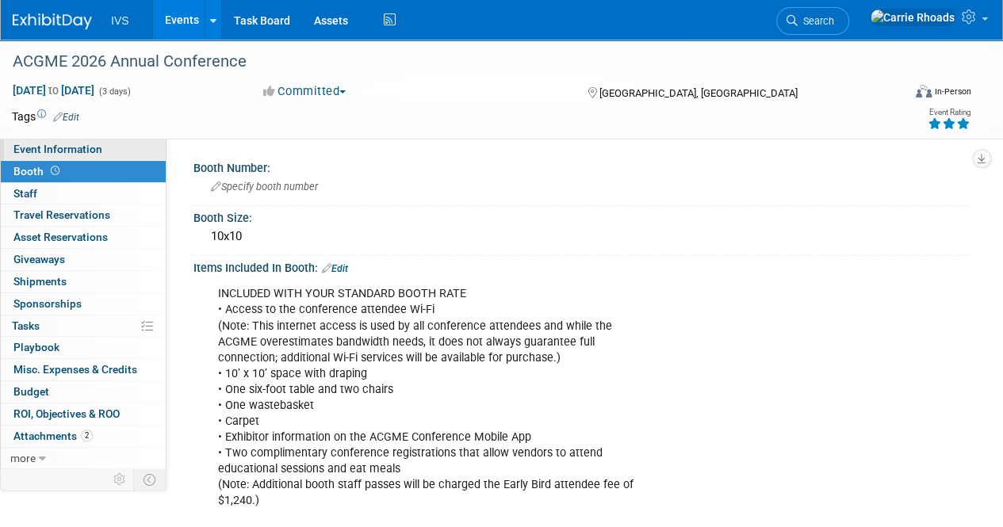
click at [49, 152] on span "Event Information" at bounding box center [57, 149] width 89 height 13
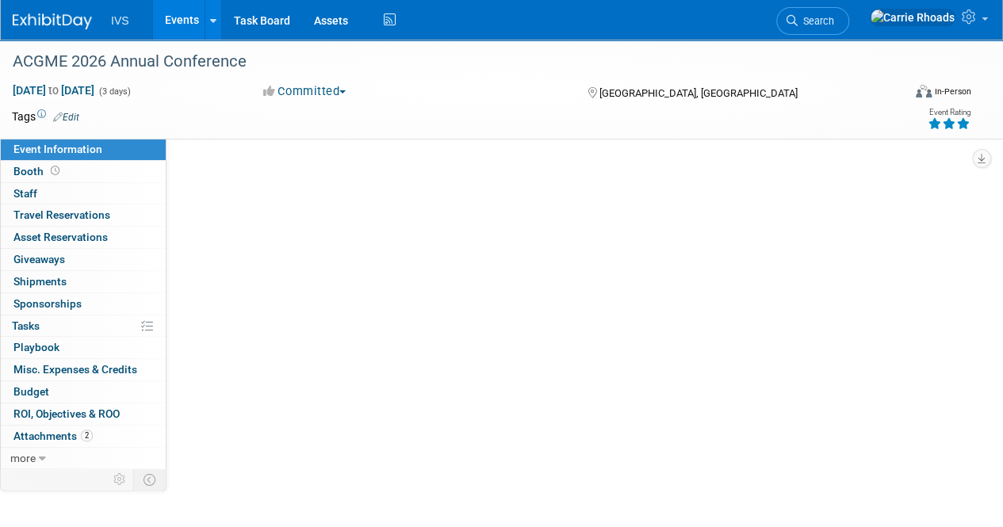
select select "National"
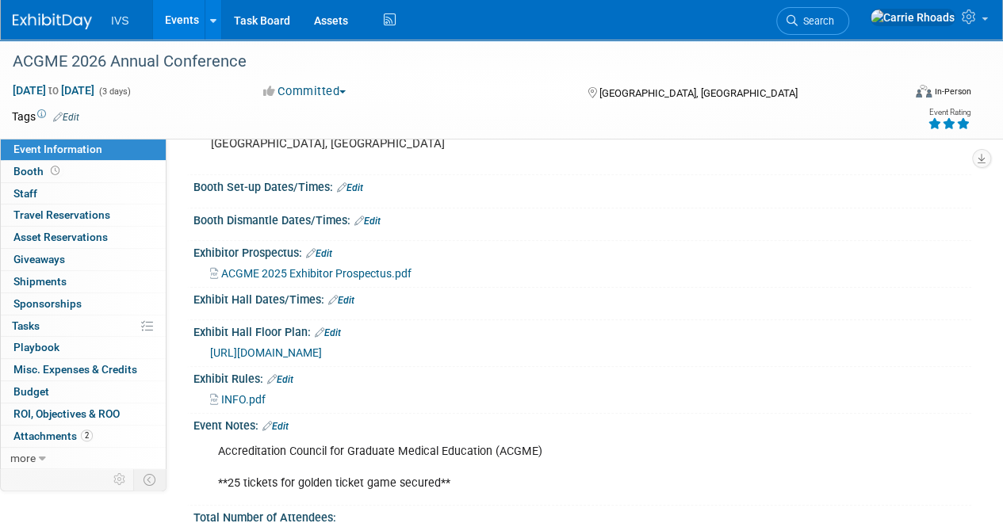
scroll to position [317, 0]
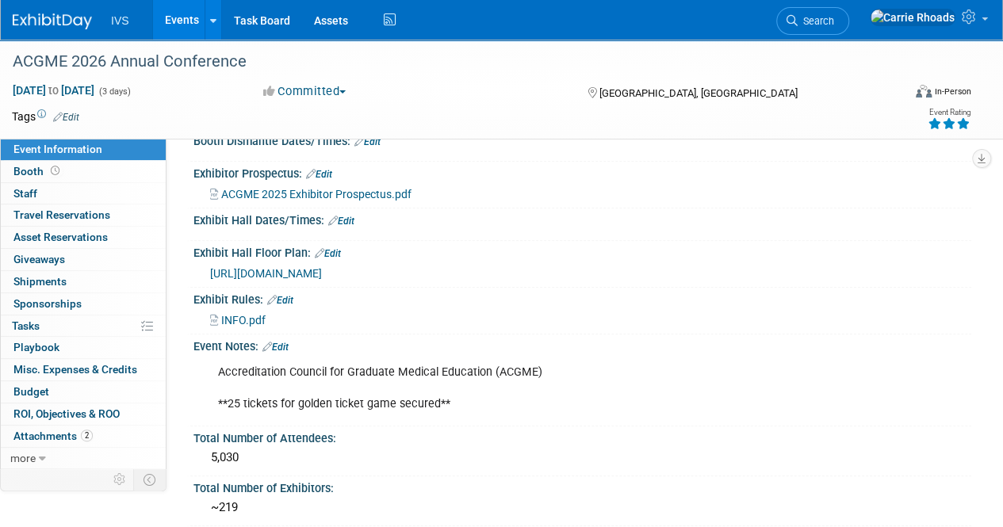
click at [289, 342] on link "Edit" at bounding box center [275, 347] width 26 height 11
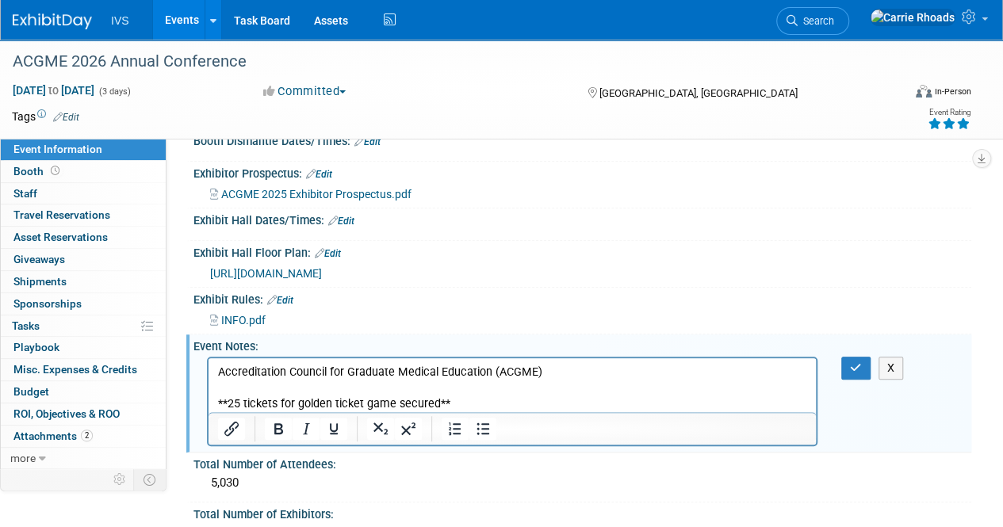
scroll to position [0, 0]
drag, startPoint x: 482, startPoint y: 401, endPoint x: 172, endPoint y: 405, distance: 310.0
click at [208, 405] on html "Accreditation Council for Graduate Medical Education (ACGME) **25 tickets for g…" at bounding box center [511, 385] width 607 height 54
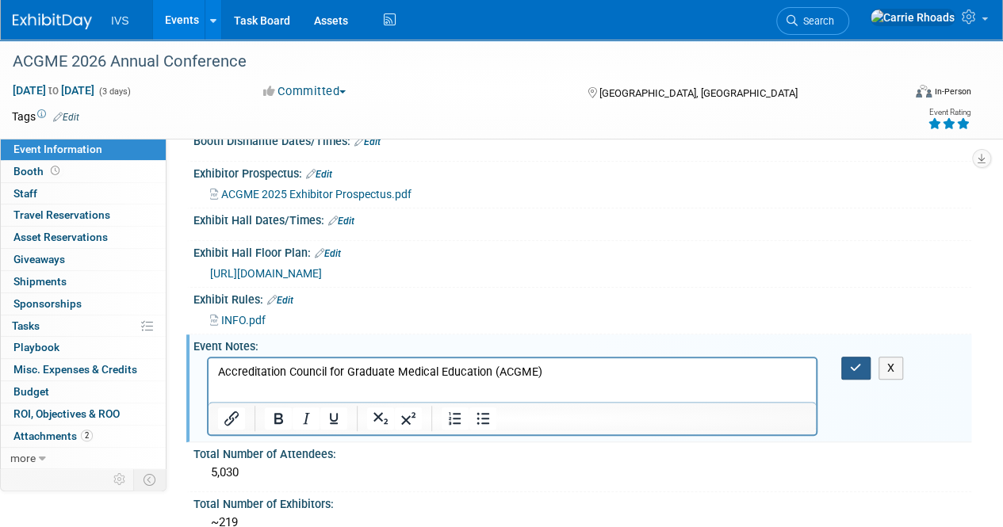
click at [860, 371] on button "button" at bounding box center [855, 368] width 29 height 23
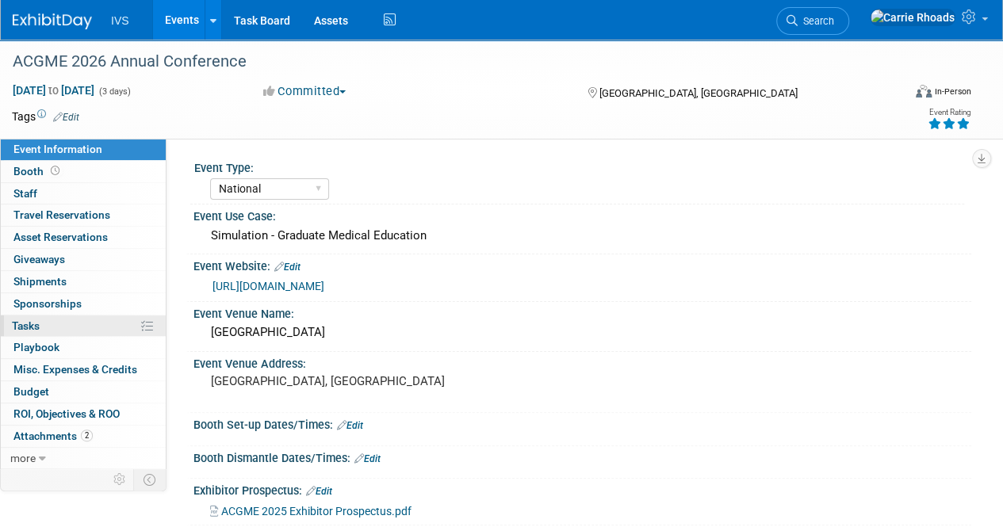
click at [35, 316] on link "0% Tasks 0%" at bounding box center [83, 325] width 165 height 21
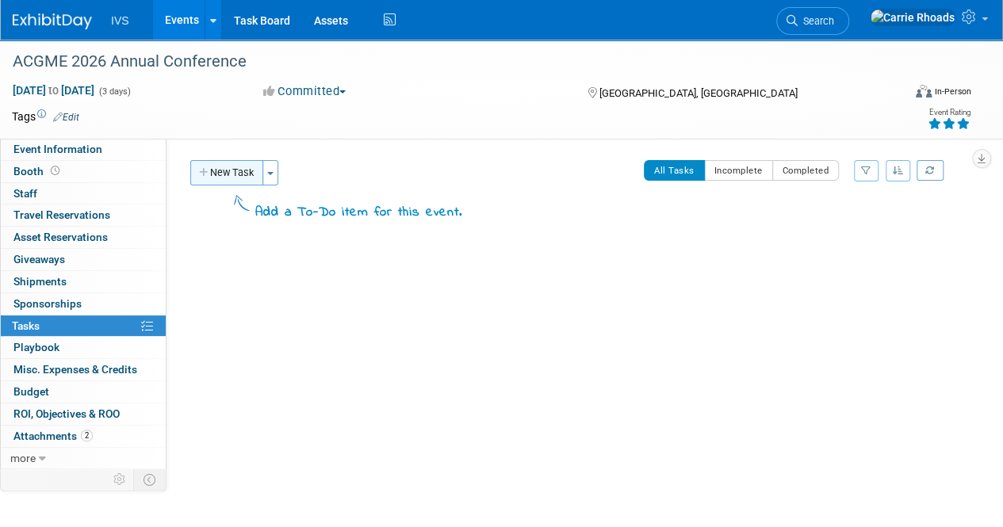
click at [232, 174] on button "New Task" at bounding box center [226, 172] width 73 height 25
click at [219, 174] on button "New Task" at bounding box center [226, 172] width 73 height 25
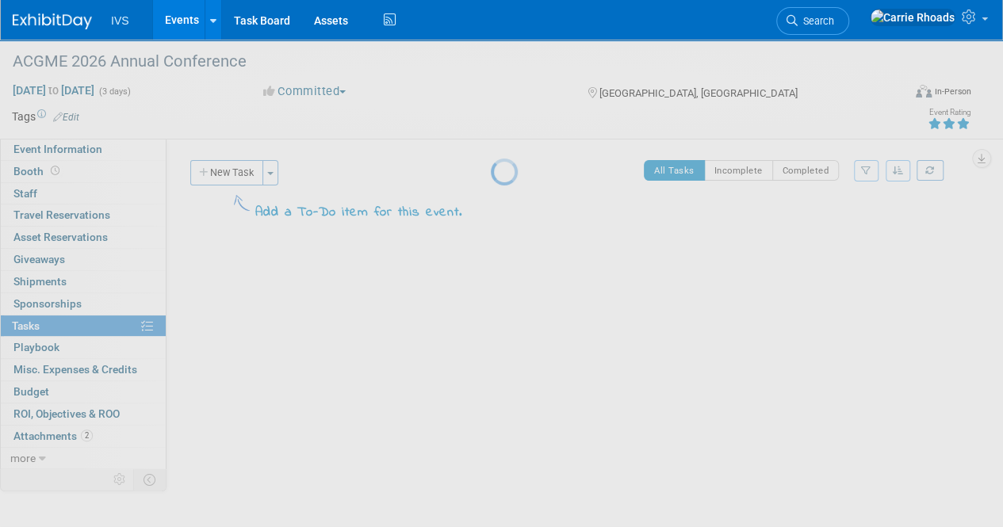
click at [507, 332] on div at bounding box center [502, 263] width 22 height 527
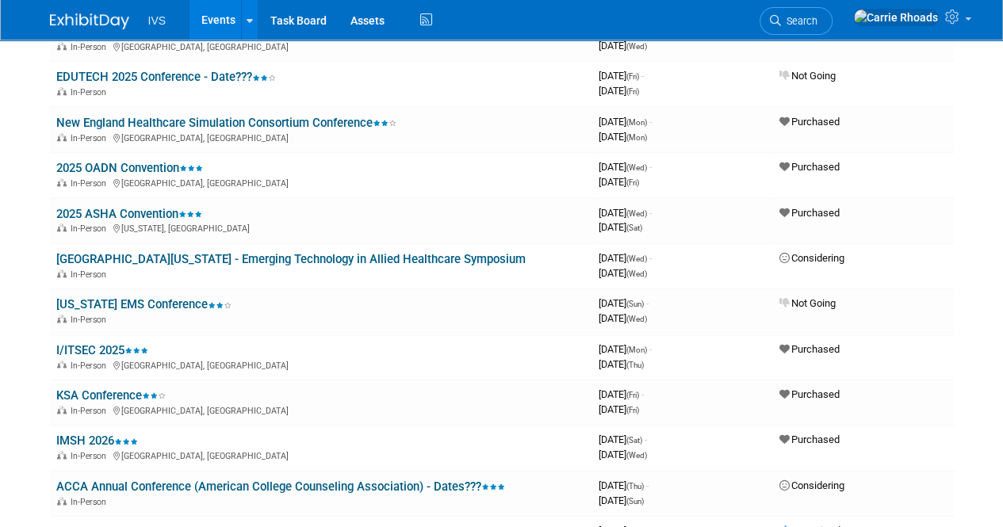
scroll to position [1030, 0]
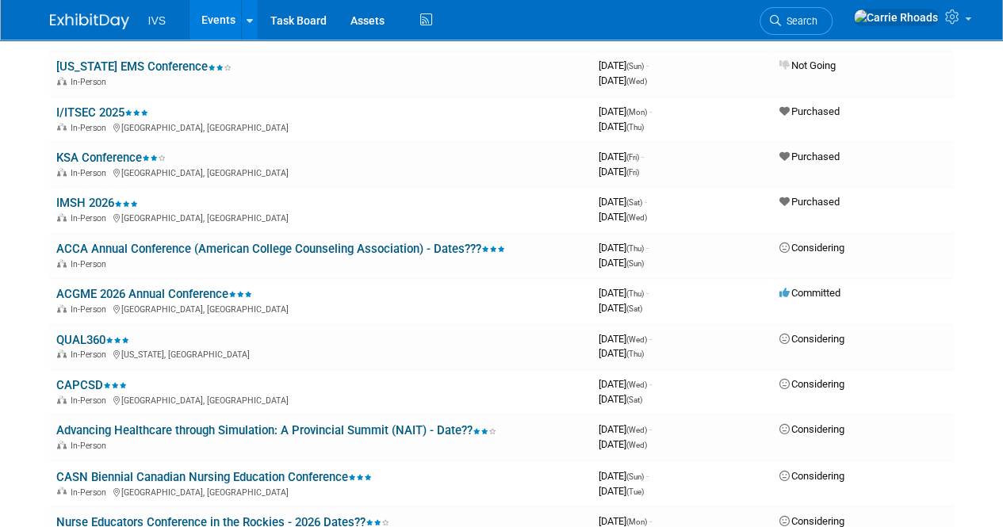
click at [122, 293] on link "ACGME 2026 Annual Conference" at bounding box center [154, 294] width 196 height 14
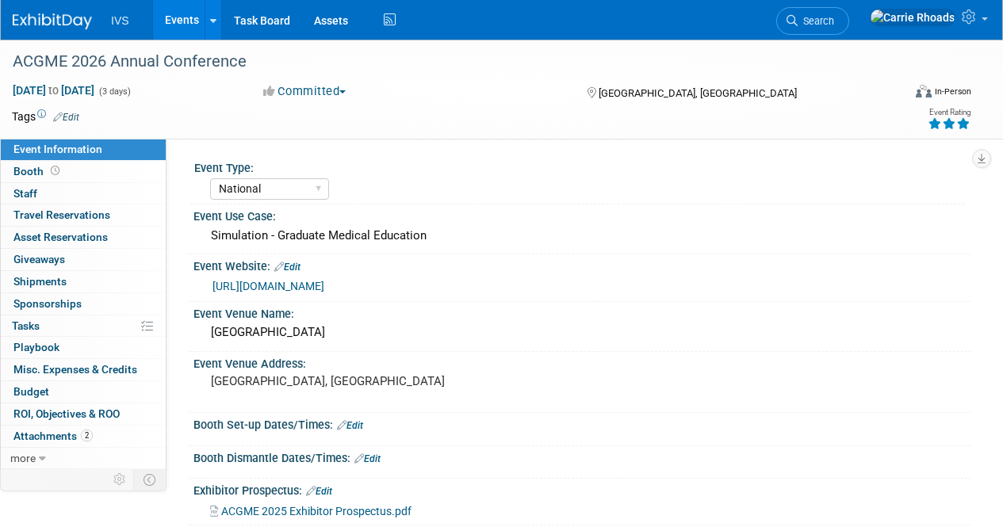
select select "National"
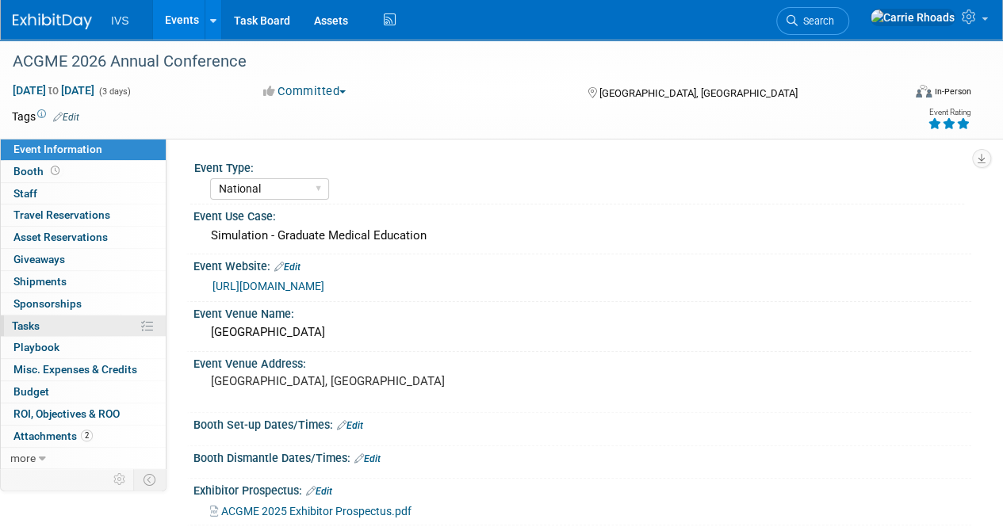
click at [21, 326] on span "Tasks 0%" at bounding box center [26, 325] width 28 height 13
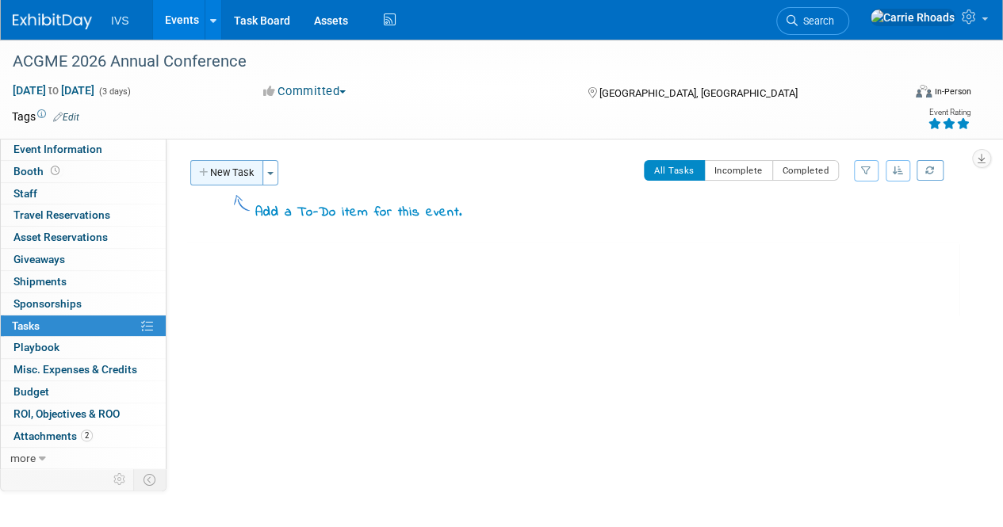
click at [223, 169] on button "New Task" at bounding box center [226, 172] width 73 height 25
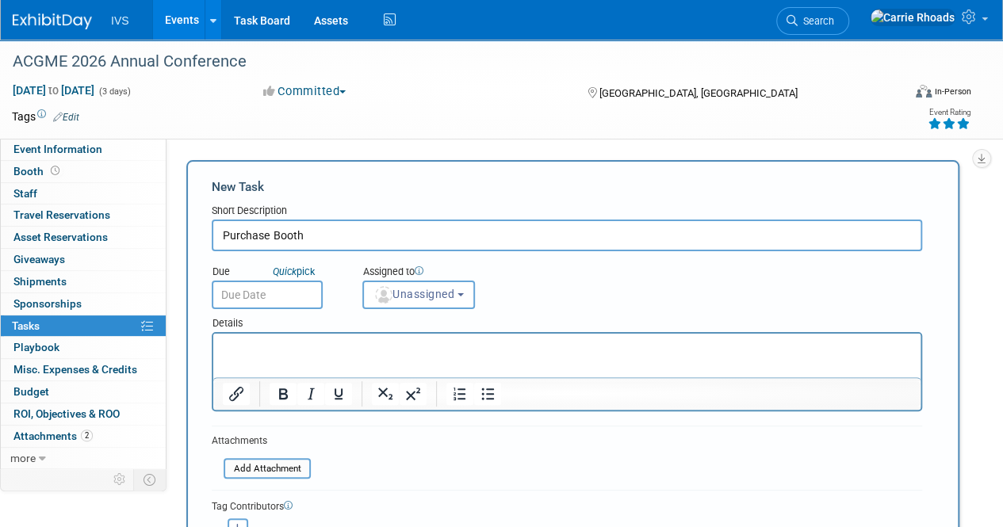
type input "Purchase Booth"
click at [255, 291] on input "text" at bounding box center [267, 295] width 111 height 29
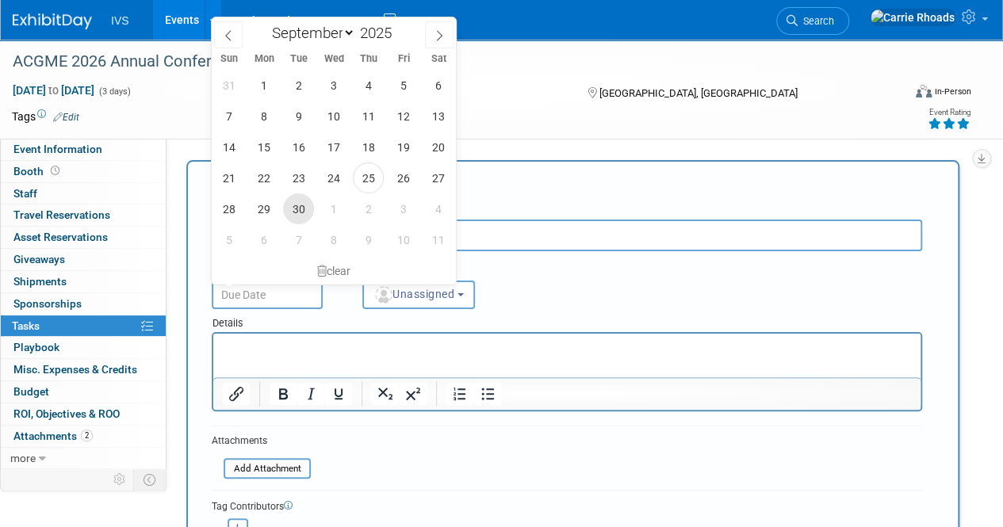
click at [300, 207] on span "30" at bounding box center [298, 208] width 31 height 31
type input "[DATE]"
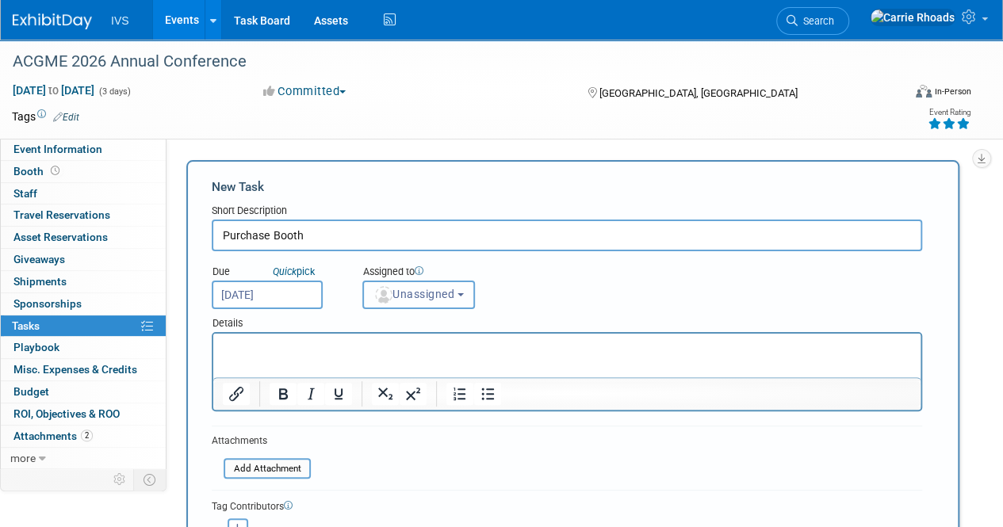
click at [400, 292] on span "Unassigned" at bounding box center [413, 294] width 81 height 13
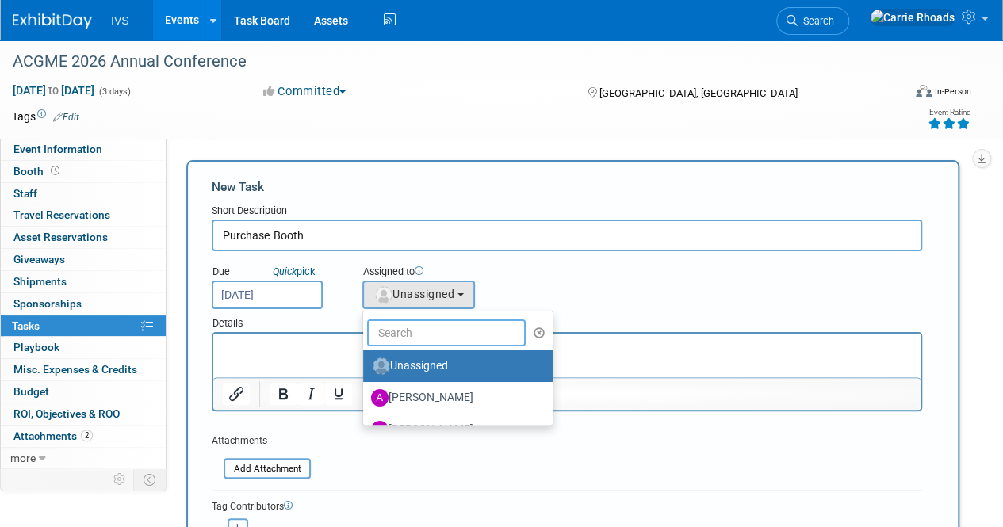
click at [415, 334] on input "text" at bounding box center [446, 332] width 159 height 27
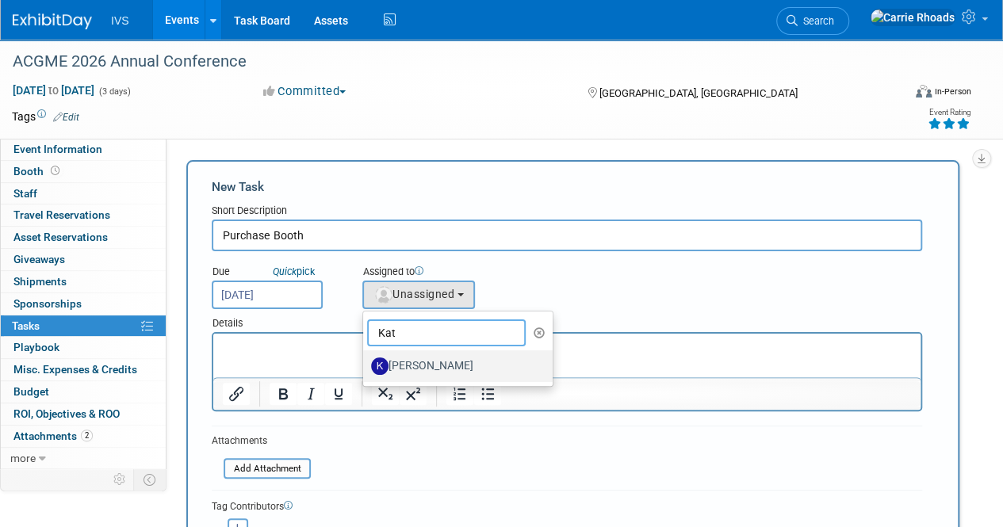
type input "Kat"
click at [420, 359] on label "[PERSON_NAME]" at bounding box center [454, 366] width 166 height 25
click at [365, 359] on input "[PERSON_NAME]" at bounding box center [360, 364] width 10 height 10
select select "4b6333fa-92bb-4106-9261-1d690007f36d"
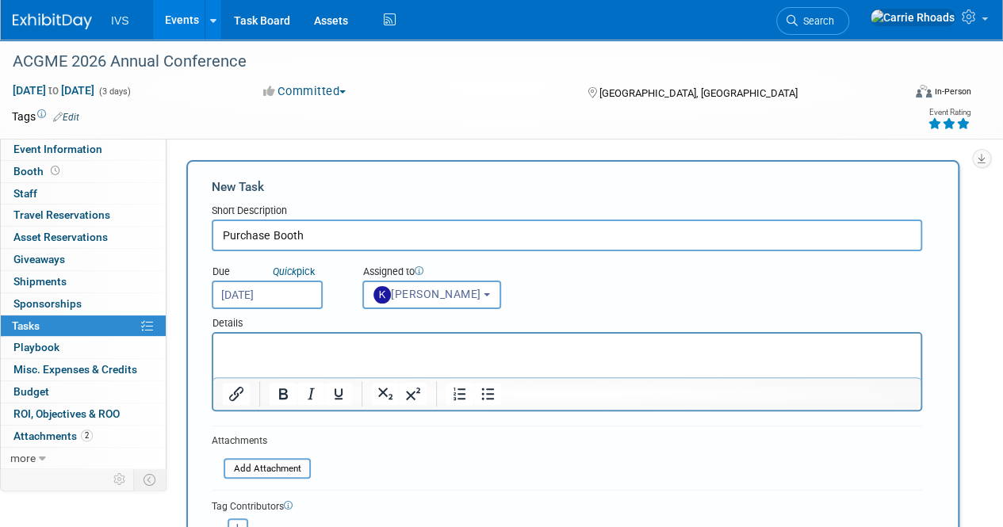
click at [307, 354] on p "Rich Text Area. Press ALT-0 for help." at bounding box center [567, 348] width 689 height 16
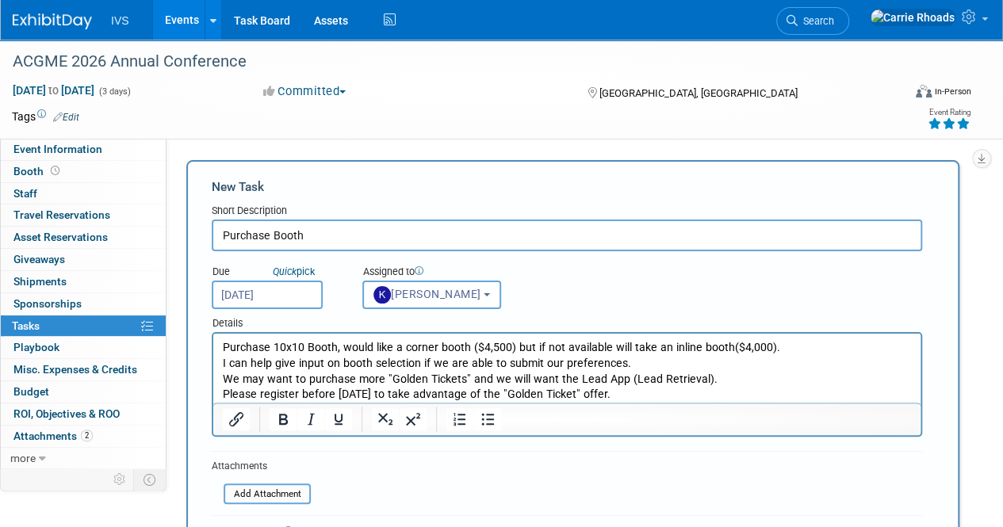
scroll to position [159, 0]
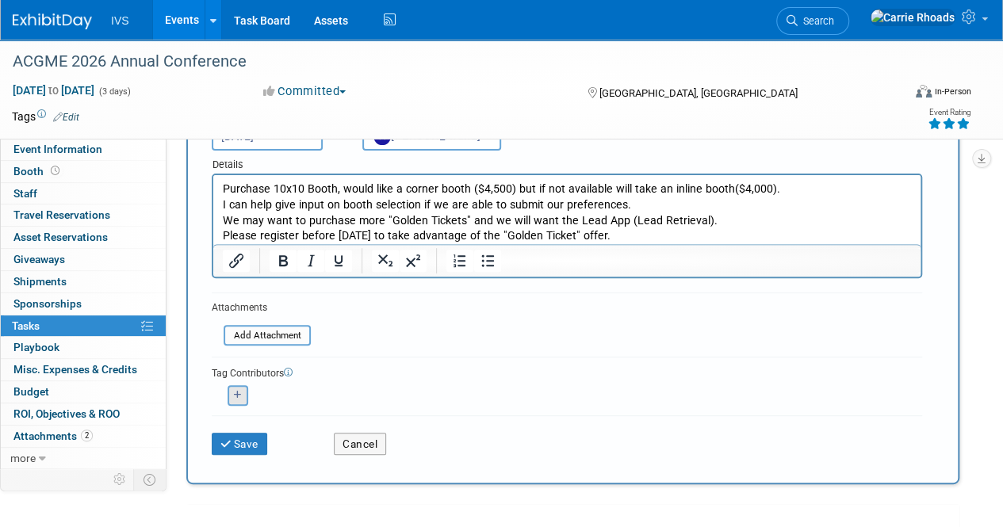
click at [237, 396] on icon "button" at bounding box center [238, 395] width 8 height 9
select select
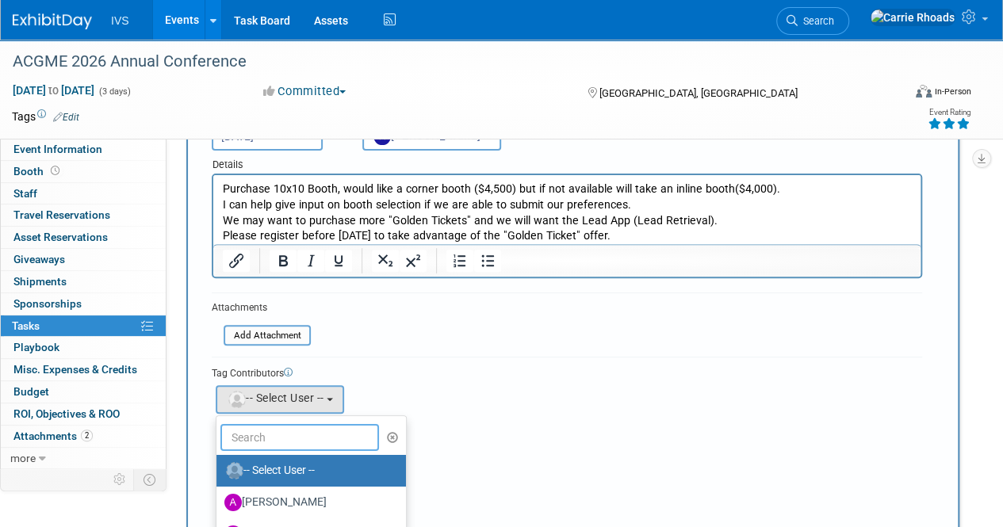
click at [263, 438] on input "text" at bounding box center [299, 437] width 159 height 27
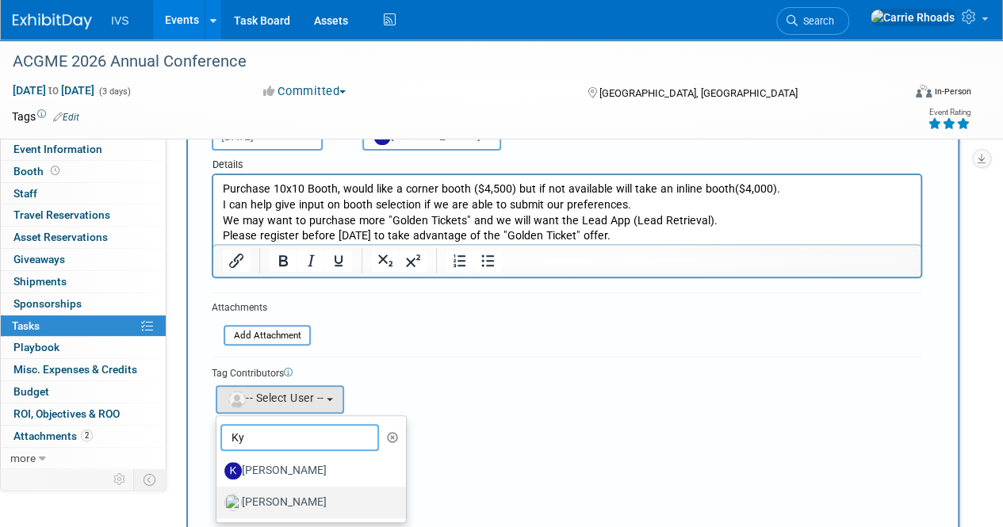
type input "Ky"
click at [308, 507] on label "[PERSON_NAME]" at bounding box center [307, 502] width 166 height 25
click at [219, 506] on input "[PERSON_NAME]" at bounding box center [213, 500] width 10 height 10
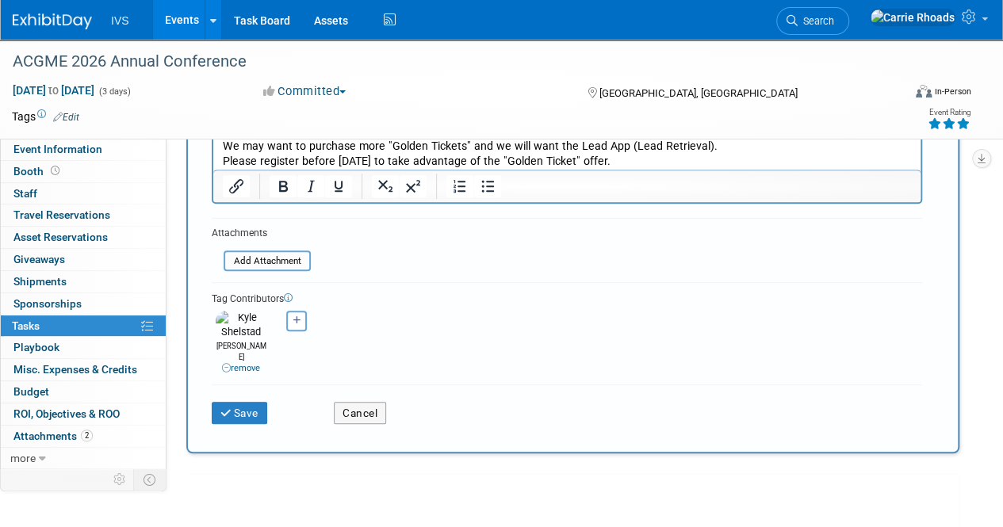
scroll to position [238, 0]
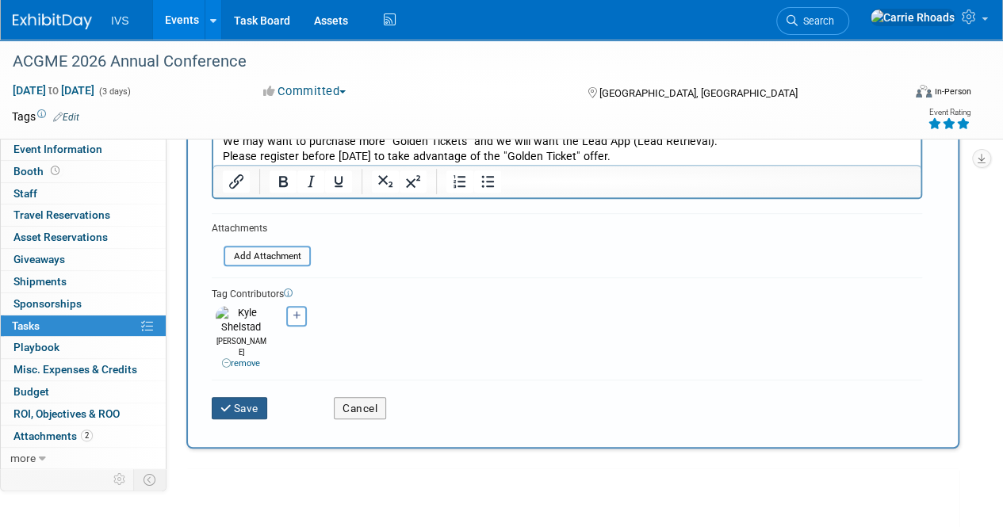
click at [254, 397] on button "Save" at bounding box center [239, 408] width 55 height 22
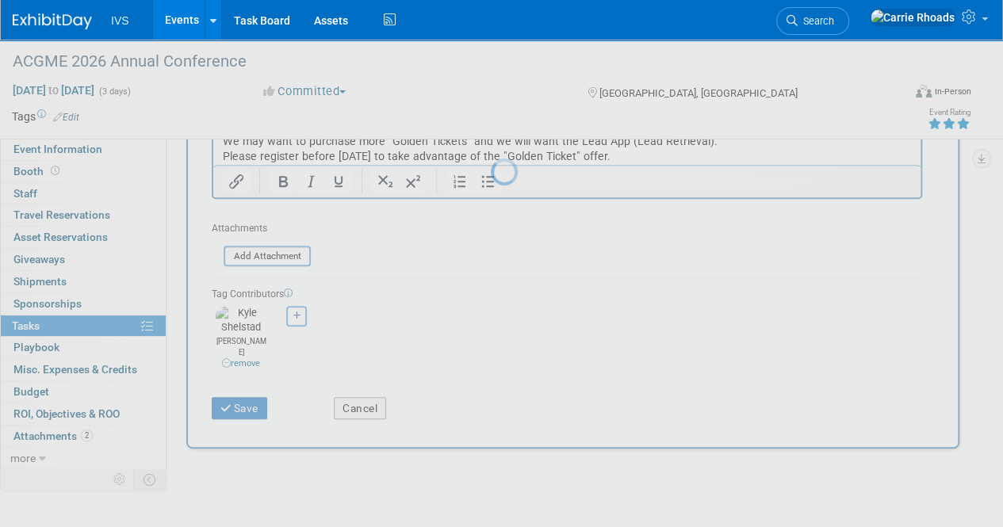
scroll to position [0, 0]
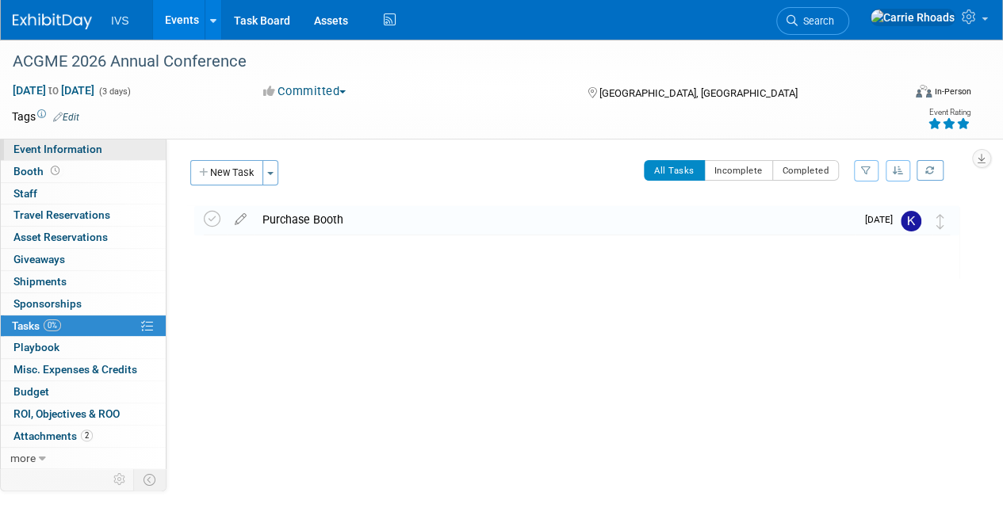
click at [52, 151] on span "Event Information" at bounding box center [57, 149] width 89 height 13
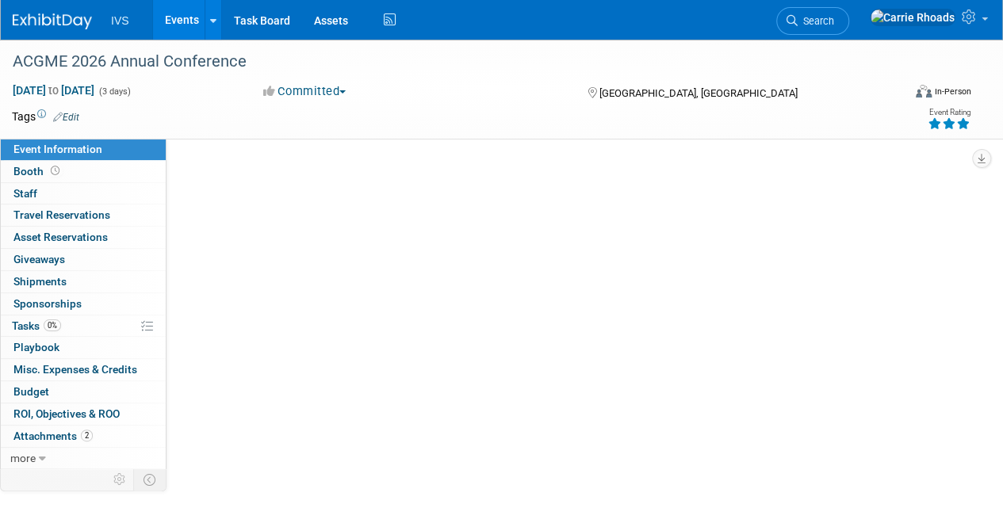
select select "National"
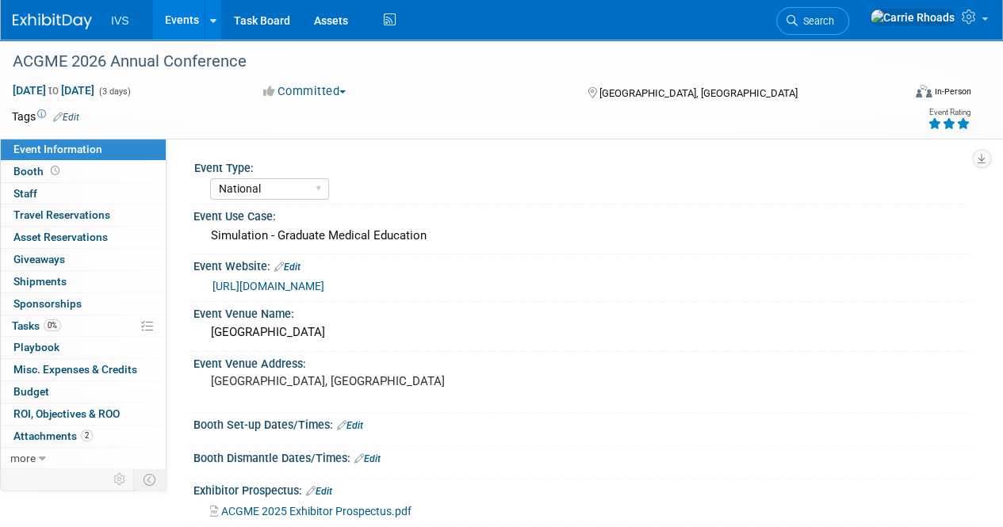
click at [935, 178] on div "National Regional Sponsorship" at bounding box center [587, 186] width 754 height 25
click at [43, 178] on link "Booth" at bounding box center [83, 171] width 165 height 21
